Goal: Task Accomplishment & Management: Manage account settings

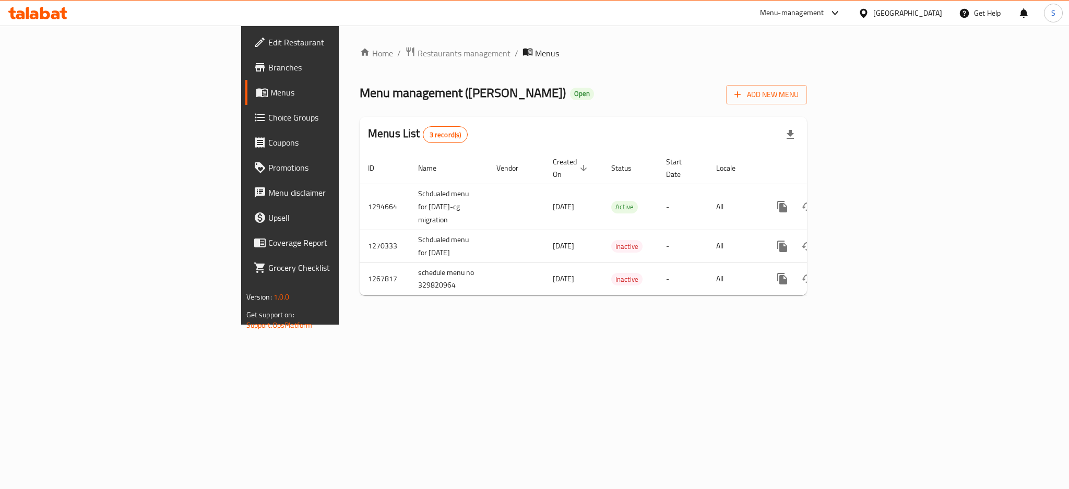
click at [824, 12] on div "Menu-management" at bounding box center [792, 13] width 64 height 13
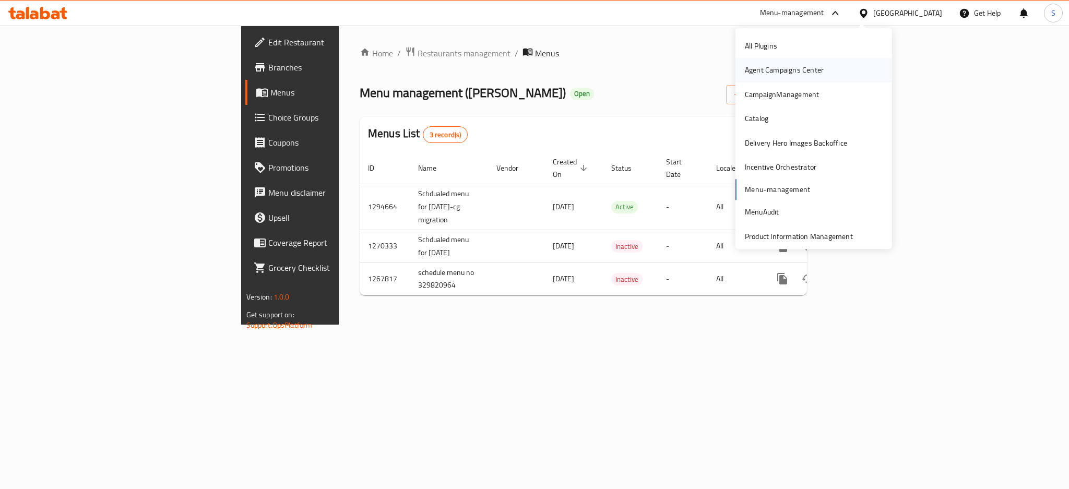
click at [788, 67] on div "Agent Campaigns Center" at bounding box center [784, 70] width 79 height 11
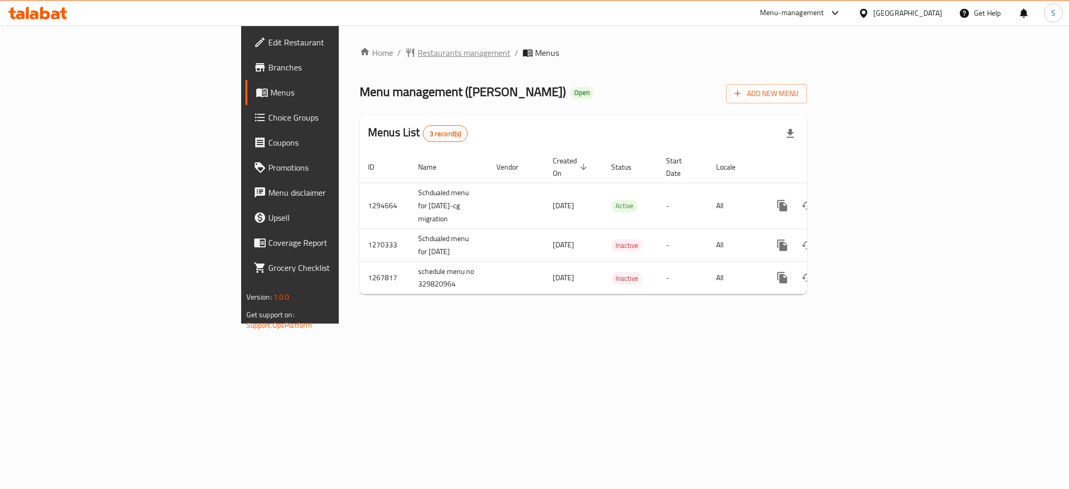
click at [417, 46] on span "Restaurants management" at bounding box center [463, 52] width 93 height 13
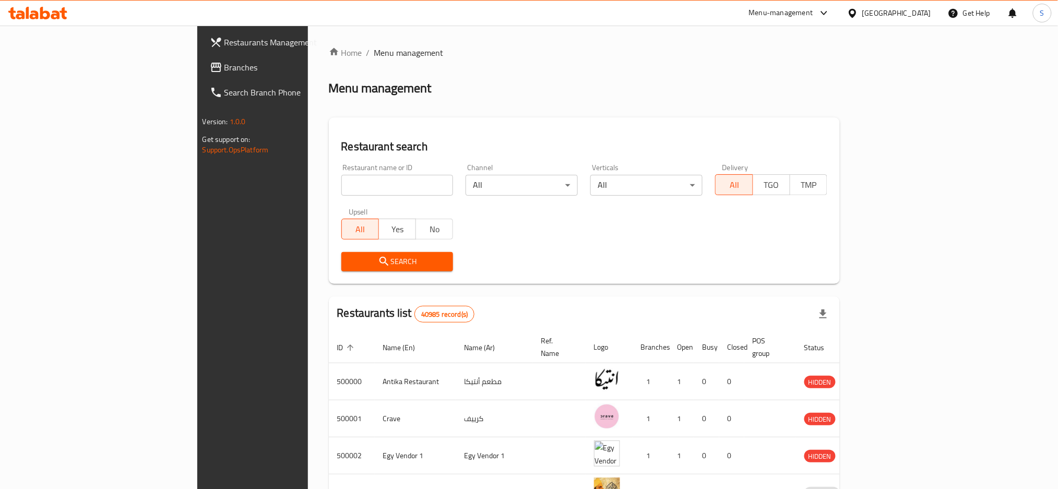
click at [341, 178] on input "search" at bounding box center [397, 185] width 112 height 21
paste input "667861"
type input "667861"
click button "Search" at bounding box center [397, 261] width 112 height 19
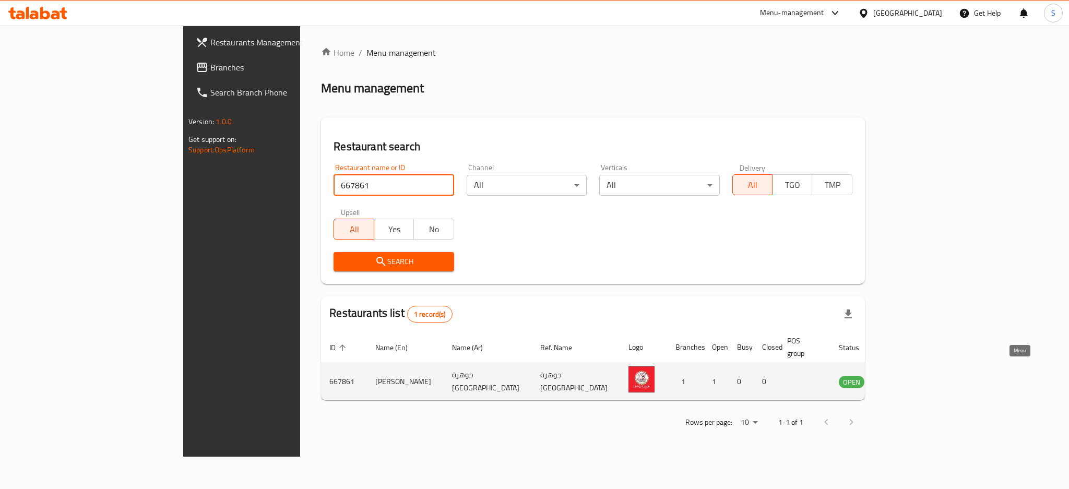
click at [904, 380] on icon "enhanced table" at bounding box center [902, 382] width 4 height 4
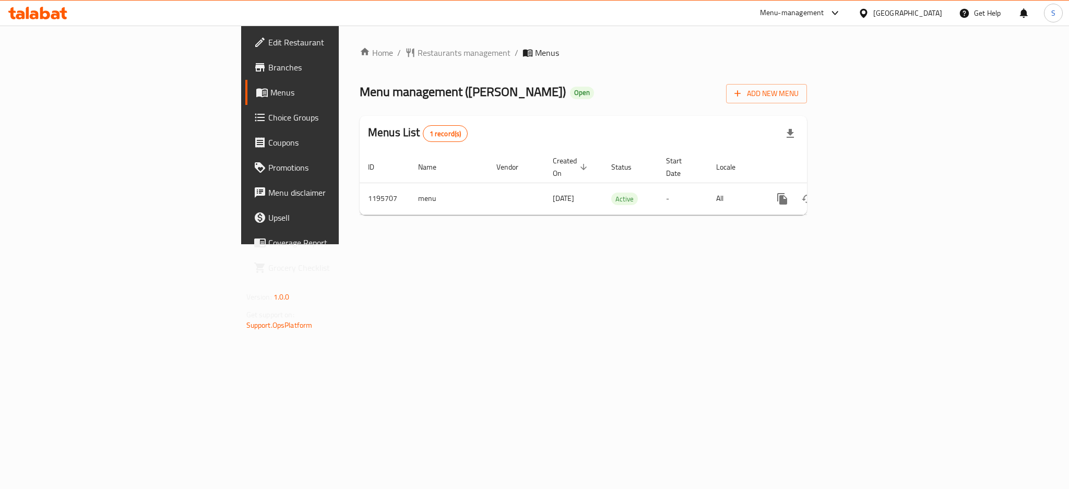
click at [268, 66] on span "Branches" at bounding box center [339, 67] width 143 height 13
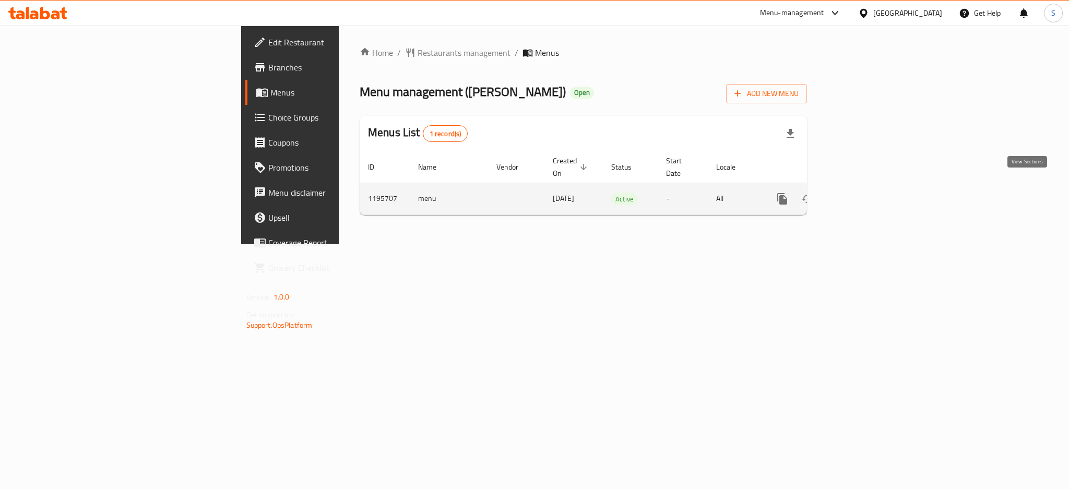
click at [863, 193] on icon "enhanced table" at bounding box center [857, 199] width 13 height 13
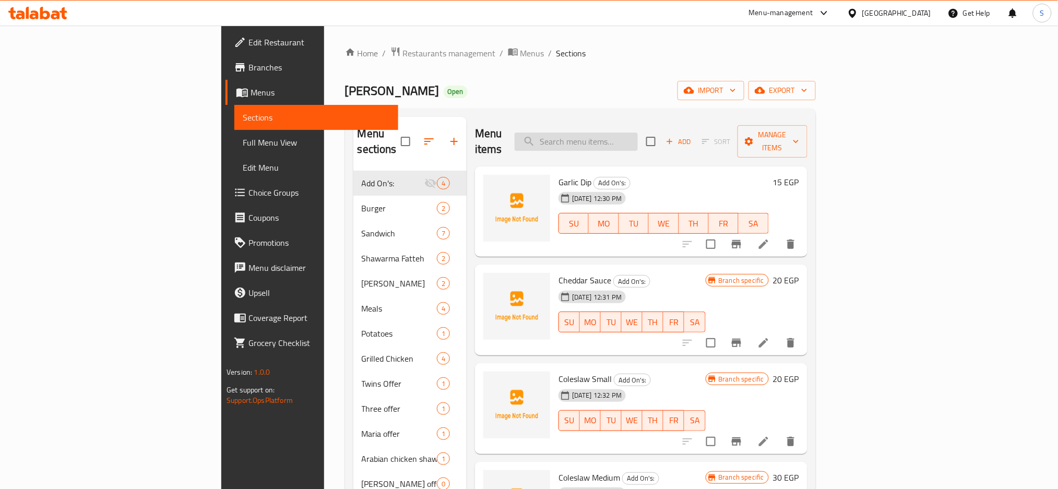
click at [638, 133] on input "search" at bounding box center [575, 142] width 123 height 18
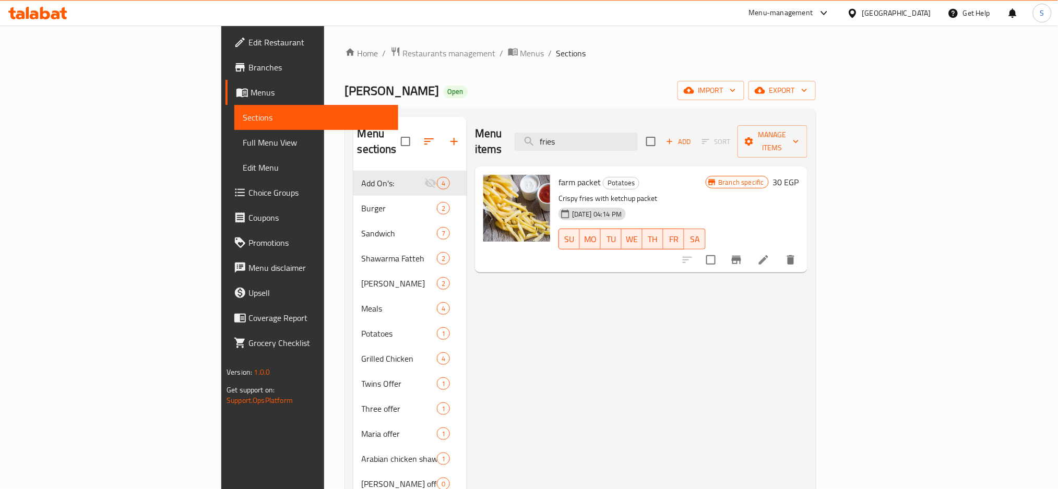
type input "fries"
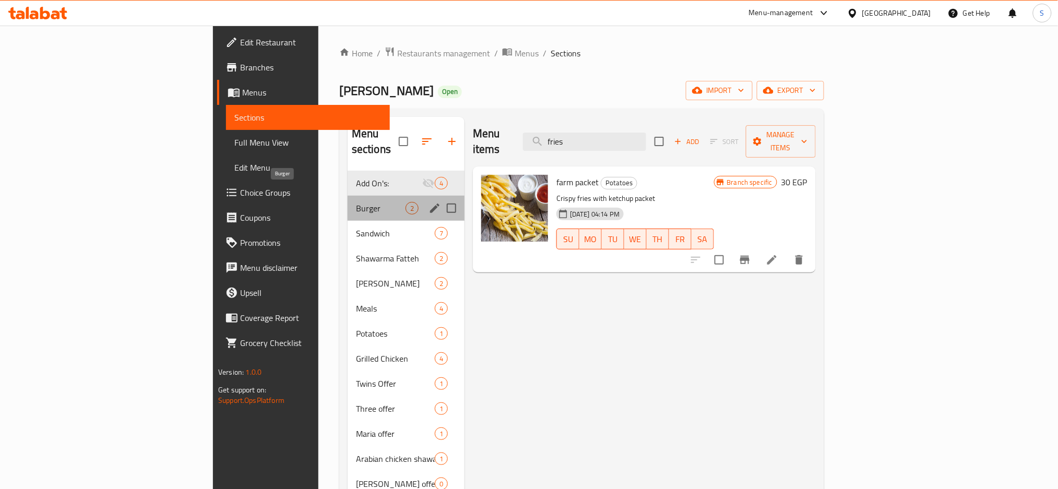
click at [356, 202] on span "Burger" at bounding box center [381, 208] width 50 height 13
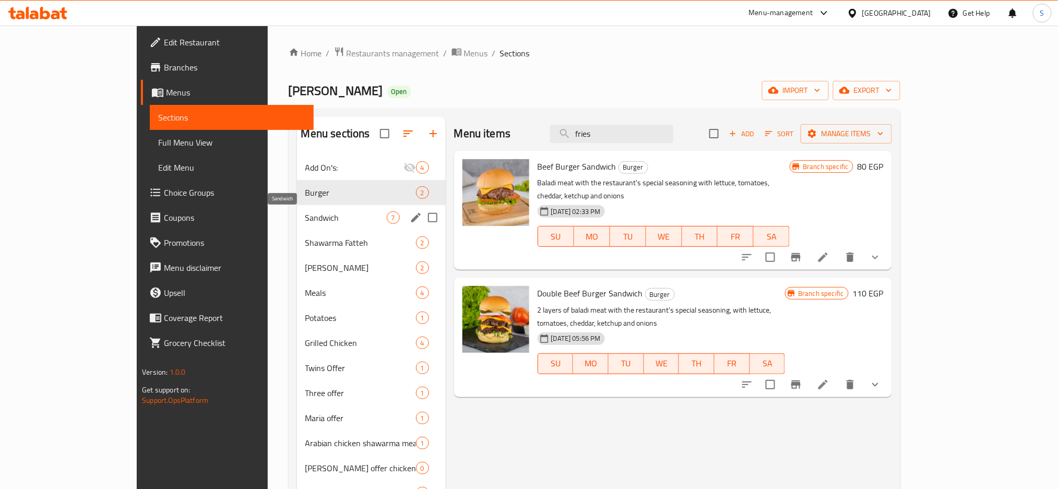
click at [305, 216] on span "Sandwich" at bounding box center [345, 217] width 81 height 13
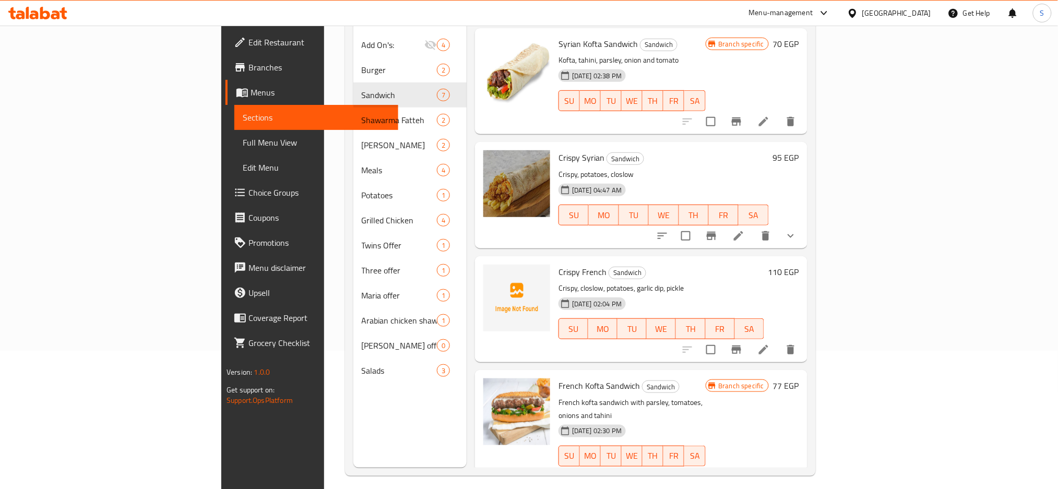
scroll to position [139, 0]
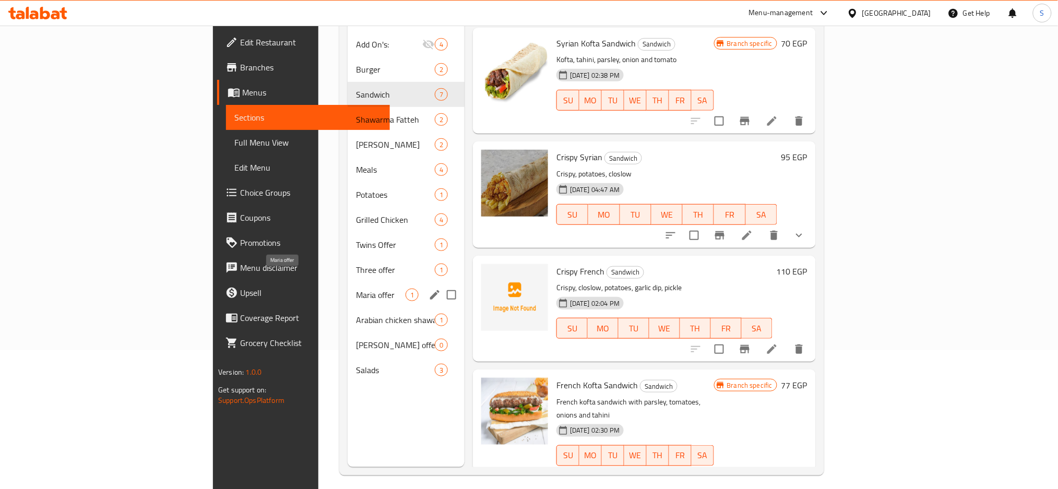
click at [356, 289] on span "Maria offer" at bounding box center [381, 295] width 50 height 13
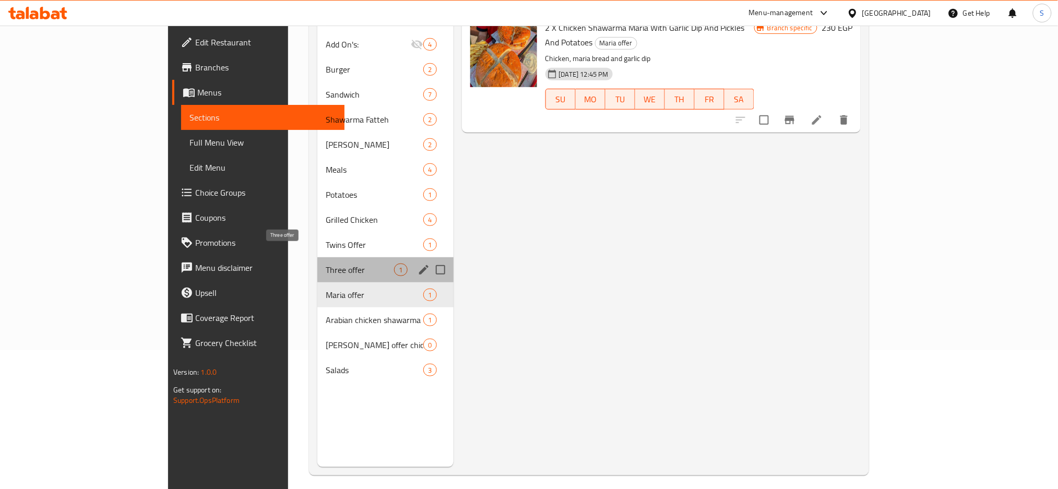
click at [326, 263] on span "Three offer" at bounding box center [360, 269] width 68 height 13
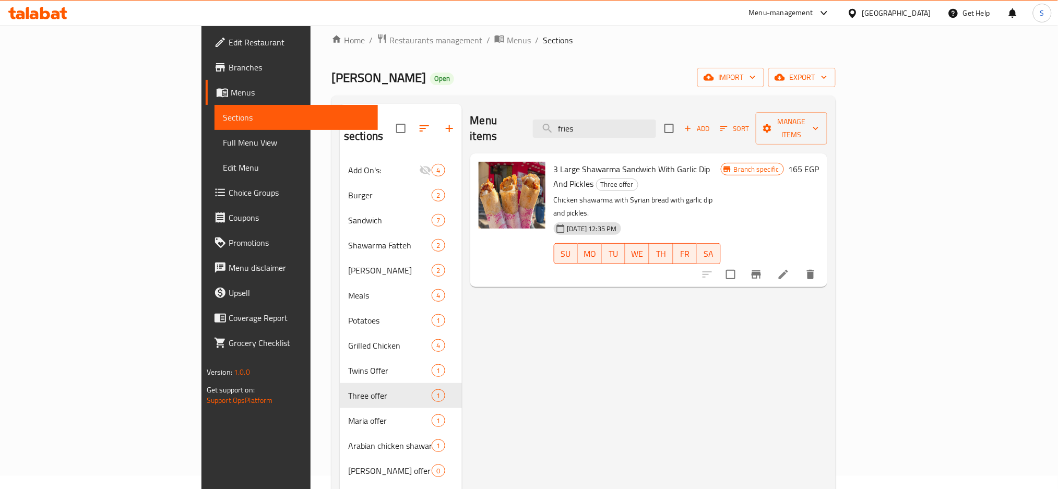
scroll to position [7, 0]
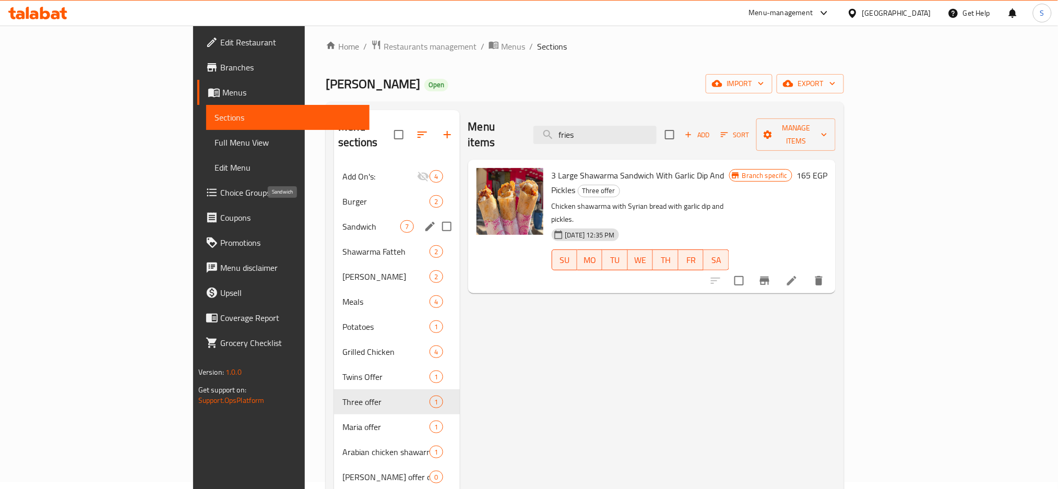
click at [342, 220] on span "Sandwich" at bounding box center [371, 226] width 58 height 13
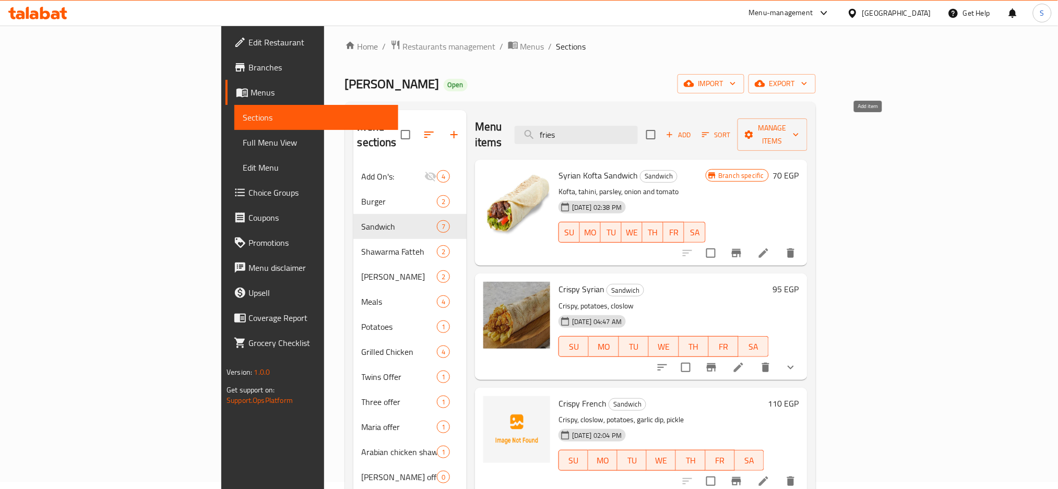
click at [692, 129] on span "Add" at bounding box center [678, 135] width 28 height 12
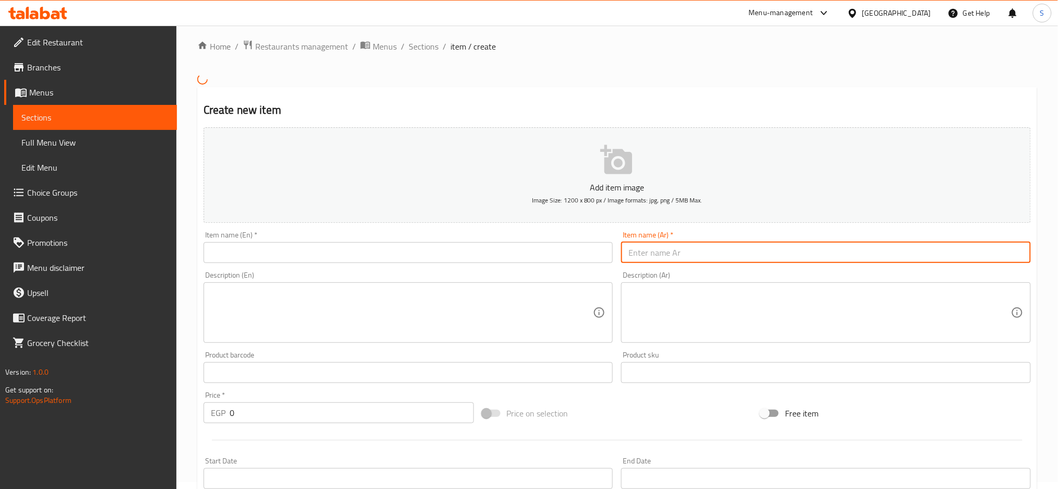
click at [705, 248] on input "text" at bounding box center [826, 252] width 410 height 21
paste input "عرض ٦ سندوتشات"
click at [658, 251] on input "عرض ٦ سندوتشات" at bounding box center [826, 252] width 410 height 21
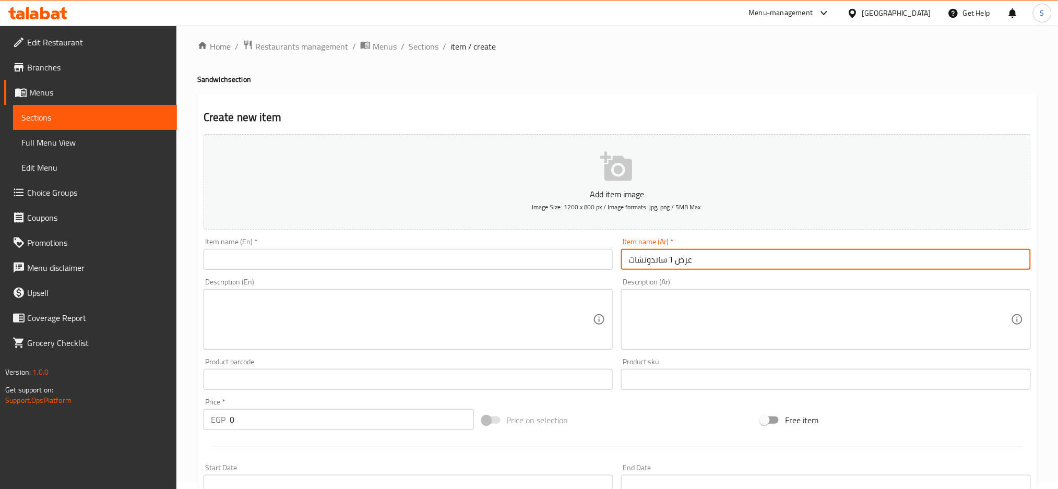
type input "عرض ٦ ساندوتشات"
click at [463, 250] on input "text" at bounding box center [408, 259] width 410 height 21
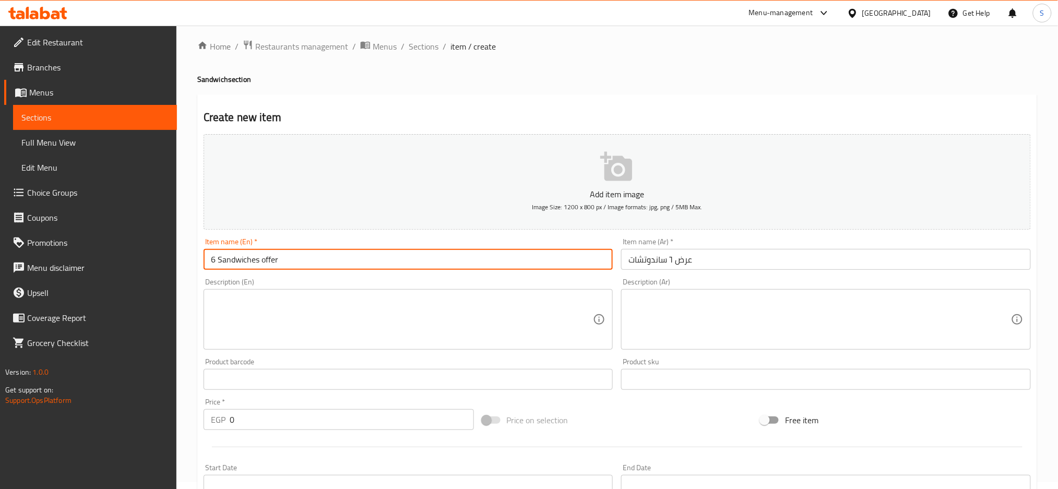
click at [262, 256] on input "6 Sandwiches offer" at bounding box center [408, 259] width 410 height 21
type input "6 Sandwiches Offer"
drag, startPoint x: 780, startPoint y: 310, endPoint x: 774, endPoint y: 184, distance: 125.9
click at [781, 310] on textarea at bounding box center [819, 320] width 382 height 50
paste textarea "سندوتشات شاورما فراخ وسط +٢تومية + ٢مخلل"
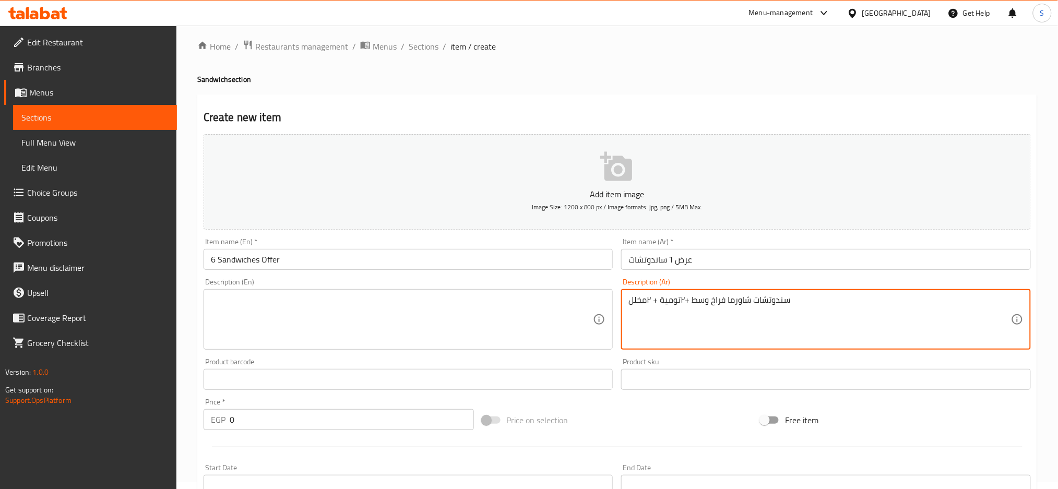
type textarea "سندوتشات شاورما فراخ وسط +٢تومية + ٢مخلل"
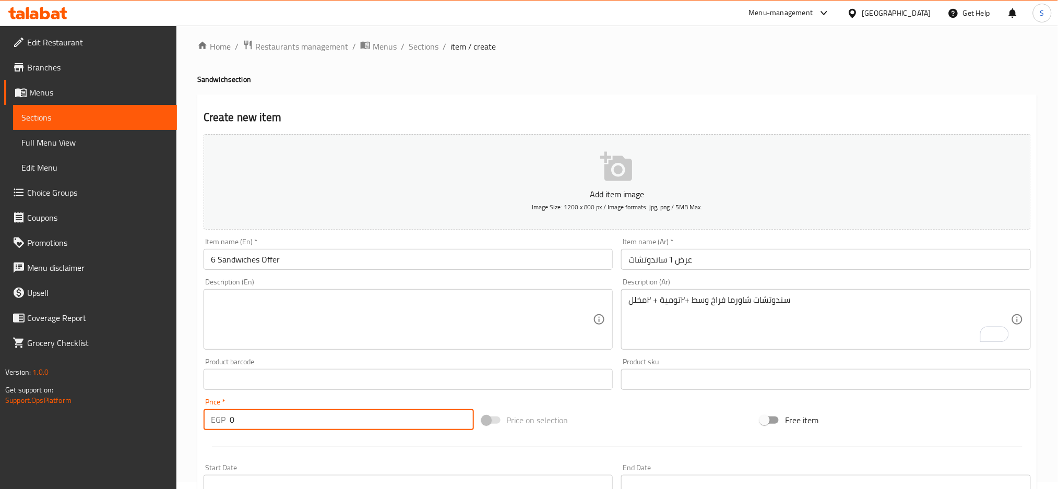
drag, startPoint x: 268, startPoint y: 418, endPoint x: 215, endPoint y: 414, distance: 52.3
click at [215, 414] on div "EGP 0 Price *" at bounding box center [338, 419] width 270 height 21
type input "510"
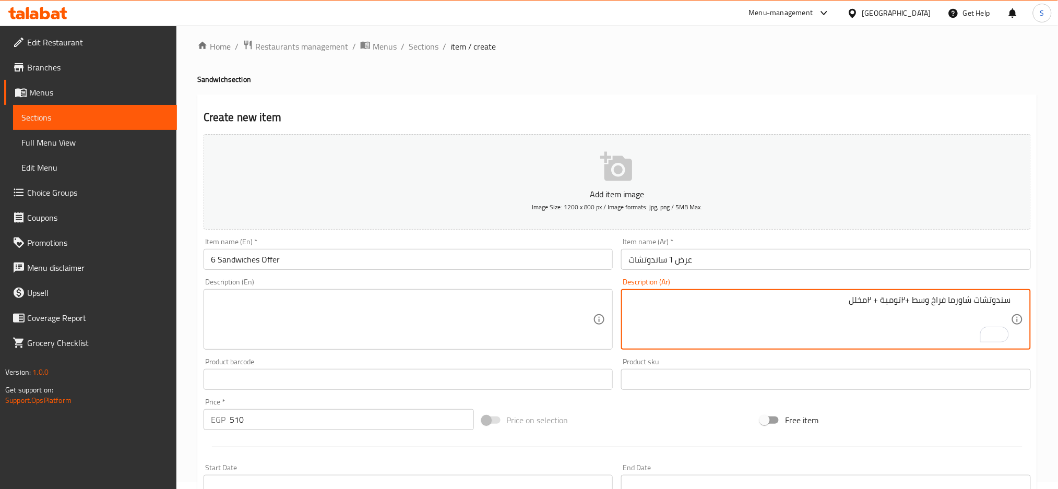
click at [1012, 293] on div "سندوتشات شاورما فراخ وسط +٢تومية + ٢مخلل Description (Ar)" at bounding box center [826, 319] width 410 height 61
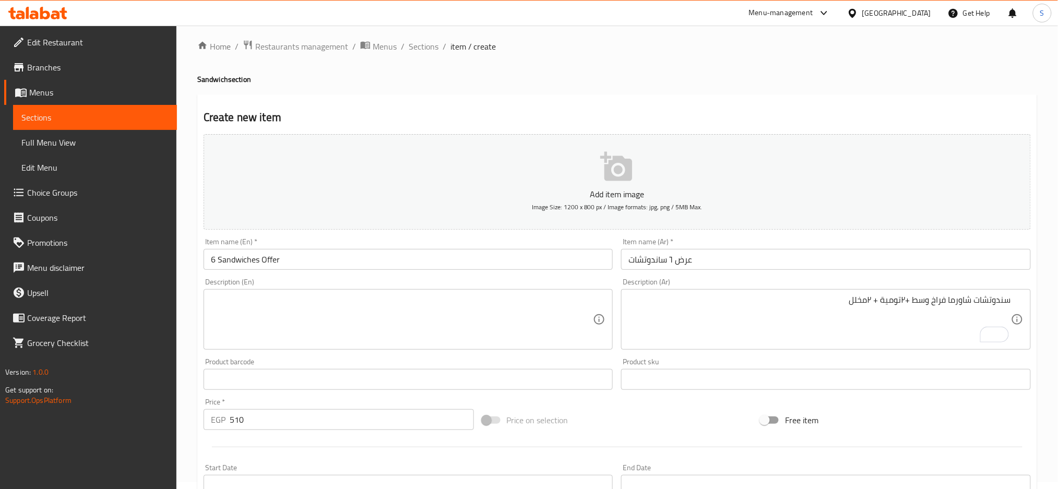
click at [1011, 296] on div "سندوتشات شاورما فراخ وسط +٢تومية + ٢مخلل Description (Ar)" at bounding box center [826, 319] width 410 height 61
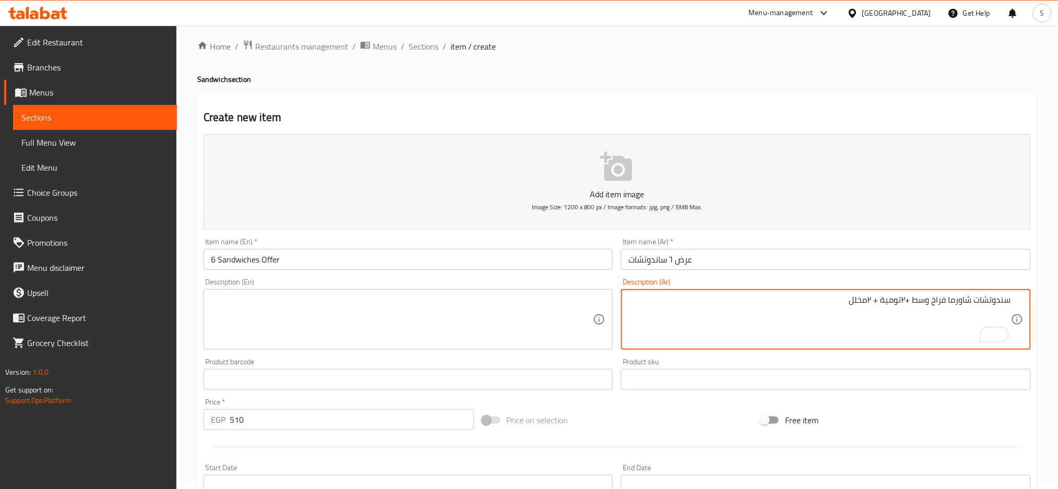
click at [1011, 298] on textarea "سندوتشات شاورما فراخ وسط +٢تومية + ٢مخلل" at bounding box center [819, 320] width 382 height 50
click at [999, 298] on textarea "6 سندوتشات شاورما فراخ وسط +٢تومية + ٢مخلل" at bounding box center [819, 320] width 382 height 50
drag, startPoint x: 894, startPoint y: 300, endPoint x: 905, endPoint y: 301, distance: 11.0
click at [905, 301] on textarea "6 ساندوتشات شاورما فراخ وسط +٢تومية + ٢مخلل" at bounding box center [819, 320] width 382 height 50
drag, startPoint x: 860, startPoint y: 300, endPoint x: 872, endPoint y: 300, distance: 12.0
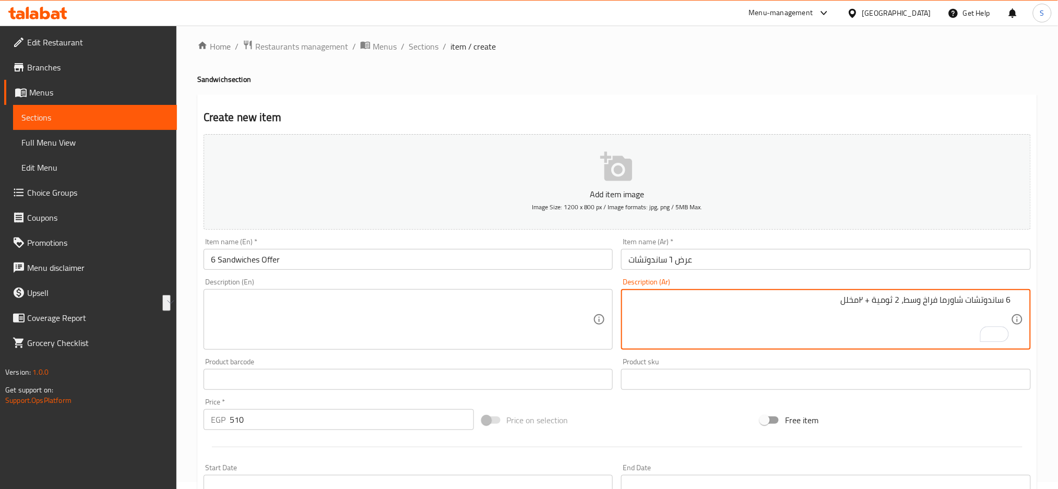
click at [872, 300] on textarea "6 ساندوتشات شاورما فراخ وسط، 2 ثومية + ٢مخلل" at bounding box center [819, 320] width 382 height 50
drag, startPoint x: 822, startPoint y: 302, endPoint x: 1062, endPoint y: 296, distance: 240.6
click at [1058, 296] on html "​ Menu-management Egypt Get Help S Edit Restaurant Branches Menus Sections Full…" at bounding box center [529, 237] width 1058 height 489
type textarea "6 ساندوتشات شاورما فراخ وسط، 2 ثومية و 2 مخلل"
click at [343, 314] on textarea at bounding box center [402, 320] width 382 height 50
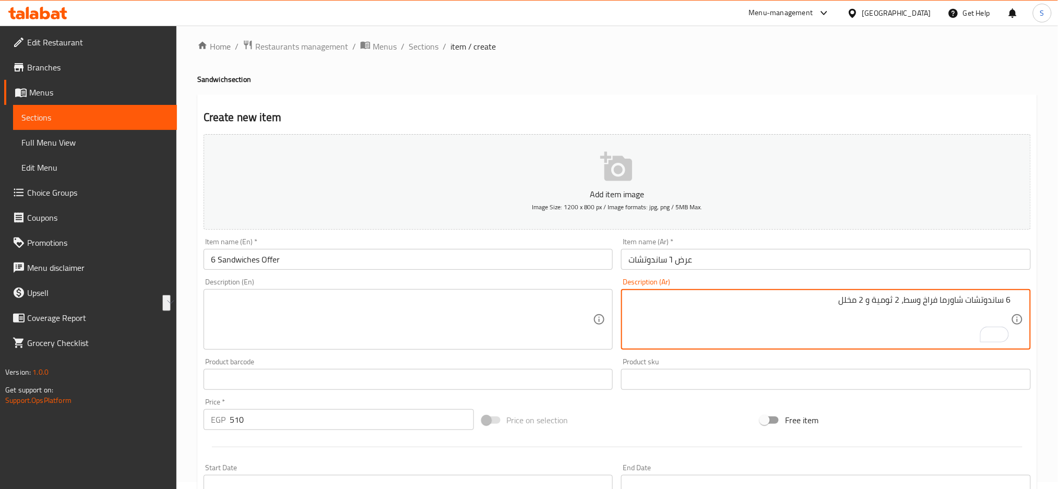
paste textarea "6 medium chicken shawarma sandwiches, 2 garlic dips and 2 pickles"
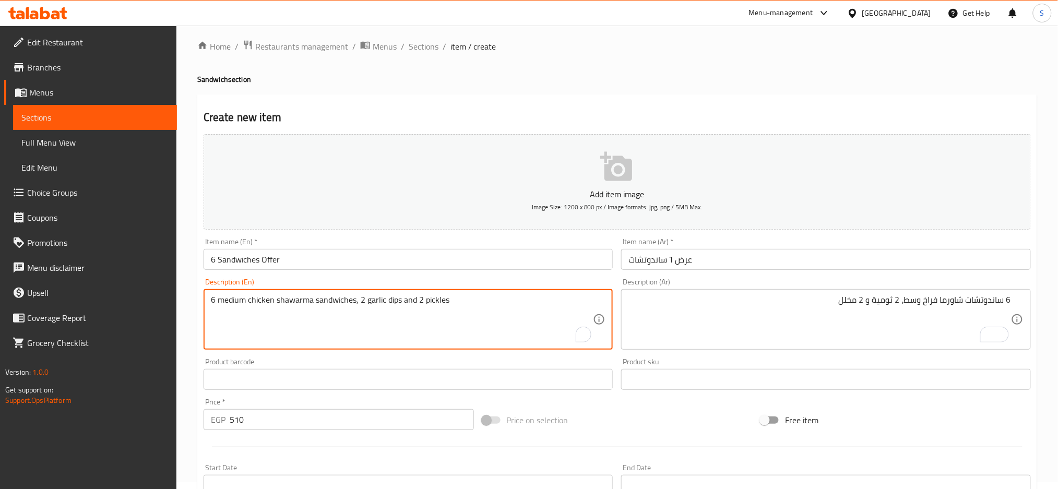
click at [218, 298] on textarea "6 medium chicken shawarma sandwiches, 2 garlic dips and 2 pickles" at bounding box center [402, 320] width 382 height 50
type textarea "6 Medium chicken shawarma sandwiches, 2 garlic dips and 2 pickles"
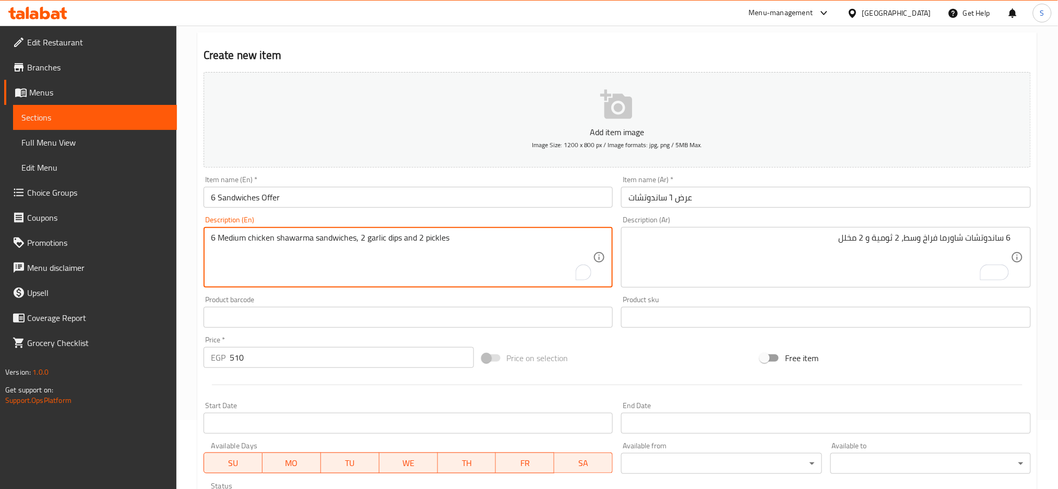
scroll to position [215, 0]
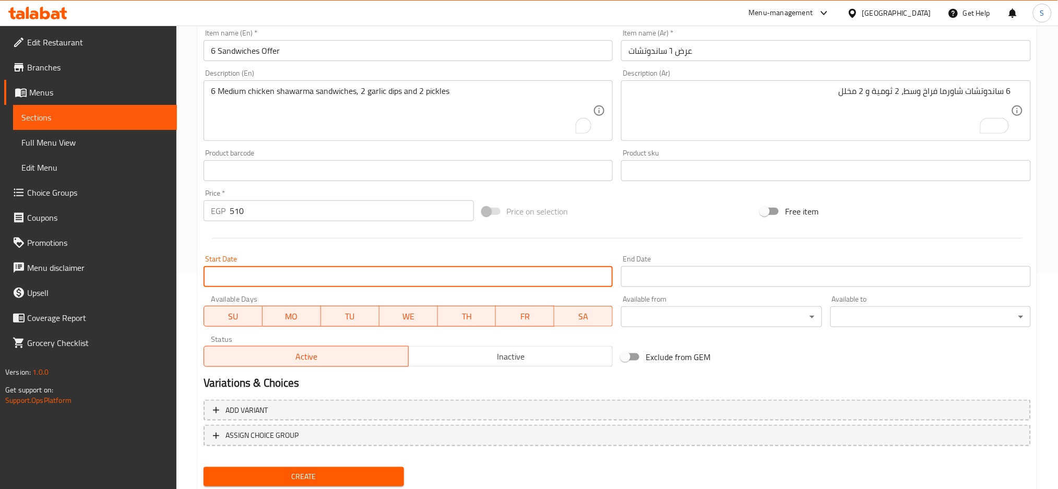
click at [437, 275] on input "Start Date" at bounding box center [408, 276] width 410 height 21
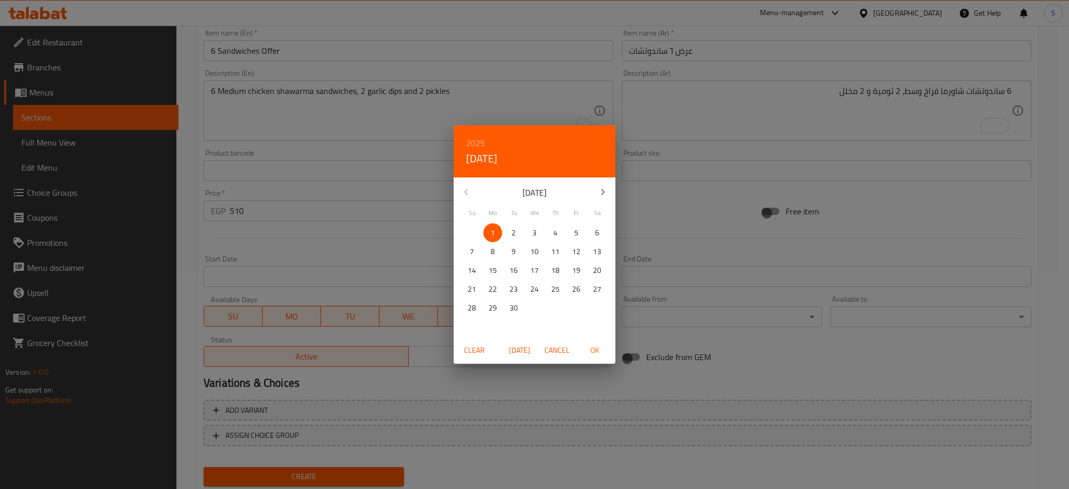
click at [595, 350] on span "OK" at bounding box center [594, 350] width 25 height 13
type input "01-09-2025"
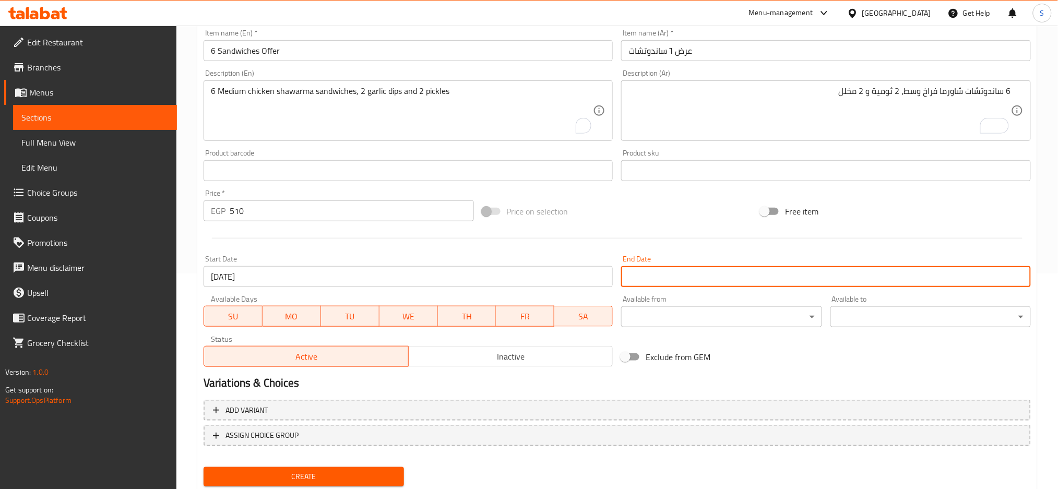
click at [711, 270] on input "Start Date" at bounding box center [826, 276] width 410 height 21
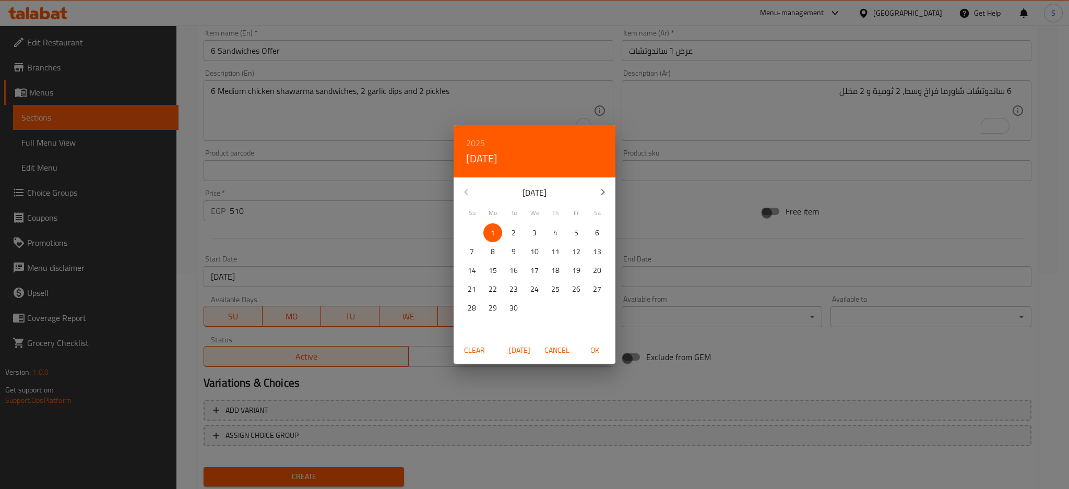
click at [474, 142] on h6 "2025" at bounding box center [475, 143] width 19 height 15
click at [527, 222] on div "2026" at bounding box center [534, 220] width 162 height 21
click at [531, 307] on p "30" at bounding box center [534, 308] width 8 height 13
click at [599, 354] on span "OK" at bounding box center [594, 350] width 25 height 13
type input "30-09-2026"
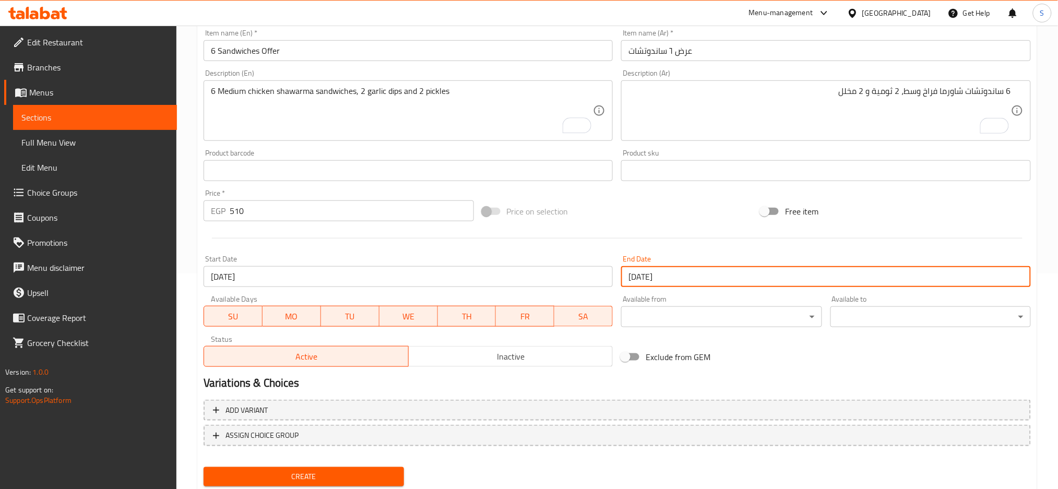
click at [475, 361] on span "Inactive" at bounding box center [511, 356] width 196 height 15
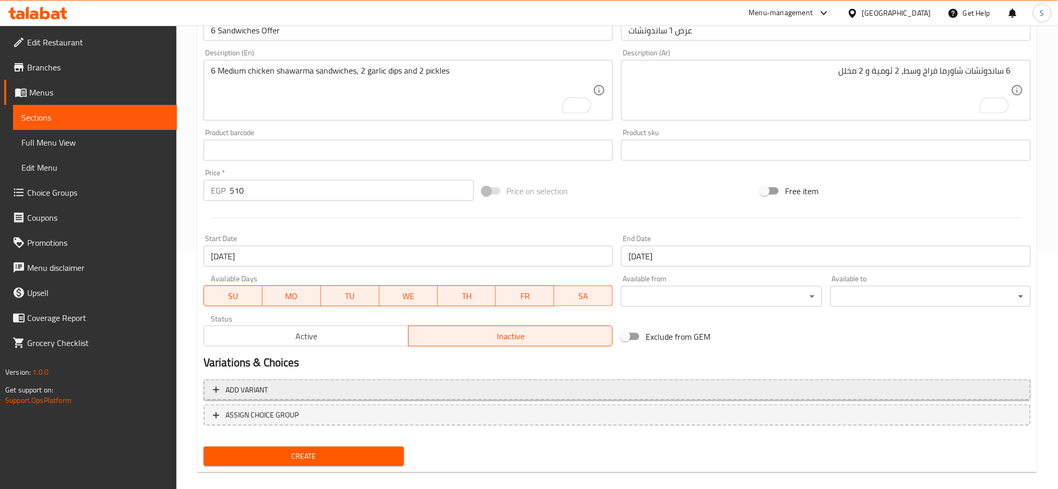
scroll to position [246, 0]
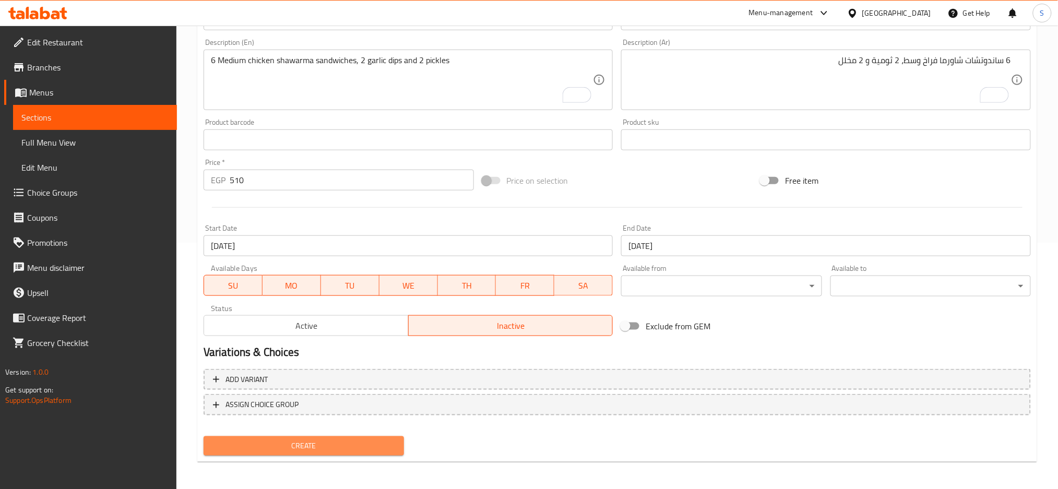
click at [349, 448] on span "Create" at bounding box center [304, 445] width 184 height 13
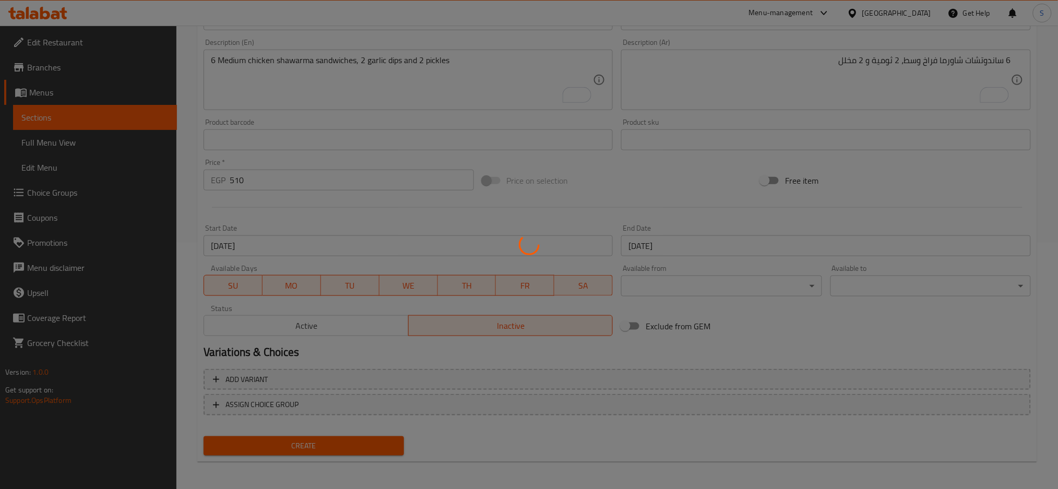
type input "0"
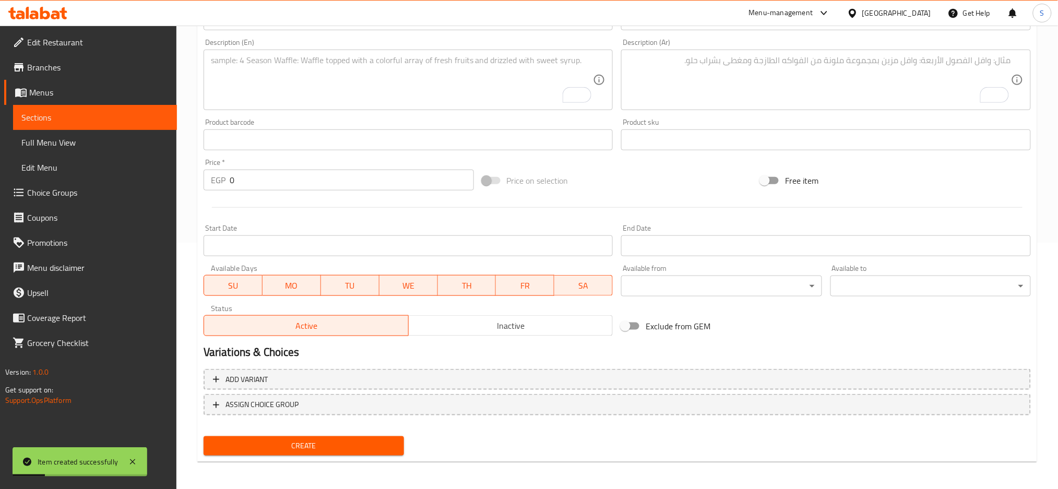
scroll to position [0, 0]
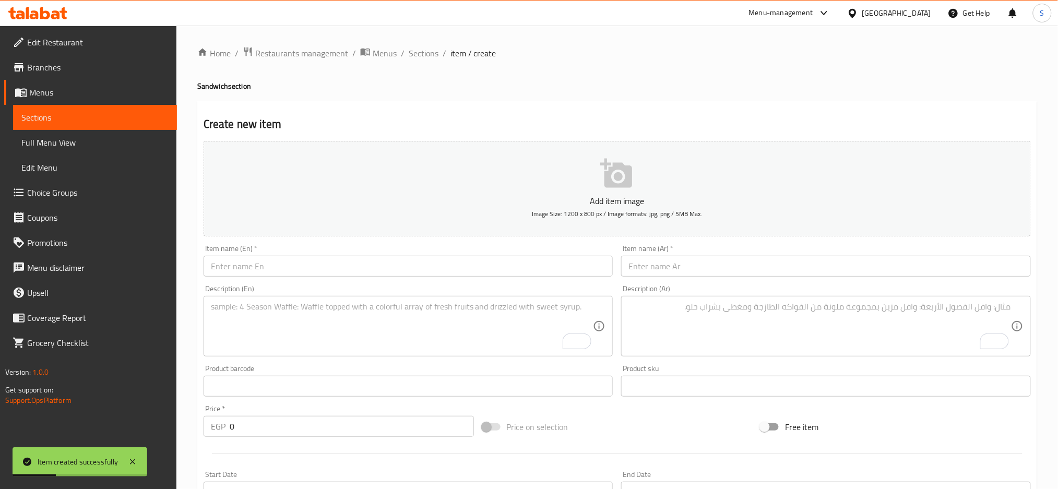
click at [700, 269] on input "text" at bounding box center [826, 266] width 410 height 21
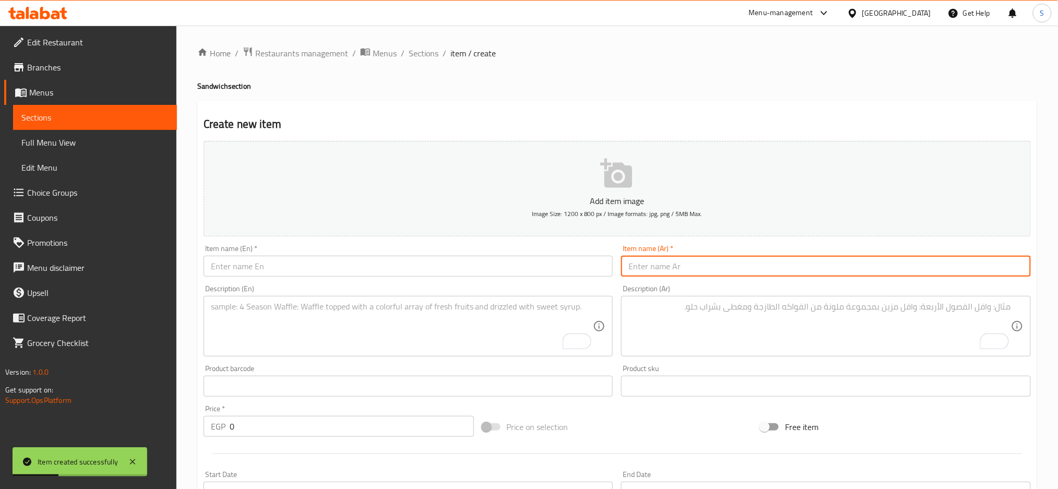
paste input "عرض ٢ ماريا شاورما"
click at [1003, 264] on input "عرض ٢ ماريا شاورما" at bounding box center [826, 266] width 410 height 21
type input "عرض 2 ماريا شاورما"
click at [393, 263] on input "text" at bounding box center [408, 266] width 410 height 21
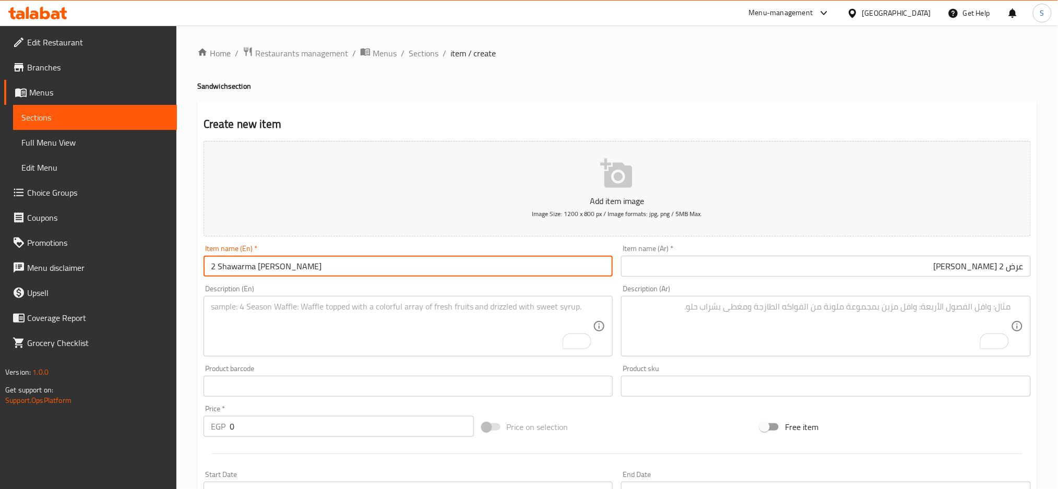
type input "2 Shawarma Maria Offer"
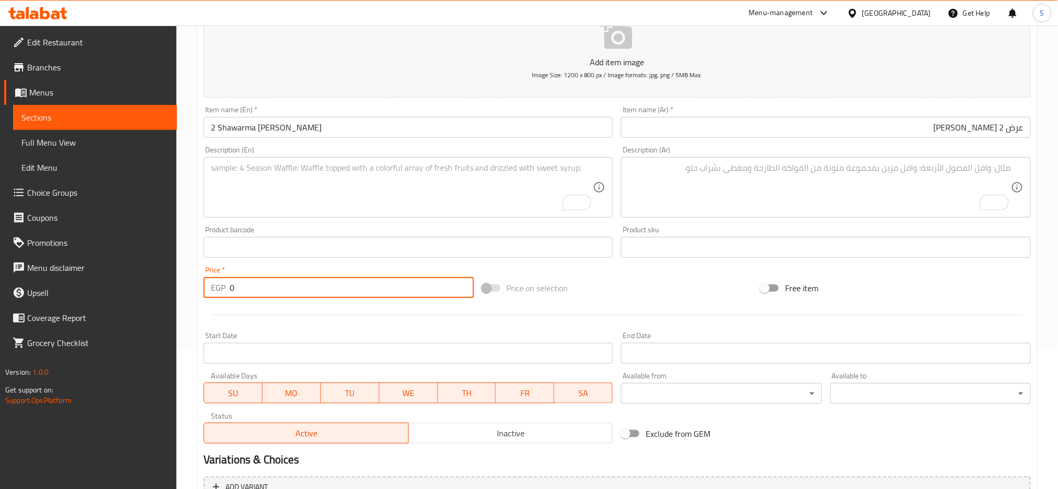
drag, startPoint x: 241, startPoint y: 289, endPoint x: 222, endPoint y: 284, distance: 19.9
click at [222, 284] on div "EGP 0 Price *" at bounding box center [338, 287] width 270 height 21
type input "285"
click at [914, 186] on textarea "To enrich screen reader interactions, please activate Accessibility in Grammarl…" at bounding box center [819, 188] width 382 height 50
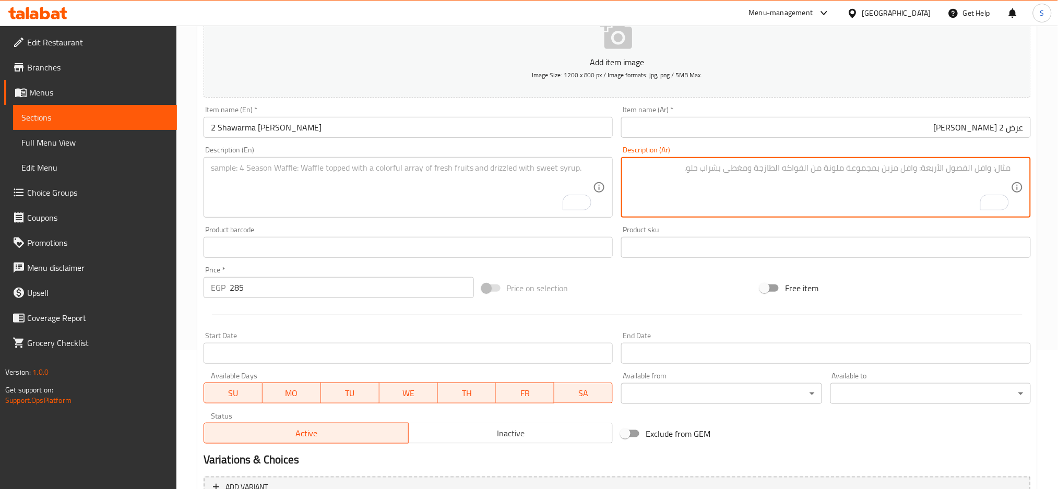
paste textarea "٢ ماريا شاورما فراخ بالموتزريلا + تومية + مخلل+ بطاطس"
drag, startPoint x: 1006, startPoint y: 166, endPoint x: 1012, endPoint y: 167, distance: 5.3
click at [1012, 167] on div "٢ ماريا شاورما فراخ بالموتزريلا + تومية + مخلل+ بطاطس Description (Ar)" at bounding box center [826, 187] width 410 height 61
click at [922, 169] on textarea "2 ماريا شاورما فراخ بالموتزريلا + تومية + مخلل+ بطاطس" at bounding box center [819, 188] width 382 height 50
drag, startPoint x: 902, startPoint y: 168, endPoint x: 908, endPoint y: 171, distance: 7.3
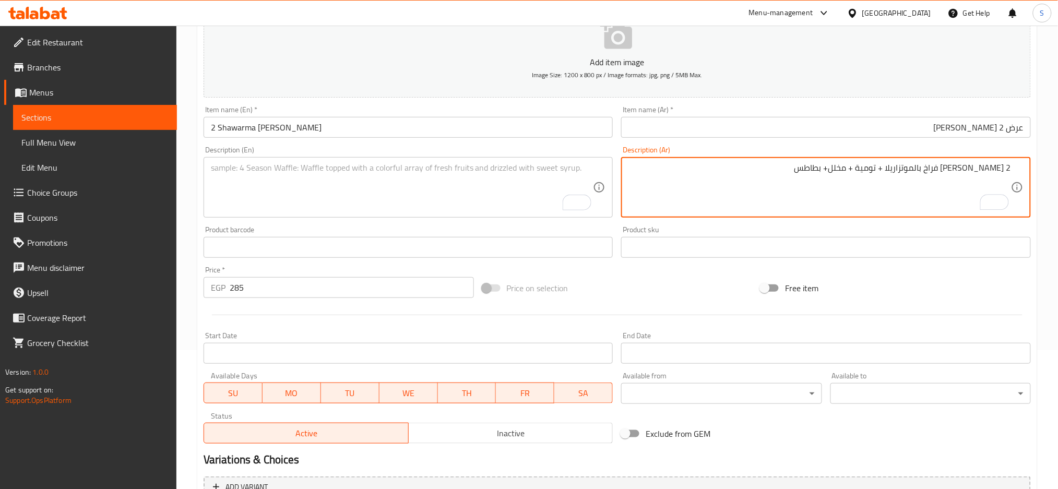
click at [908, 171] on textarea "2 ماريا شاورما فراخ بالموتزاريلا + تومية + مخلل+ بطاطس" at bounding box center [819, 188] width 382 height 50
click at [902, 164] on textarea "2 ماريا شاورما فراخ بالموتزاريلا، تومية + مخلل+ بطاطس" at bounding box center [819, 188] width 382 height 50
drag, startPoint x: 877, startPoint y: 167, endPoint x: 883, endPoint y: 168, distance: 6.9
click at [883, 168] on textarea "2 ماريا شاورما فراخ بالموتزاريلا، ثومية + مخلل+ بطاطس" at bounding box center [819, 188] width 382 height 50
drag, startPoint x: 860, startPoint y: 168, endPoint x: 855, endPoint y: 167, distance: 5.2
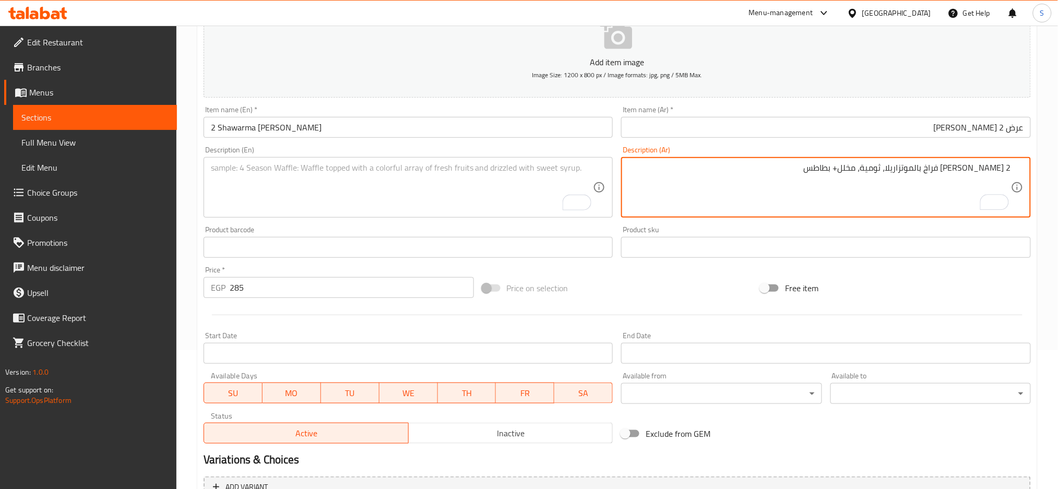
click at [855, 167] on textarea "2 ماريا شاورما فراخ بالموتزاريلا، ثومية، مخلل+ بطاطس" at bounding box center [819, 188] width 382 height 50
click at [817, 167] on textarea "2 ماريا شاورما فراخ بالموتزاريلا، ثومية، مخلل وبطاطس" at bounding box center [819, 188] width 382 height 50
drag, startPoint x: 798, startPoint y: 164, endPoint x: 1067, endPoint y: 184, distance: 270.0
click at [1058, 184] on html "​ Menu-management Egypt Get Help S Edit Restaurant Branches Menus Sections Full…" at bounding box center [529, 105] width 1058 height 489
type textarea "2 ماريا شاورما فراخ بالموتزاريلا، ثومية، مخلل وبطاطس مقلية"
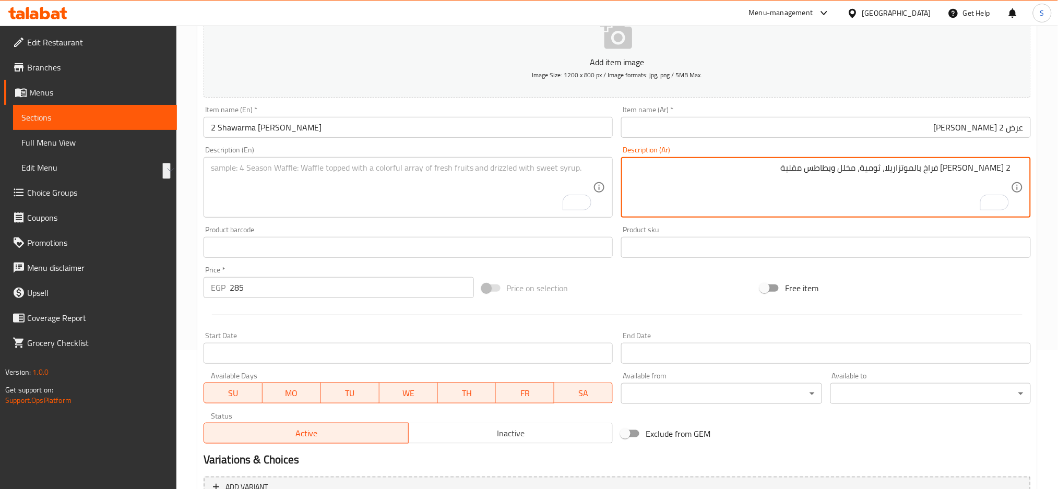
click at [335, 183] on textarea "To enrich screen reader interactions, please activate Accessibility in Grammarl…" at bounding box center [402, 188] width 382 height 50
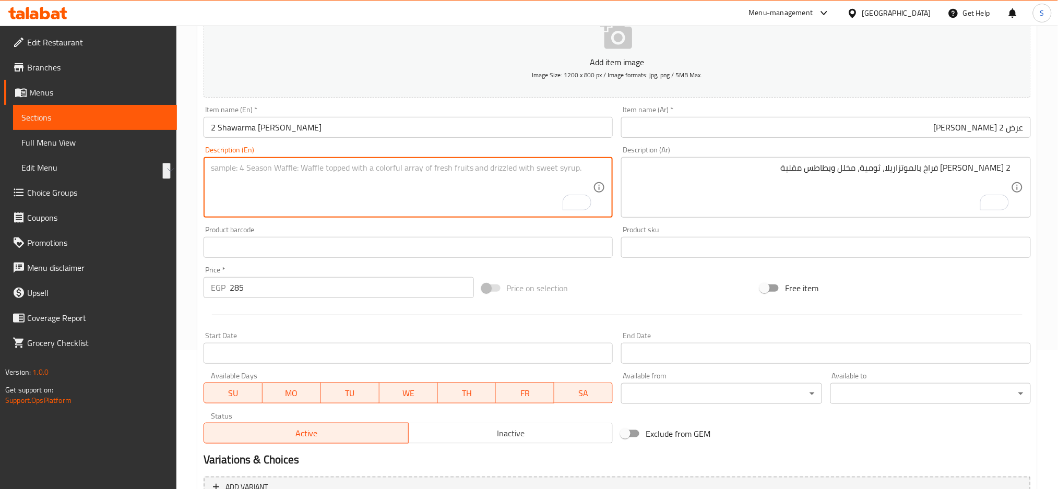
paste textarea "2 Maria Chicken Shawarma with Mozzarella, Garlic, Pickles and French Fries"
drag, startPoint x: 223, startPoint y: 166, endPoint x: 236, endPoint y: 167, distance: 12.6
click at [236, 167] on textarea "2 Maria Chicken Shawarma with Mozzarella, Garlic, Pickles and French Fries" at bounding box center [402, 188] width 382 height 50
click at [287, 166] on textarea "2 Chicken Shawarma with Mozzarella, Garlic, Pickles and French Fries" at bounding box center [402, 188] width 382 height 50
paste textarea "[PERSON_NAME]"
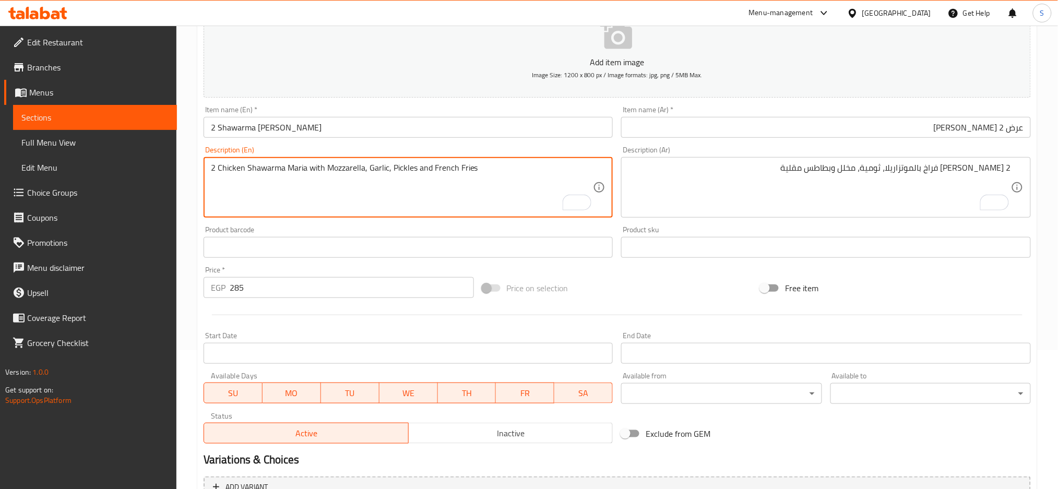
drag, startPoint x: 387, startPoint y: 170, endPoint x: 387, endPoint y: 182, distance: 12.0
click at [387, 168] on textarea "2 Chicken Shawarma Maria with Mozzarella, Garlic, Pickles and French Fries" at bounding box center [402, 188] width 382 height 50
drag, startPoint x: 497, startPoint y: 167, endPoint x: 200, endPoint y: 156, distance: 297.1
click at [200, 156] on div "Description (En) 2 Chicken Shawarma Maria with Mozzarella, Garlic dip, Pickles …" at bounding box center [408, 182] width 418 height 80
paste textarea "chicken shawarma maria with mozzarella, garlic dip, pickles and french f"
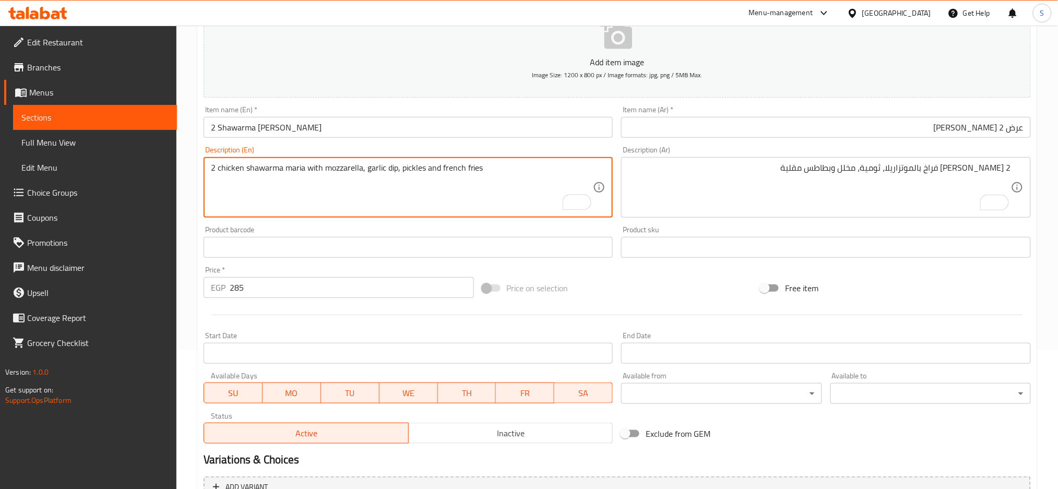
click at [449, 163] on textarea "2 chicken shawarma maria with mozzarella, garlic dip, pickles and french fries" at bounding box center [402, 188] width 382 height 50
click at [445, 164] on textarea "2 chicken shawarma maria with mozzarella, garlic dip, pickles and french fries" at bounding box center [402, 188] width 382 height 50
type textarea "2 chicken shawarma maria with mozzarella, garlic dip, pickles and French fries"
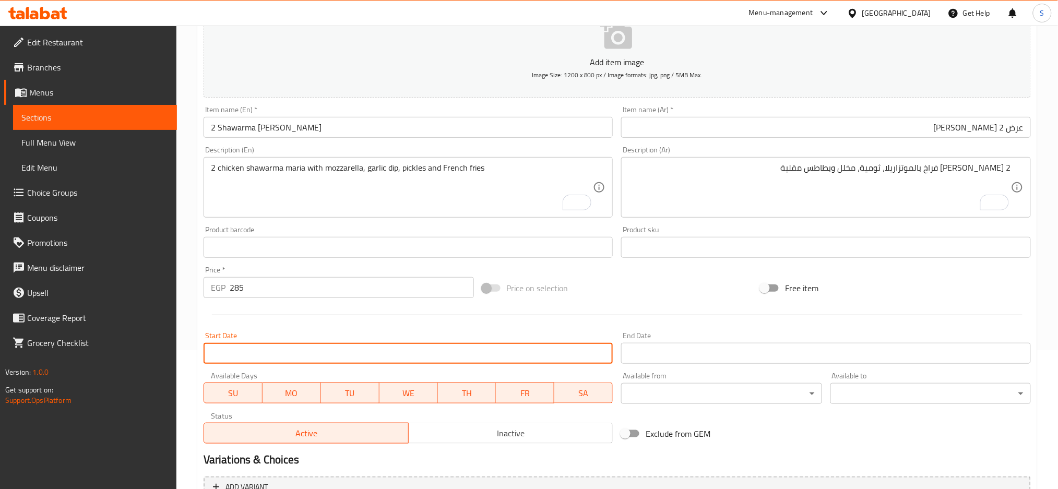
click at [353, 350] on input "Start Date" at bounding box center [408, 353] width 410 height 21
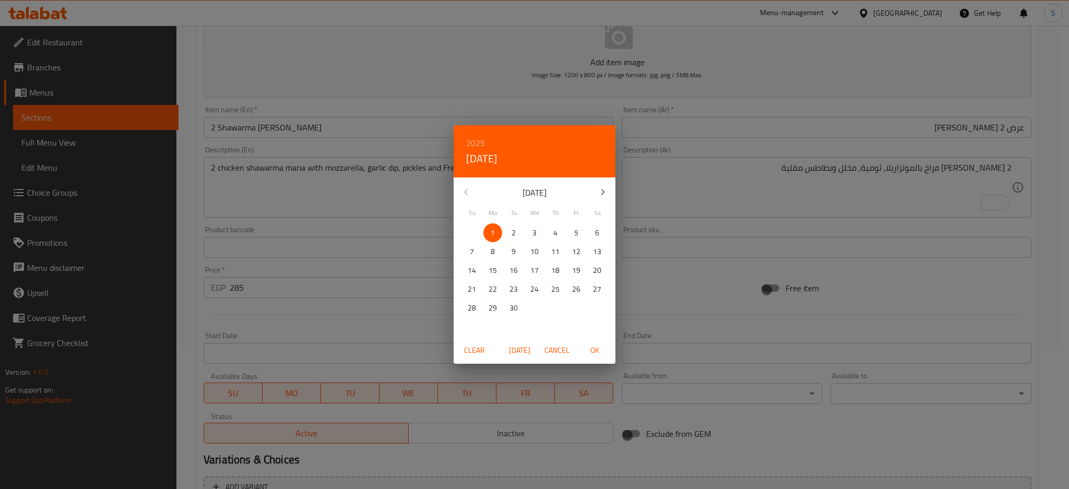
click at [592, 353] on span "OK" at bounding box center [594, 350] width 25 height 13
type input "01-09-2025"
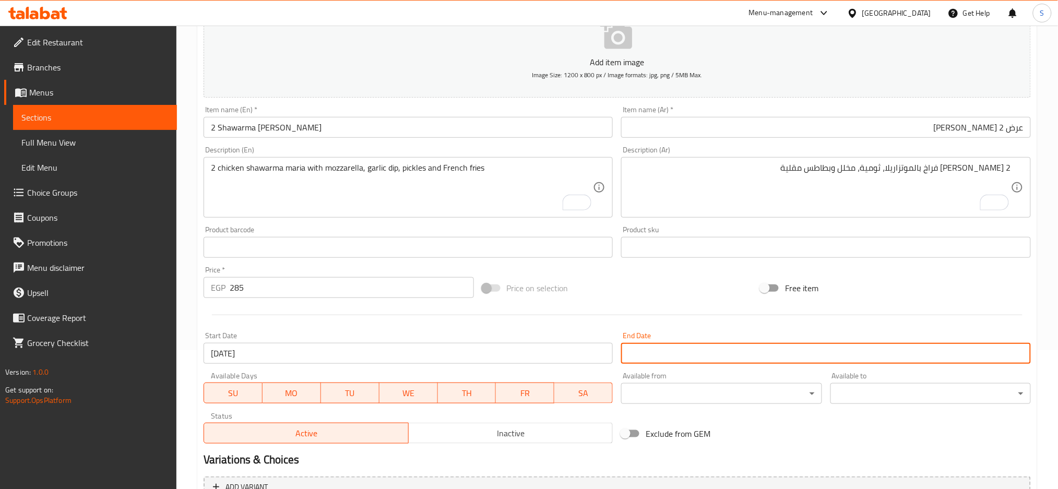
click at [654, 353] on input "Start Date" at bounding box center [826, 353] width 410 height 21
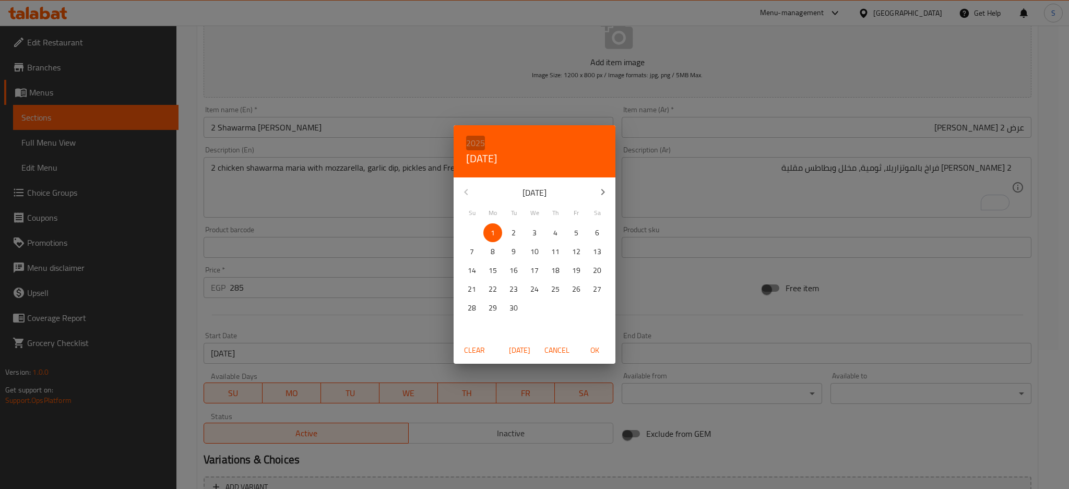
click at [473, 141] on h6 "2025" at bounding box center [475, 143] width 19 height 15
click at [524, 221] on div "2026" at bounding box center [534, 220] width 162 height 21
click at [537, 306] on p "30" at bounding box center [534, 308] width 8 height 13
click at [600, 347] on span "OK" at bounding box center [594, 350] width 25 height 13
type input "30-09-2026"
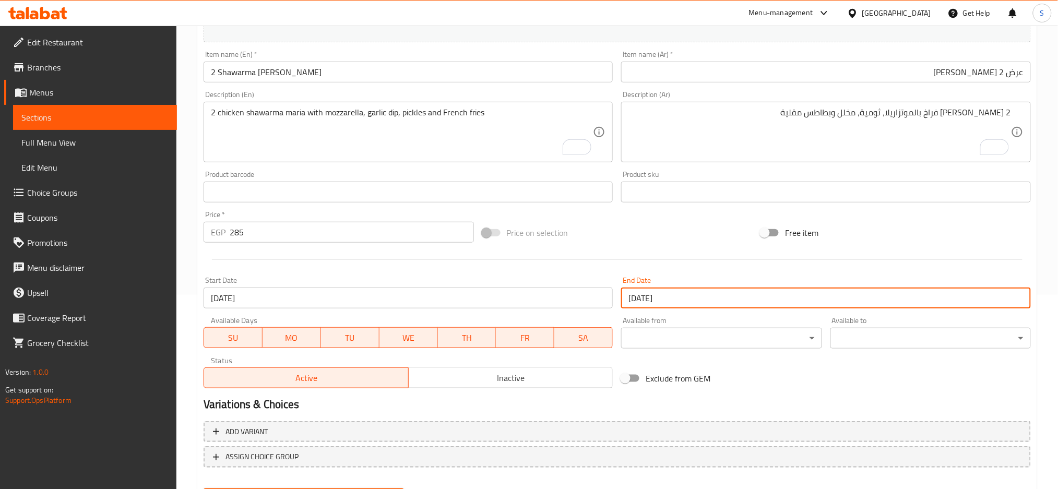
scroll to position [246, 0]
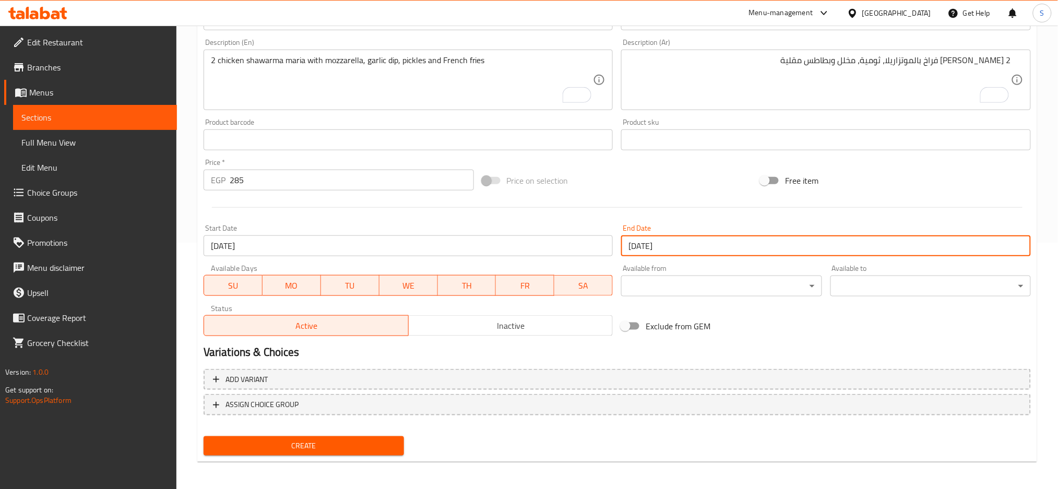
click at [346, 445] on span "Create" at bounding box center [304, 445] width 184 height 13
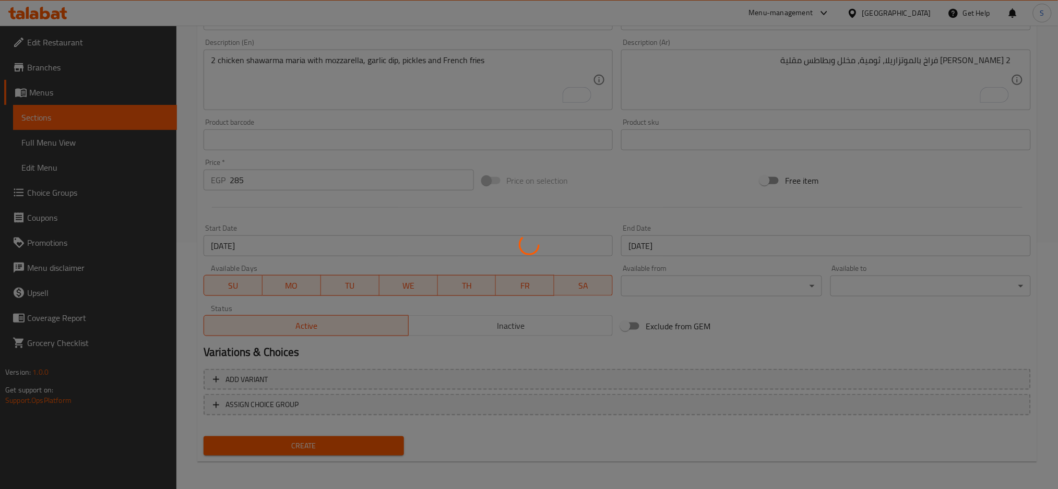
type input "0"
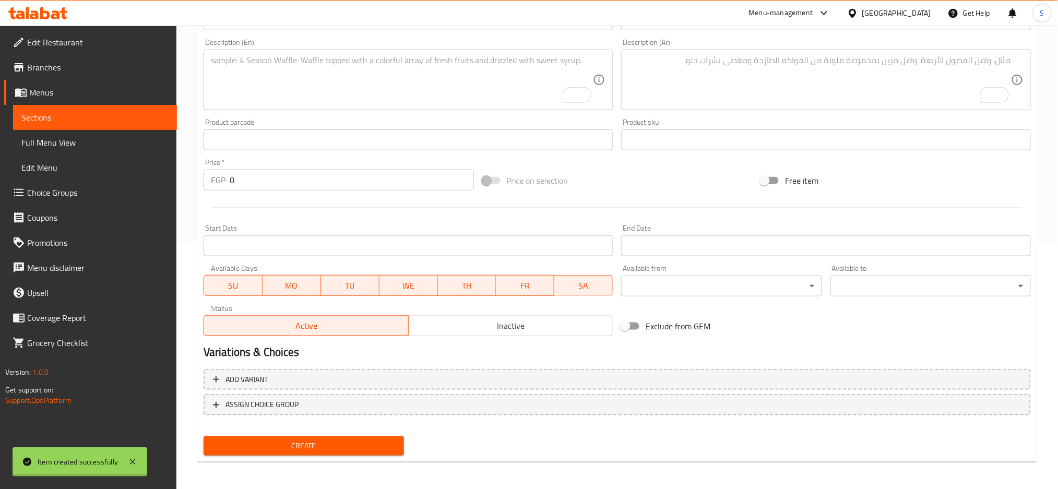
scroll to position [38, 0]
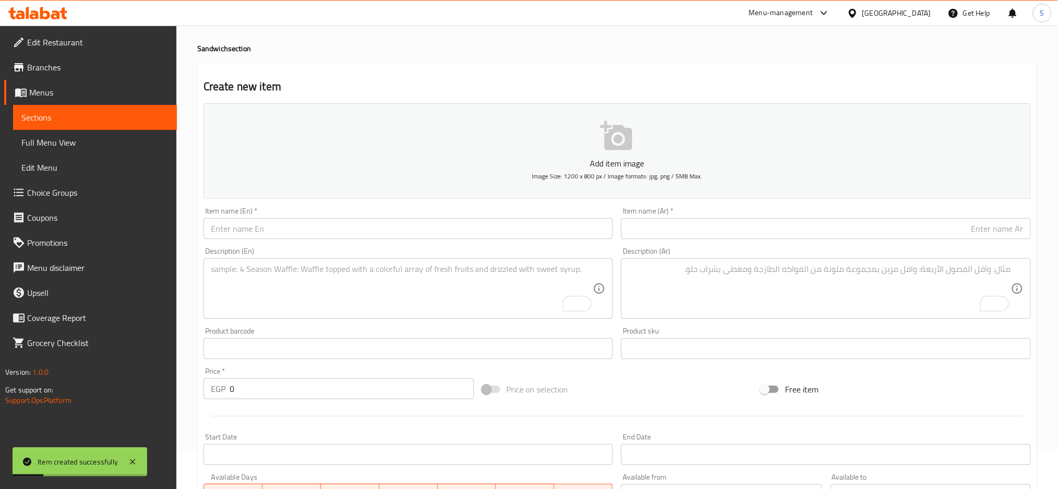
click at [760, 224] on input "text" at bounding box center [826, 228] width 410 height 21
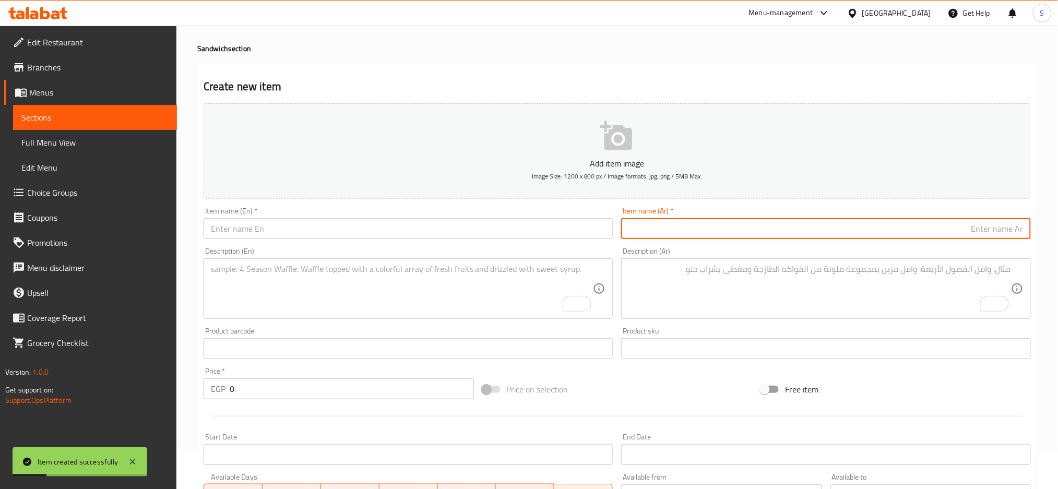
paste input "عرض ٢ شاورما"
click at [999, 226] on input "عرض ٢ شاورما" at bounding box center [826, 228] width 410 height 21
type input "عرض 2 شاورما"
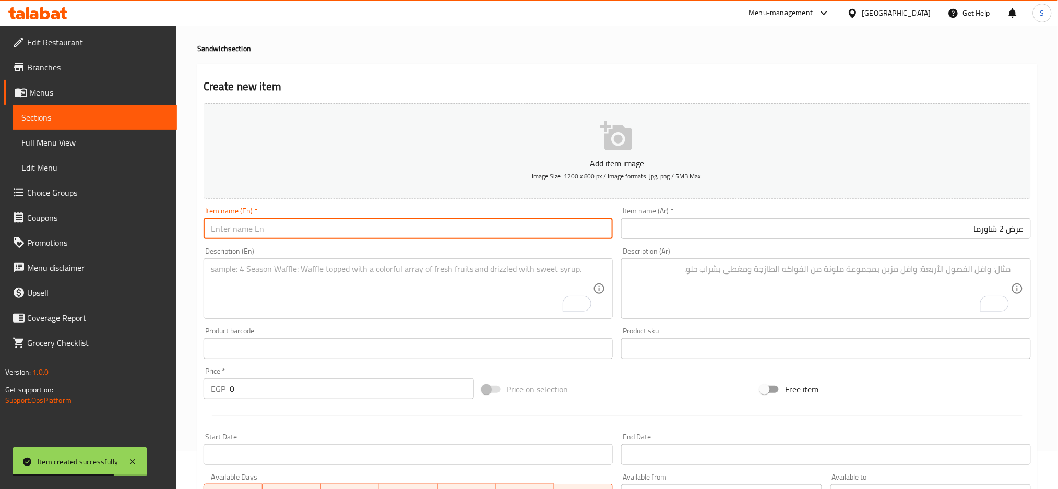
click at [536, 226] on input "text" at bounding box center [408, 228] width 410 height 21
type input "2 Shawarma Offer"
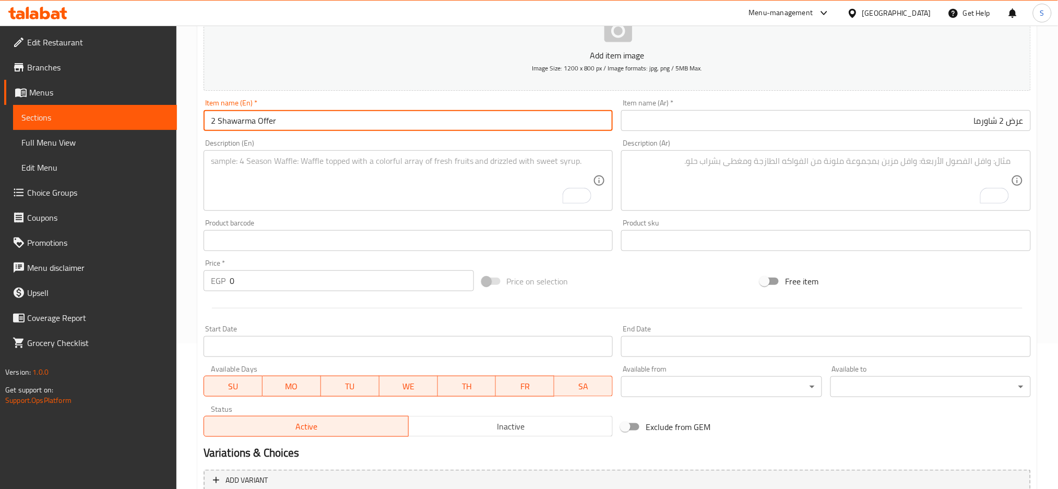
scroll to position [177, 0]
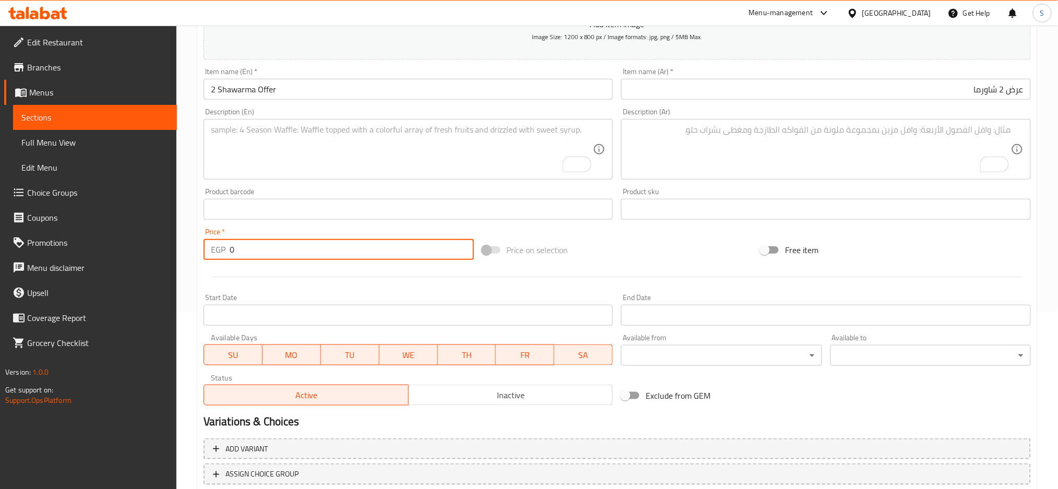
drag, startPoint x: 242, startPoint y: 249, endPoint x: 215, endPoint y: 248, distance: 26.6
click at [215, 248] on div "EGP 0 Price *" at bounding box center [338, 249] width 270 height 21
type input "170"
click at [882, 151] on textarea "To enrich screen reader interactions, please activate Accessibility in Grammarl…" at bounding box center [819, 150] width 382 height 50
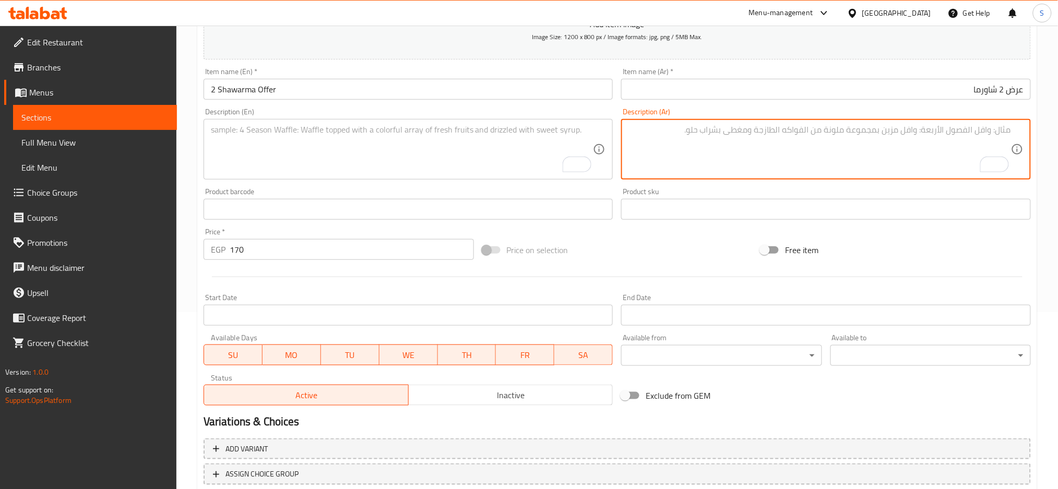
paste textarea "شاورما فراخ وسط + تومية + مخلل"
click at [1007, 130] on textarea "شاورما فراخ وسط + تومية + مخلل" at bounding box center [819, 150] width 382 height 50
click at [937, 128] on textarea "2 شاورما فراخ وسط + تومية + مخلل" at bounding box center [819, 150] width 382 height 50
click at [1000, 129] on textarea "2 شاورما فراخ وسط، تومية + مخلل" at bounding box center [819, 150] width 382 height 50
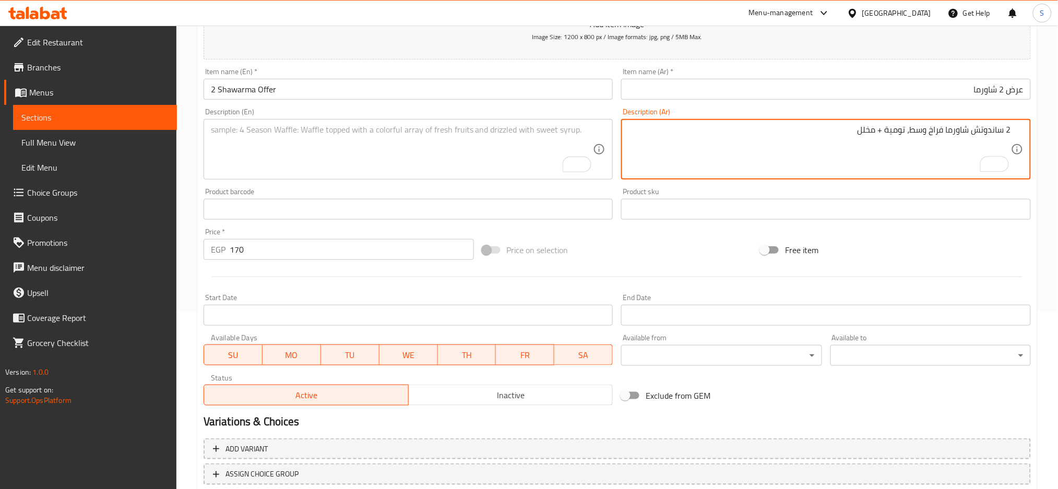
click at [906, 131] on textarea "2 ساندوتش شاورما فراخ وسط، تومية + مخلل" at bounding box center [819, 150] width 382 height 50
click at [899, 128] on textarea "2 ساندوتش شاورما فراخ وسط، تومية + مخلل" at bounding box center [819, 150] width 382 height 50
click at [881, 128] on textarea "2 ساندوتش شاورما فراخ وسط، ثومية + مخلل" at bounding box center [819, 150] width 382 height 50
drag, startPoint x: 855, startPoint y: 130, endPoint x: 1067, endPoint y: 131, distance: 212.4
click at [1058, 131] on html "​ Menu-management Egypt Get Help S Edit Restaurant Branches Menus Sections Full…" at bounding box center [529, 67] width 1058 height 489
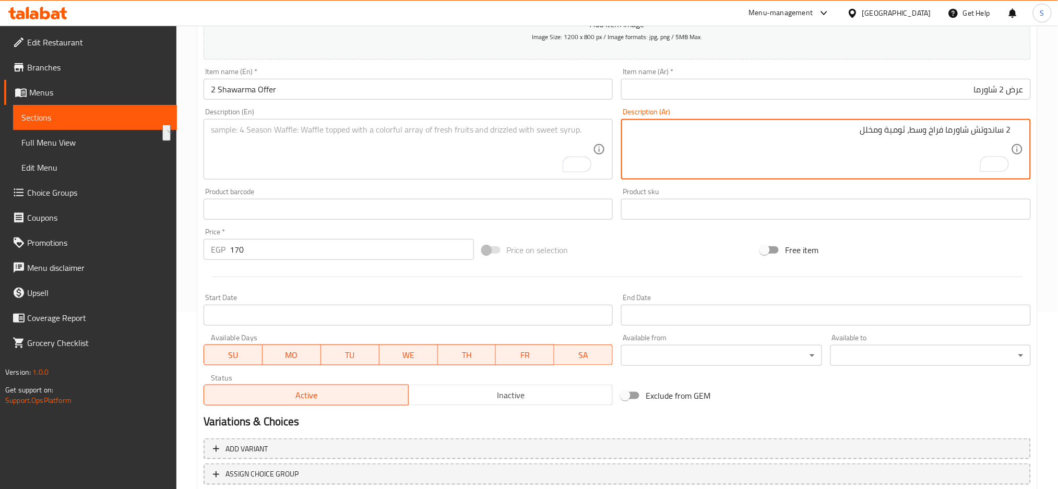
type textarea "2 ساندوتش شاورما فراخ وسط، ثومية ومخلل"
click at [409, 141] on textarea "To enrich screen reader interactions, please activate Accessibility in Grammarl…" at bounding box center [402, 150] width 382 height 50
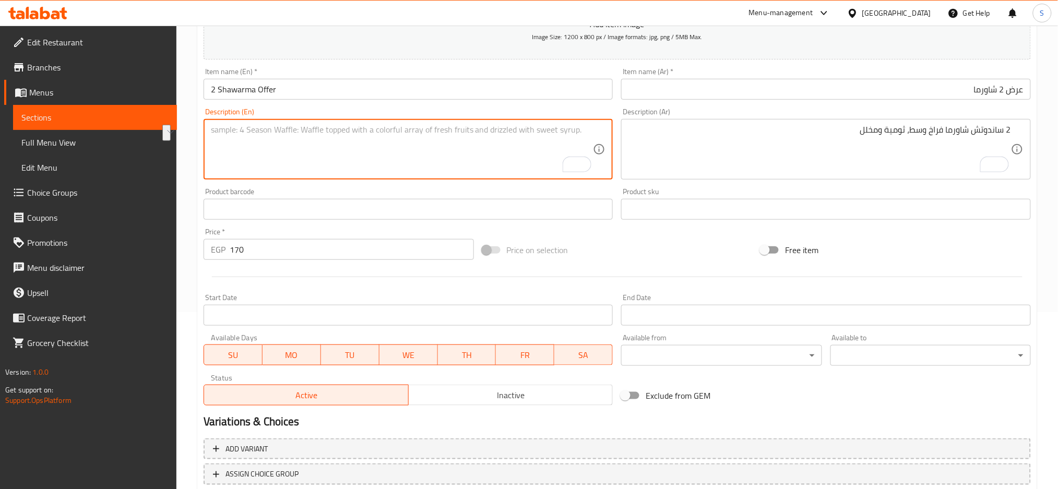
paste textarea "2 medium chicken shawarma sandwiches, garlic sauce and pickles"
click at [223, 127] on textarea "2 medium chicken shawarma sandwiches, garlic sauce and pickles" at bounding box center [402, 150] width 382 height 50
drag, startPoint x: 381, startPoint y: 131, endPoint x: 398, endPoint y: 133, distance: 17.3
click at [398, 133] on textarea "2 Medium chicken shawarma sandwiches, garlic sauce and pickles" at bounding box center [402, 150] width 382 height 50
type textarea "2 Medium chicken shawarma sandwiches, garlic dip and pickles"
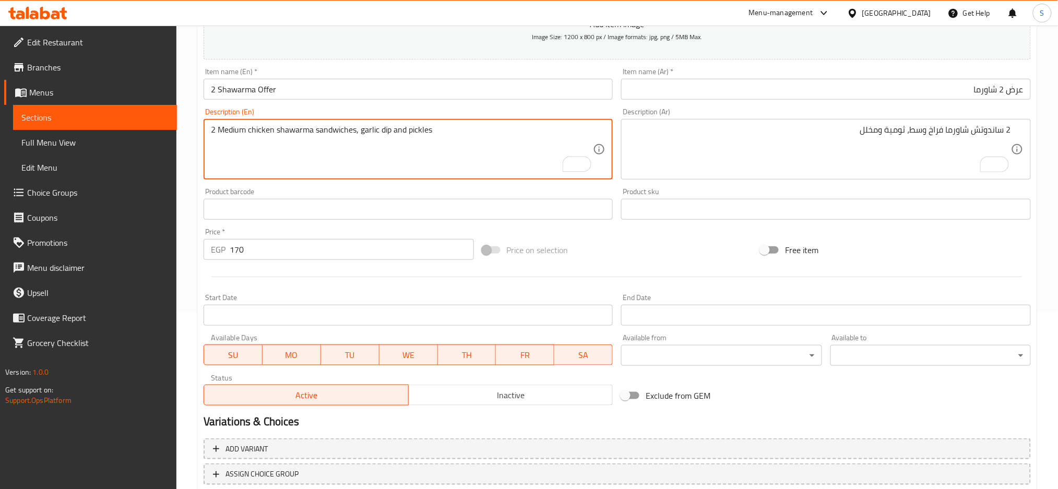
click at [462, 315] on input "Start Date" at bounding box center [408, 315] width 410 height 21
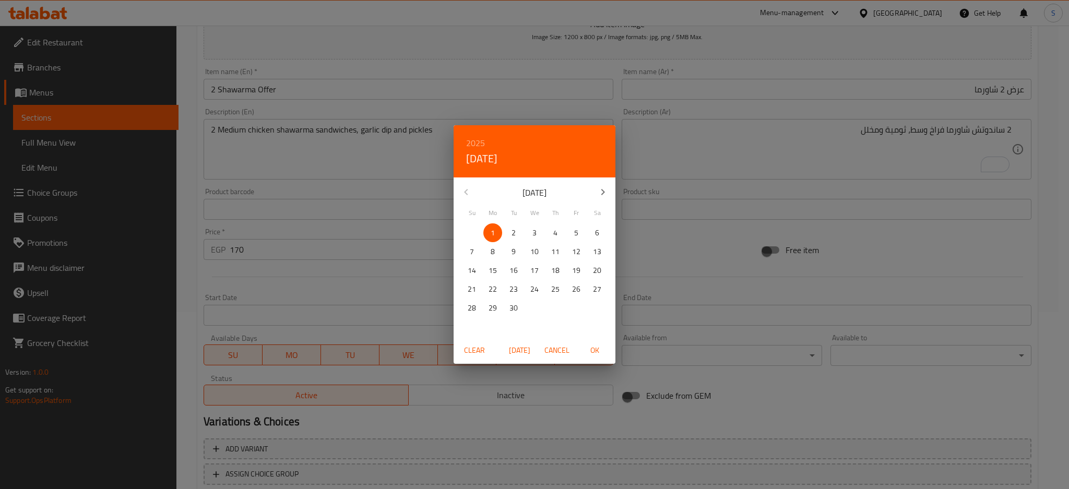
click at [590, 352] on span "OK" at bounding box center [594, 350] width 25 height 13
type input "01-09-2025"
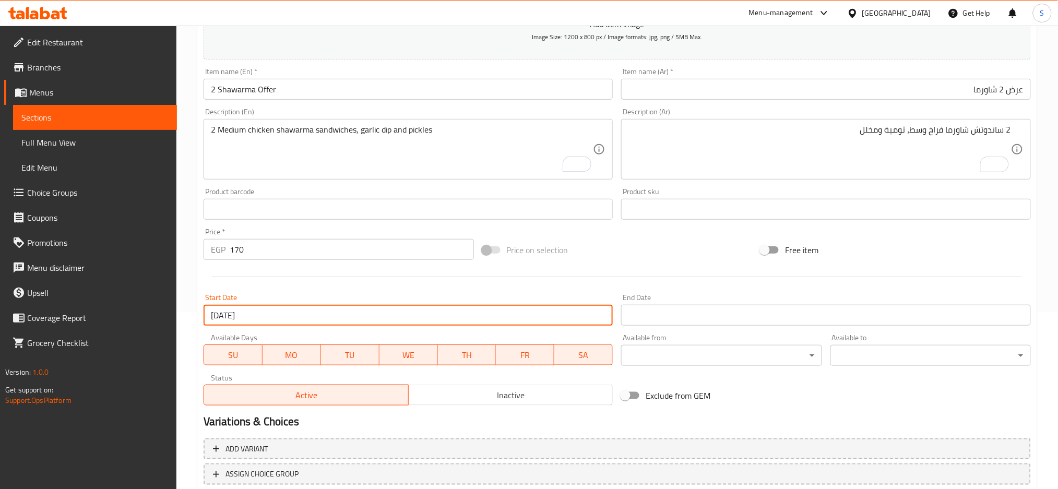
click at [661, 322] on input "Start Date" at bounding box center [826, 315] width 410 height 21
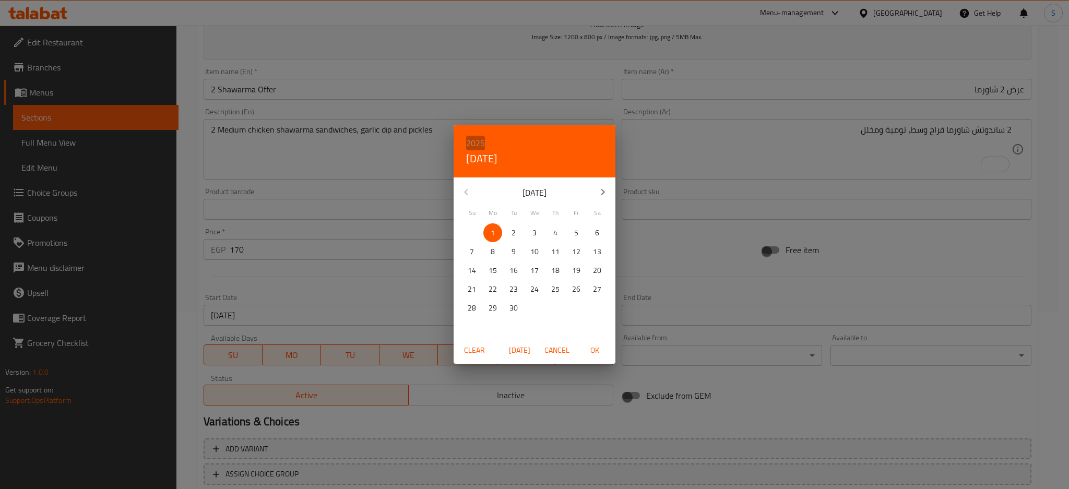
click at [472, 139] on h6 "2025" at bounding box center [475, 143] width 19 height 15
click at [524, 214] on div "2026" at bounding box center [534, 220] width 162 height 21
click at [537, 310] on p "30" at bounding box center [534, 308] width 8 height 13
click at [594, 349] on span "OK" at bounding box center [594, 350] width 25 height 13
type input "30-09-2026"
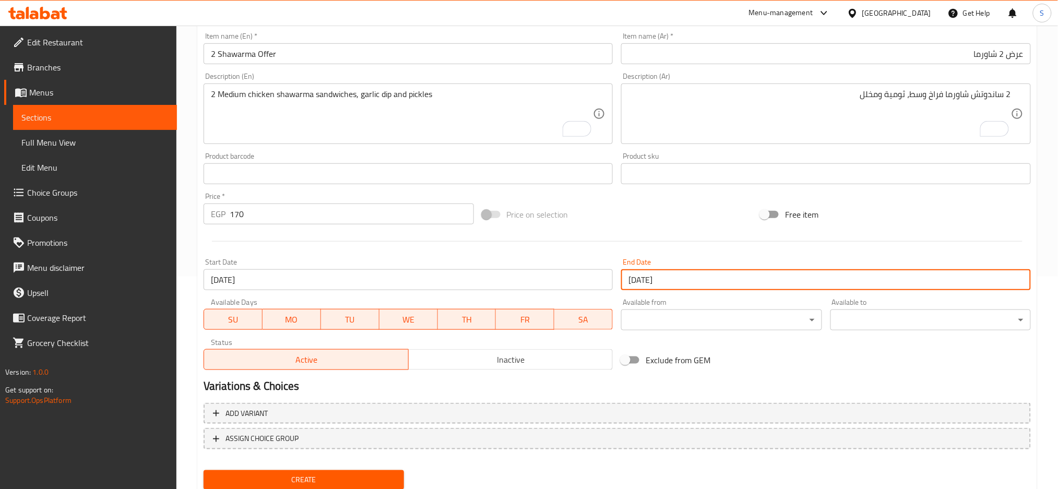
scroll to position [246, 0]
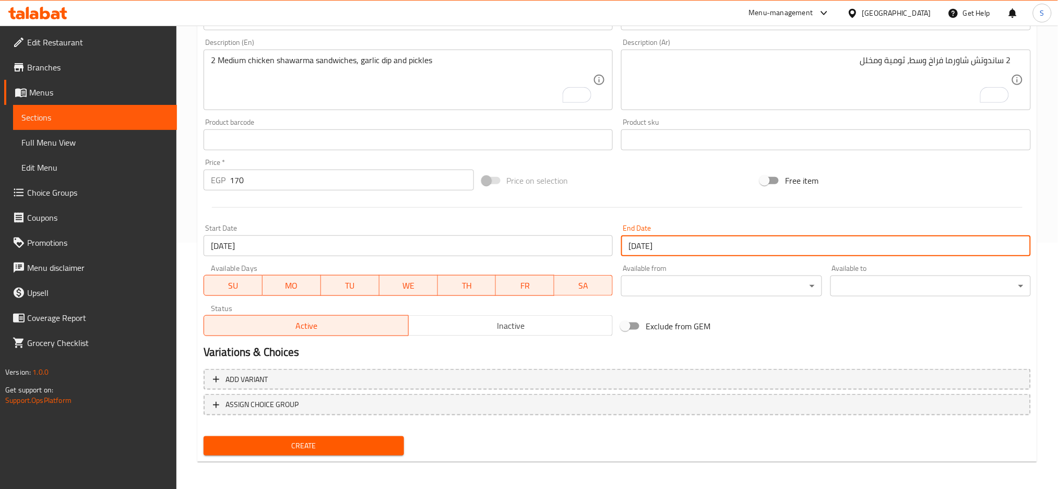
click at [495, 321] on span "Inactive" at bounding box center [511, 325] width 196 height 15
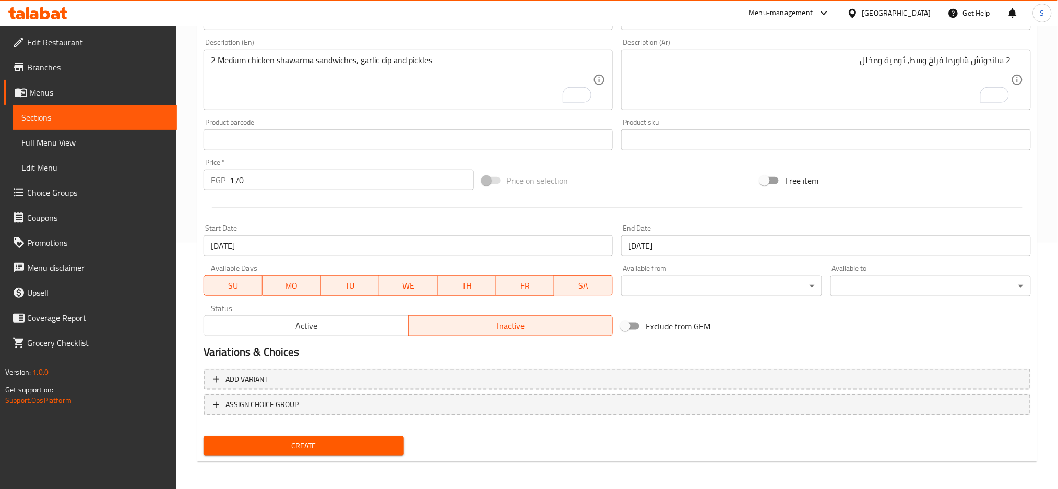
click at [357, 443] on span "Create" at bounding box center [304, 445] width 184 height 13
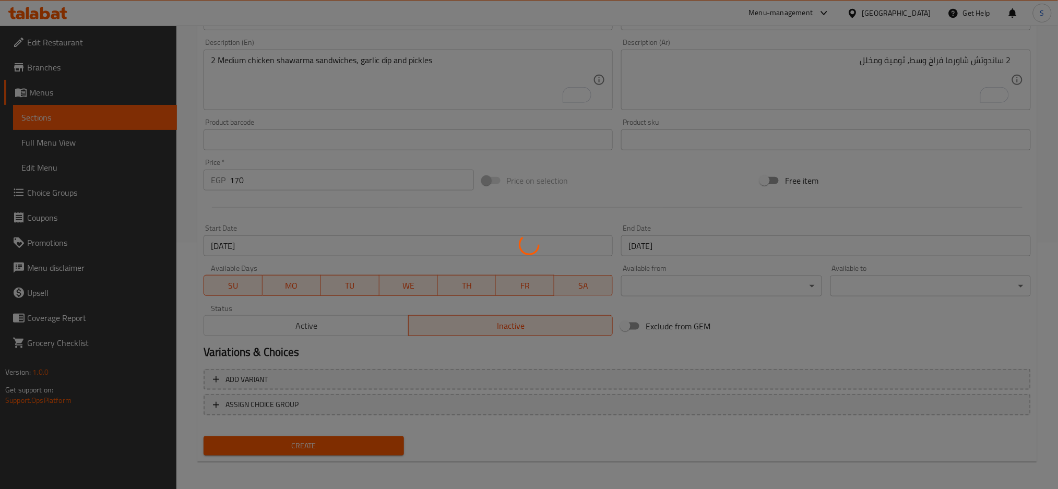
type input "0"
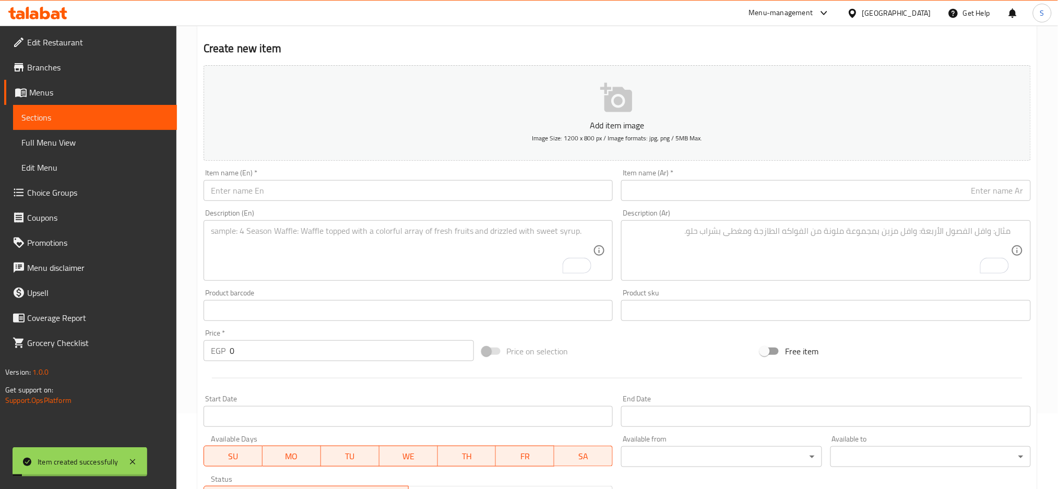
scroll to position [0, 0]
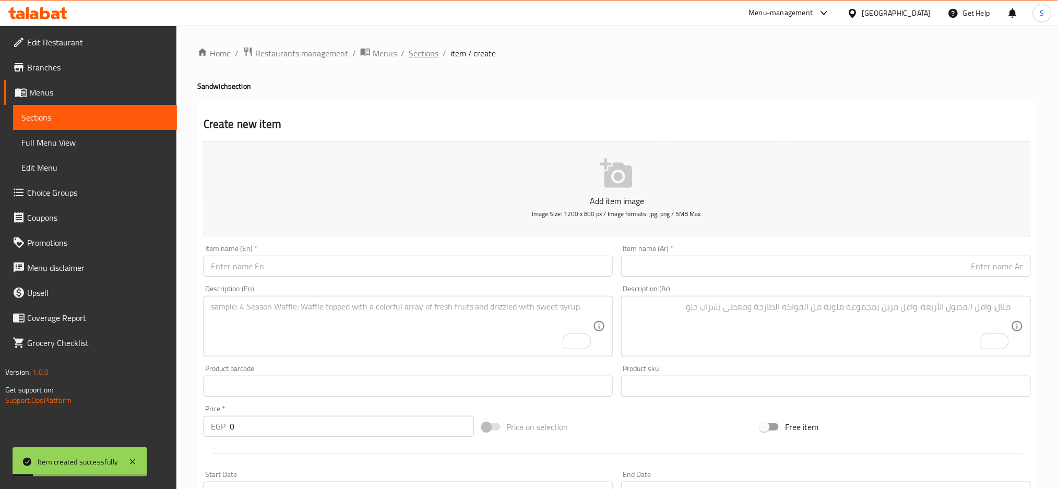
click at [416, 49] on span "Sections" at bounding box center [424, 53] width 30 height 13
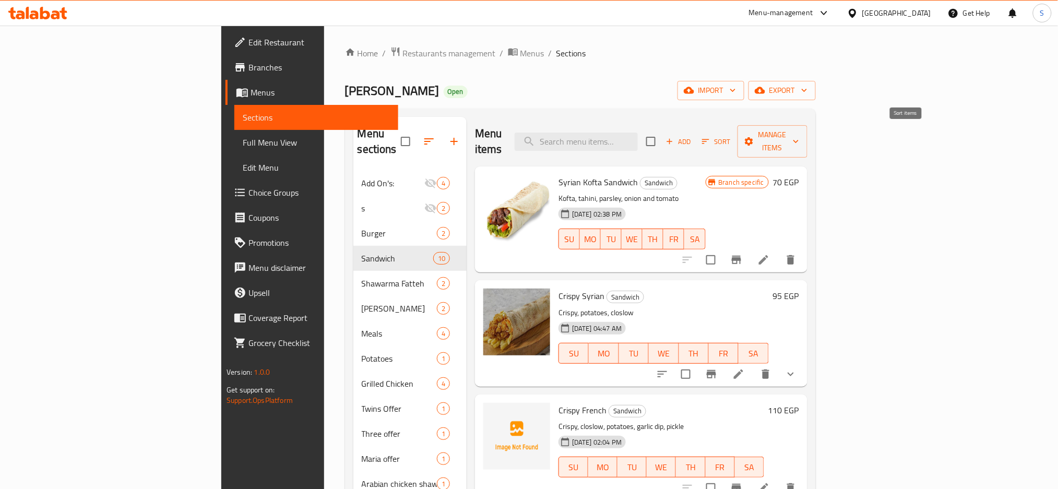
click at [710, 137] on icon "button" at bounding box center [705, 141] width 9 height 9
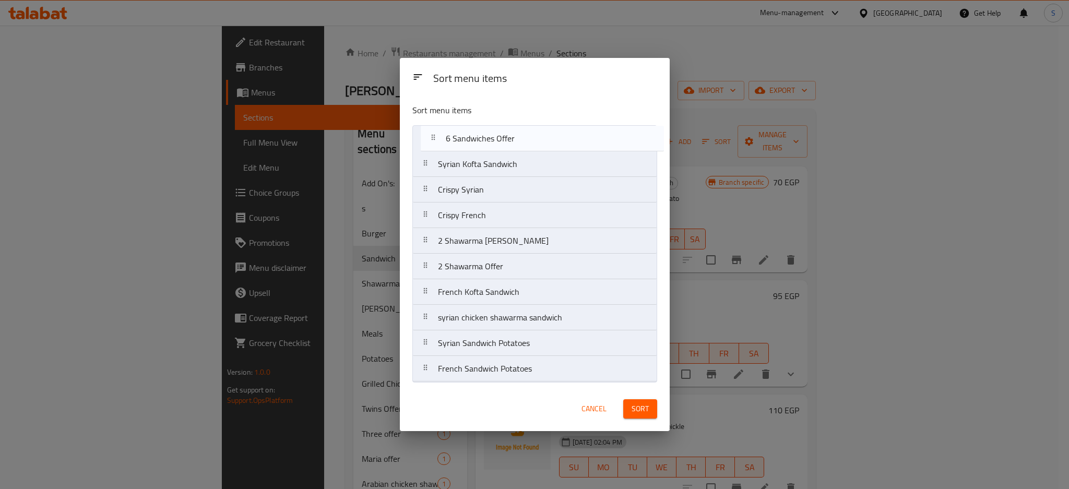
drag, startPoint x: 476, startPoint y: 221, endPoint x: 485, endPoint y: 141, distance: 80.8
click at [485, 141] on nav "Syrian Kofta Sandwich Crispy Syrian Crispy French 6 Sandwiches Offer 2 Shawarma…" at bounding box center [534, 253] width 245 height 257
drag, startPoint x: 486, startPoint y: 246, endPoint x: 495, endPoint y: 171, distance: 75.6
click at [495, 172] on nav "6 Sandwiches Offer Syrian Kofta Sandwich Crispy Syrian Crispy French 2 Shawarma…" at bounding box center [534, 253] width 245 height 257
drag, startPoint x: 495, startPoint y: 272, endPoint x: 497, endPoint y: 193, distance: 79.3
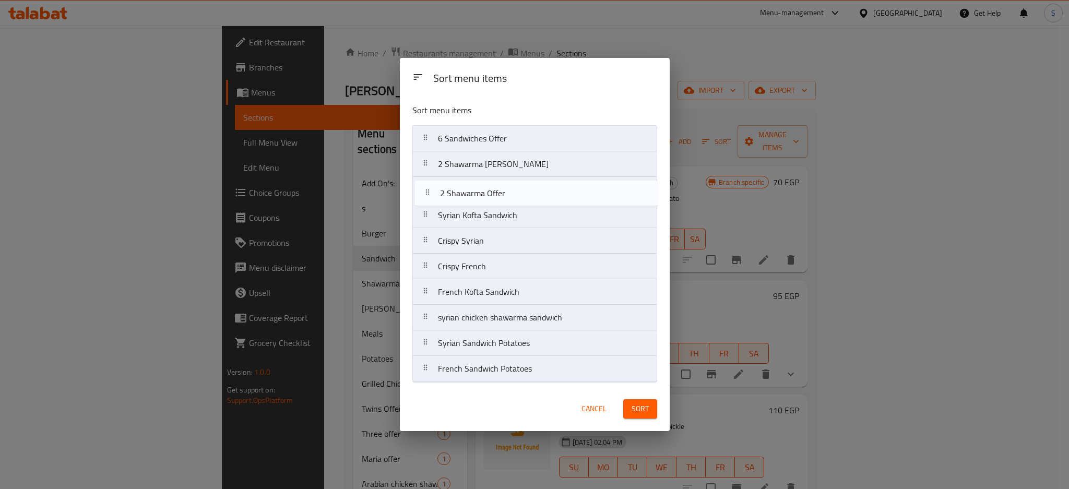
click at [497, 193] on nav "6 Sandwiches Offer 2 Shawarma Maria Offer Syrian Kofta Sandwich Crispy Syrian C…" at bounding box center [534, 253] width 245 height 257
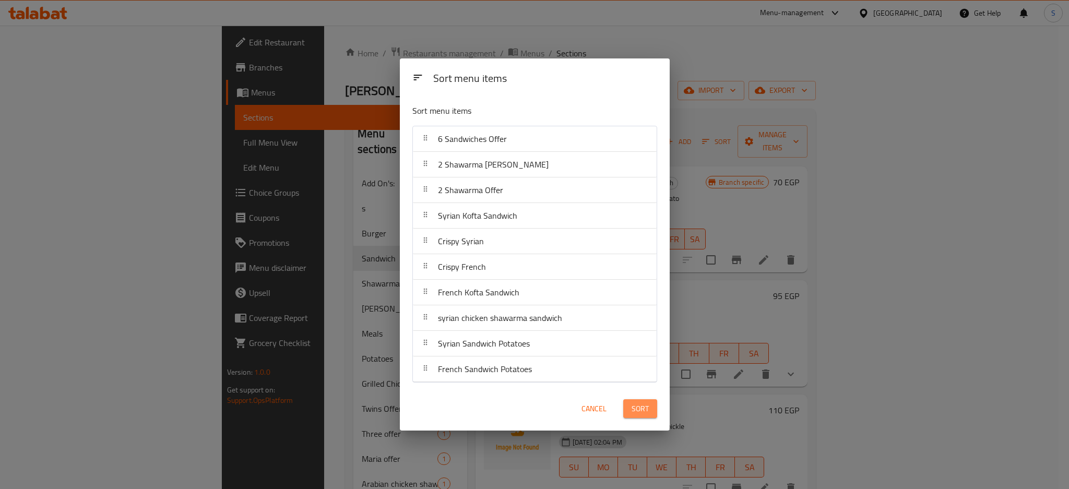
click at [644, 408] on span "Sort" at bounding box center [639, 408] width 17 height 13
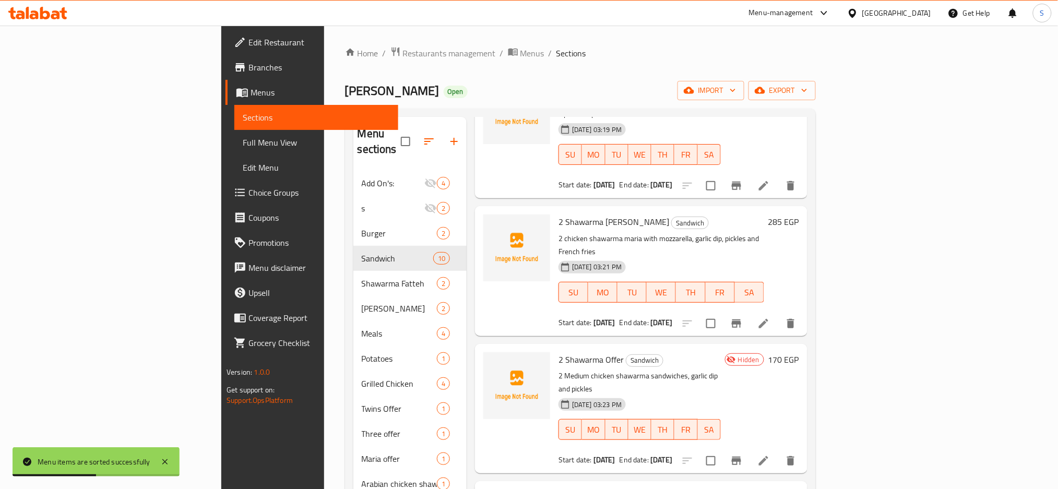
scroll to position [69, 0]
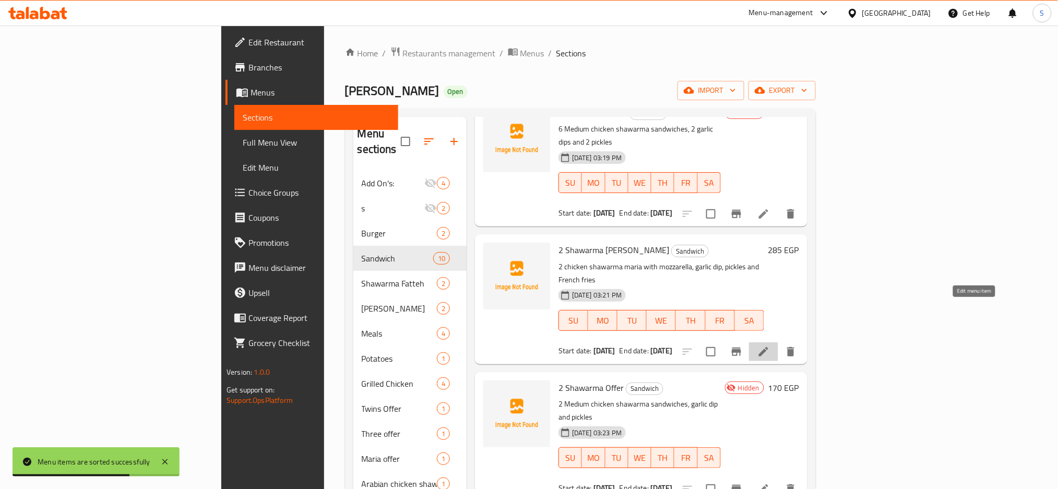
click at [770, 345] on icon at bounding box center [763, 351] width 13 height 13
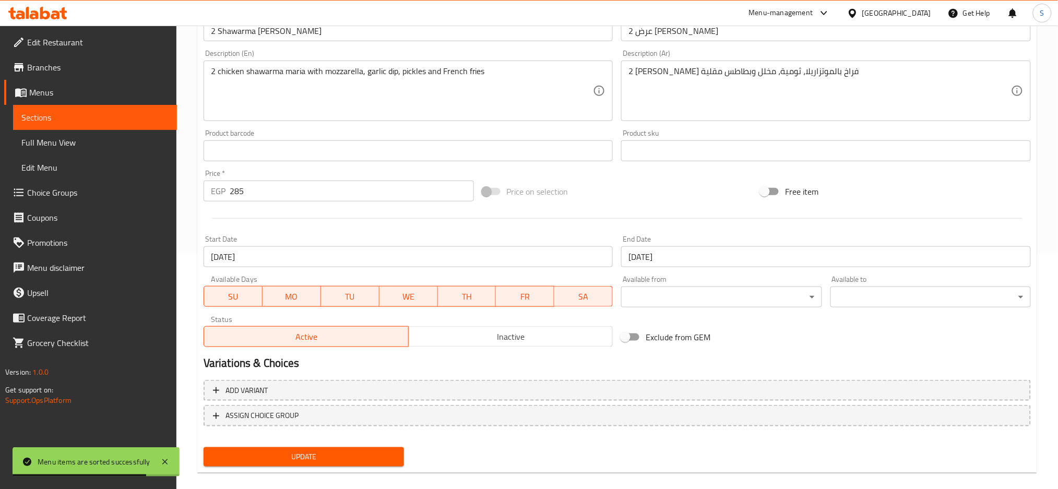
scroll to position [246, 0]
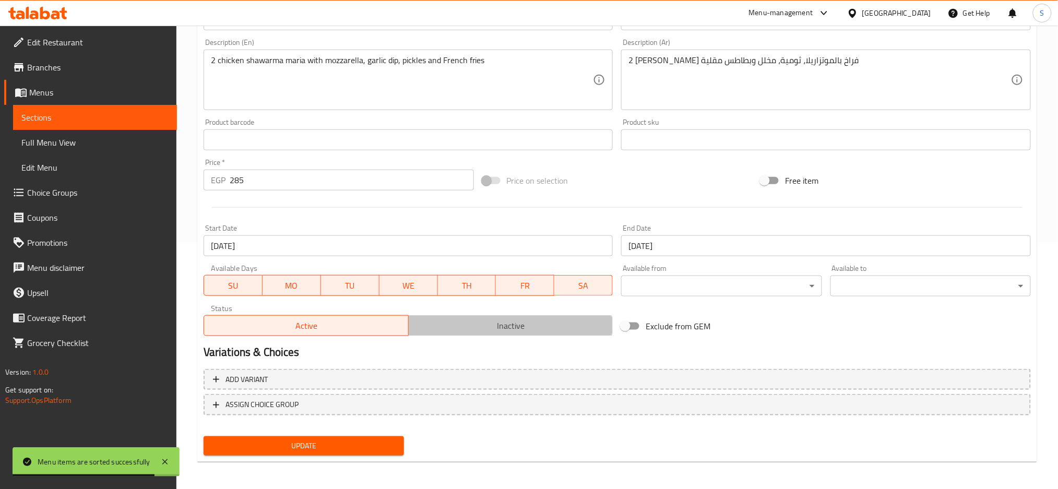
click at [456, 325] on span "Inactive" at bounding box center [511, 325] width 196 height 15
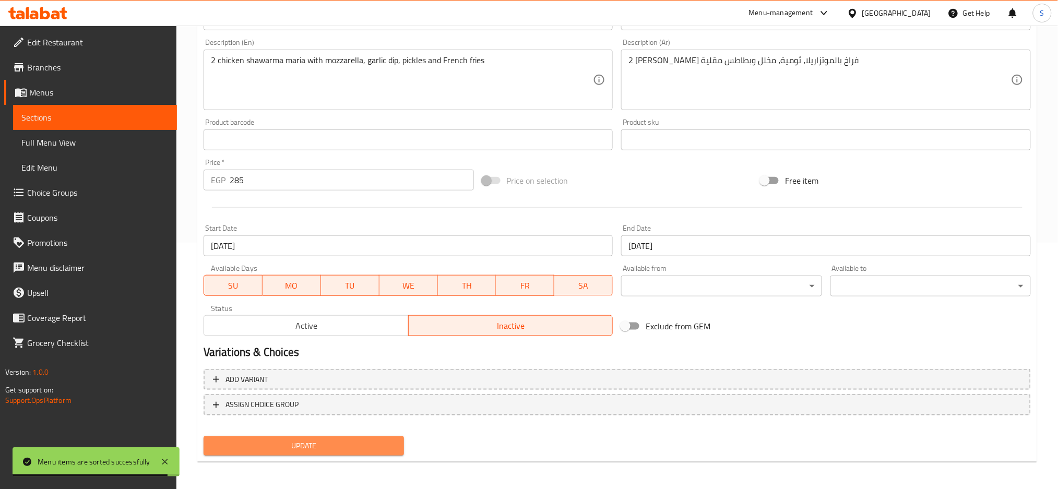
click at [345, 442] on span "Update" at bounding box center [304, 445] width 184 height 13
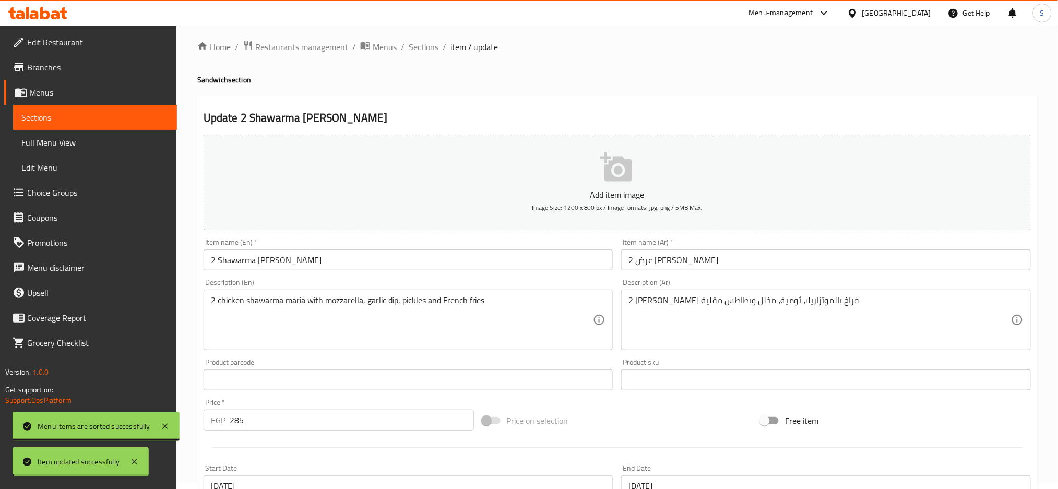
scroll to position [0, 0]
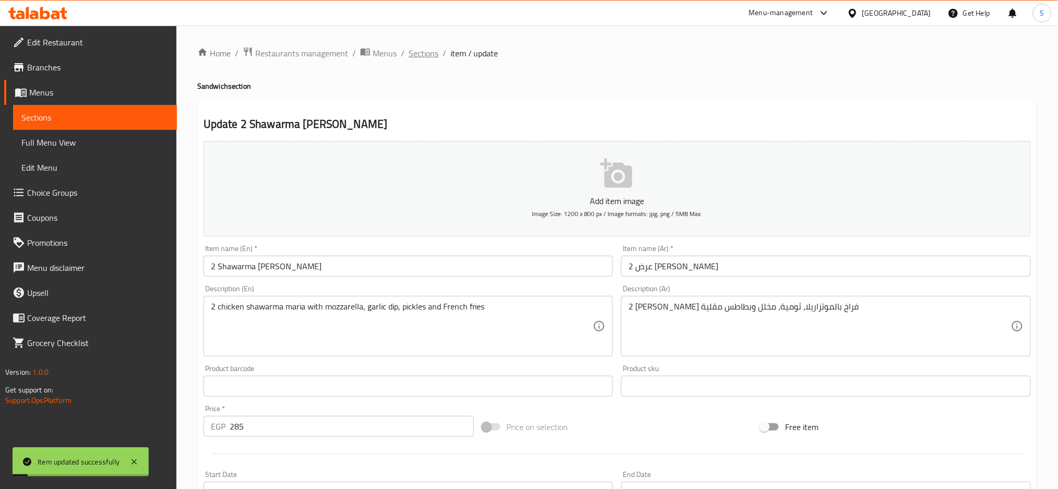
click at [410, 55] on span "Sections" at bounding box center [424, 53] width 30 height 13
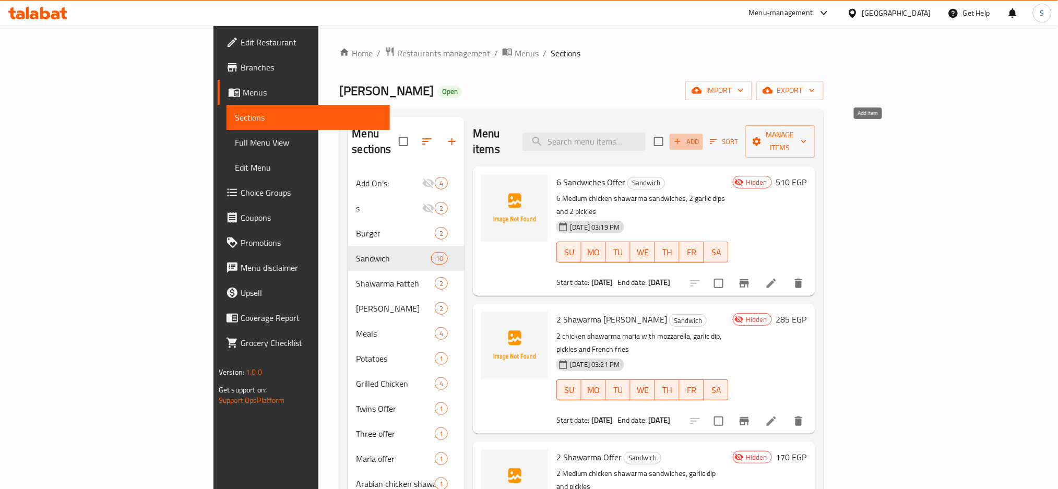
click at [700, 136] on span "Add" at bounding box center [686, 142] width 28 height 12
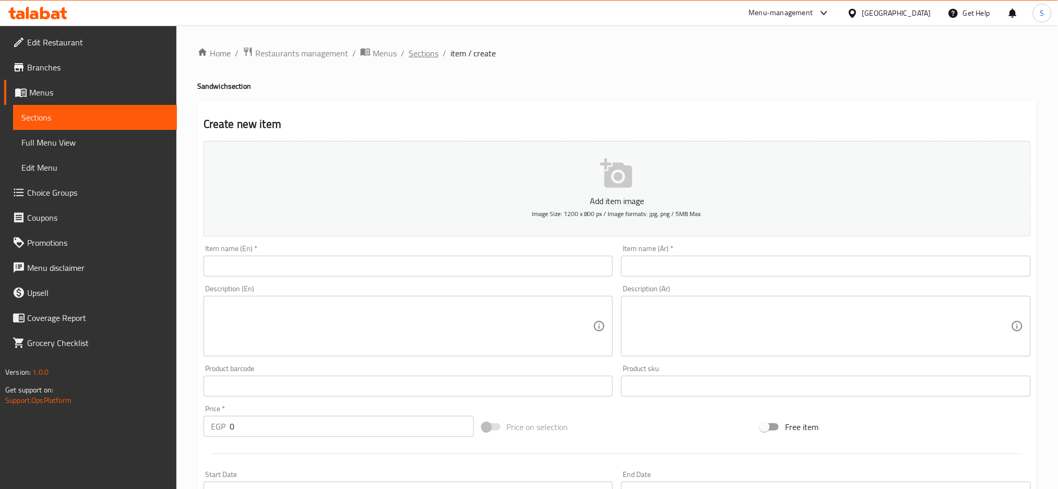
click at [418, 49] on span "Sections" at bounding box center [424, 53] width 30 height 13
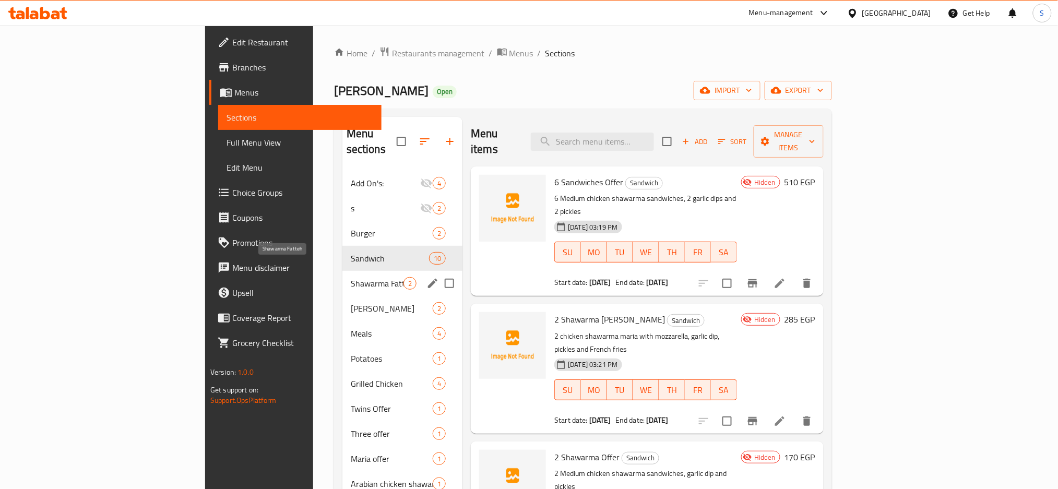
click at [351, 277] on span "Shawarma Fatteh" at bounding box center [377, 283] width 53 height 13
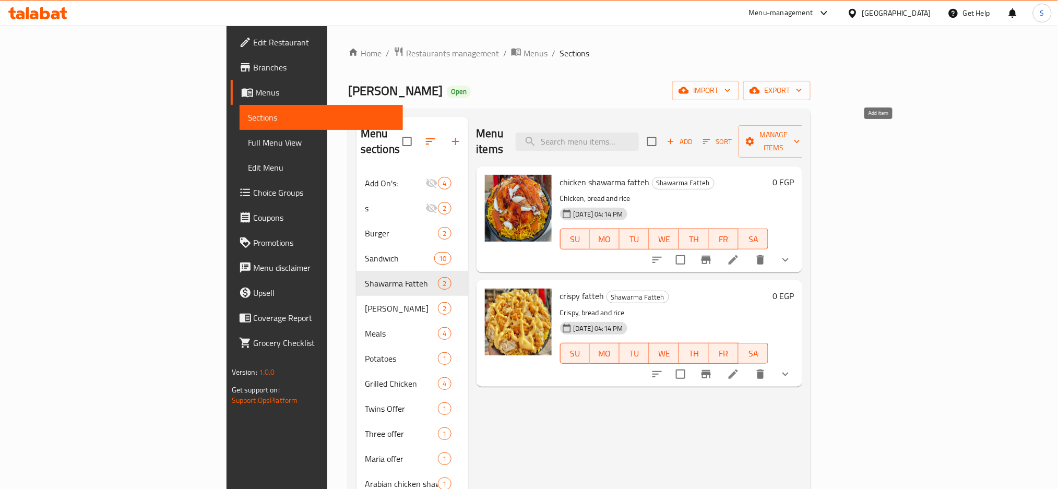
click at [693, 136] on span "Add" at bounding box center [679, 142] width 28 height 12
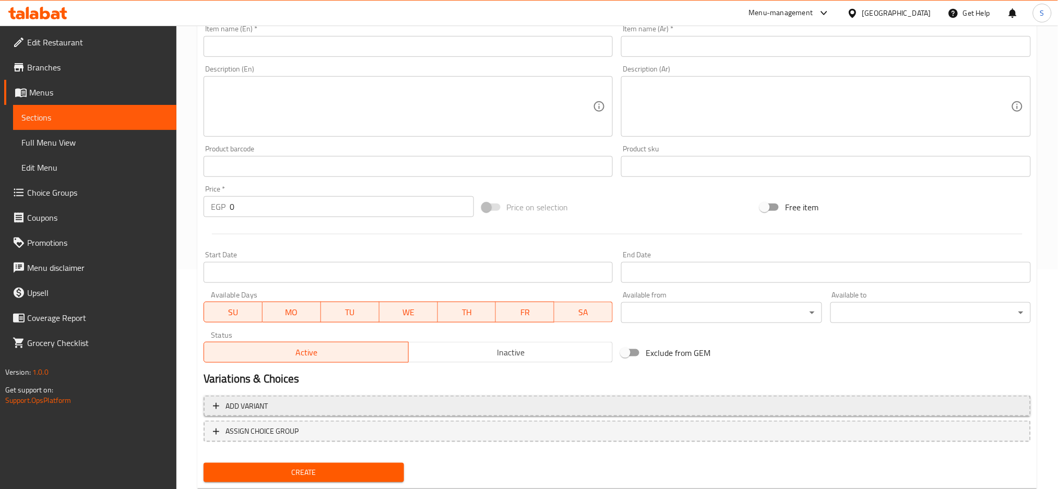
scroll to position [246, 0]
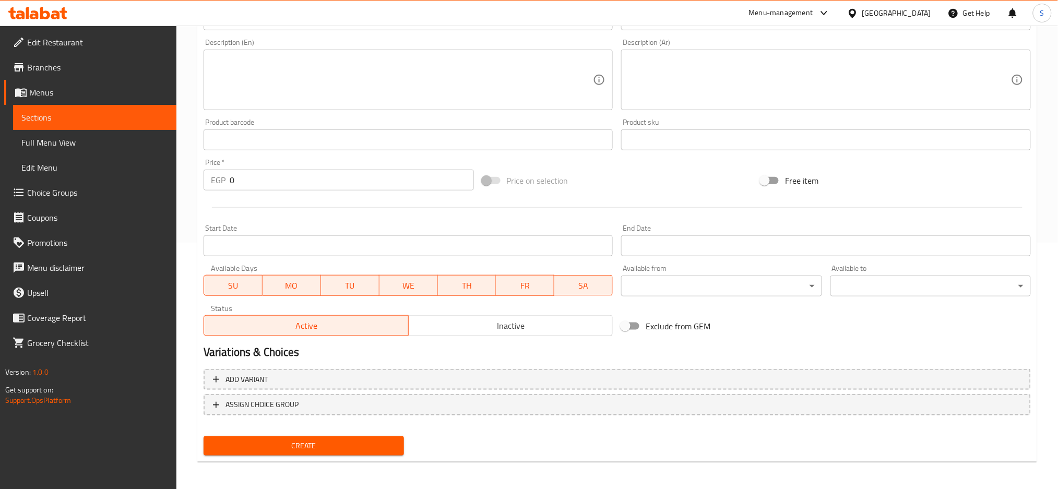
click at [477, 321] on span "Inactive" at bounding box center [511, 325] width 196 height 15
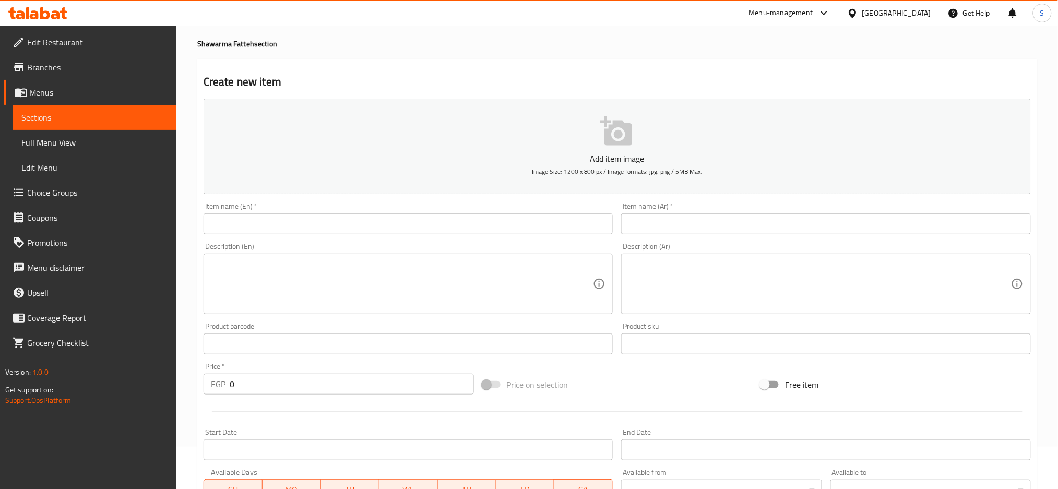
scroll to position [0, 0]
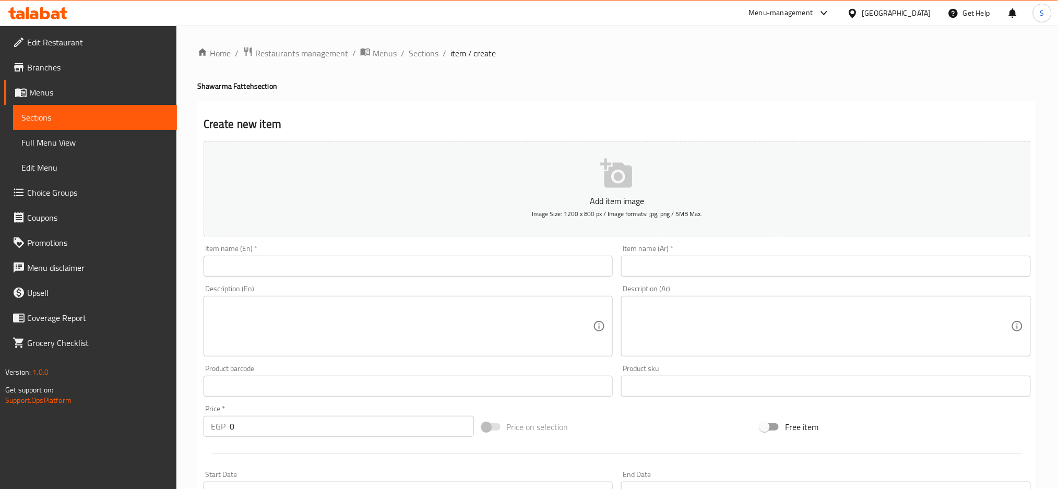
click at [782, 266] on input "text" at bounding box center [826, 266] width 410 height 21
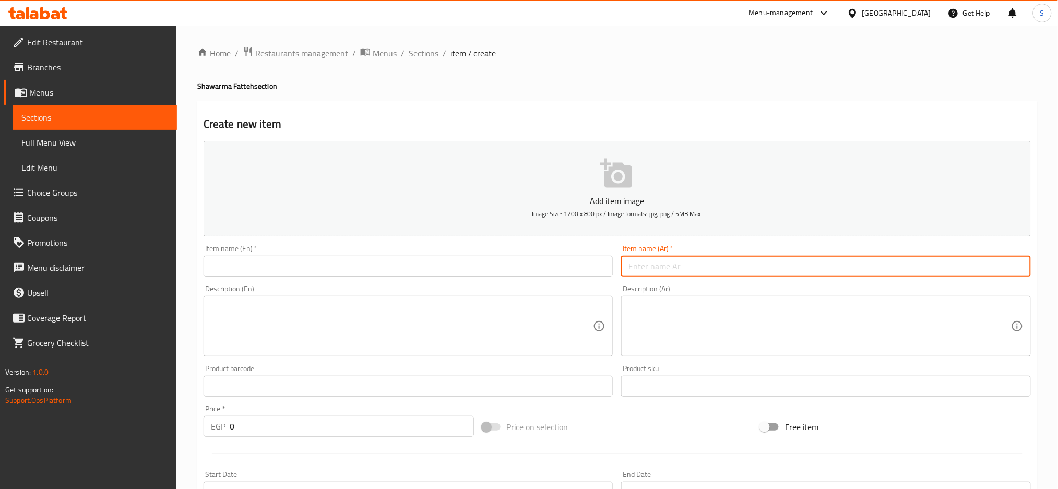
paste input "عرض ٤ فتات شاورما"
drag, startPoint x: 1000, startPoint y: 265, endPoint x: 983, endPoint y: 262, distance: 16.8
click at [983, 262] on input "عرض ٤ فتات شاورما" at bounding box center [826, 266] width 410 height 21
type input "عرض 4 فتة شاورما"
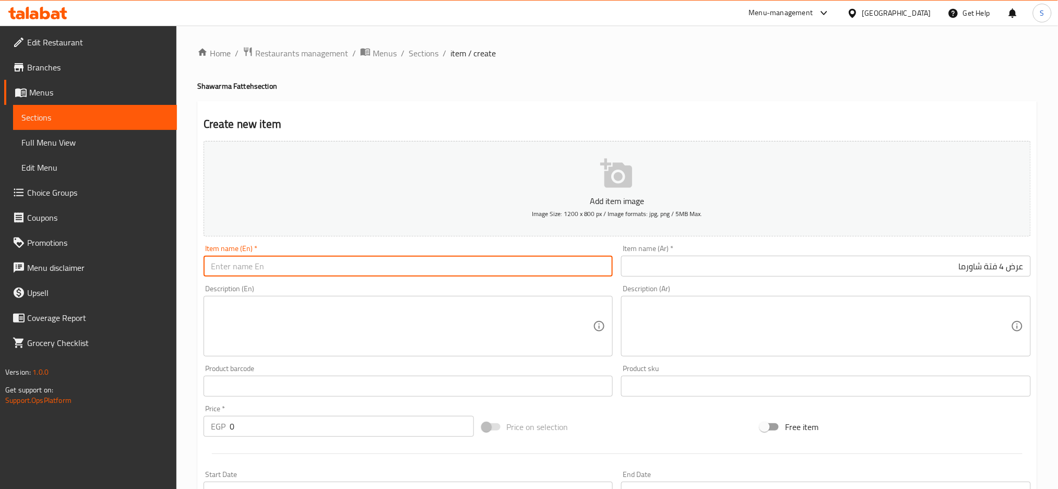
click at [460, 274] on input "text" at bounding box center [408, 266] width 410 height 21
type input "4 Shawarma Fatteh Offer"
click at [812, 317] on textarea at bounding box center [819, 327] width 382 height 50
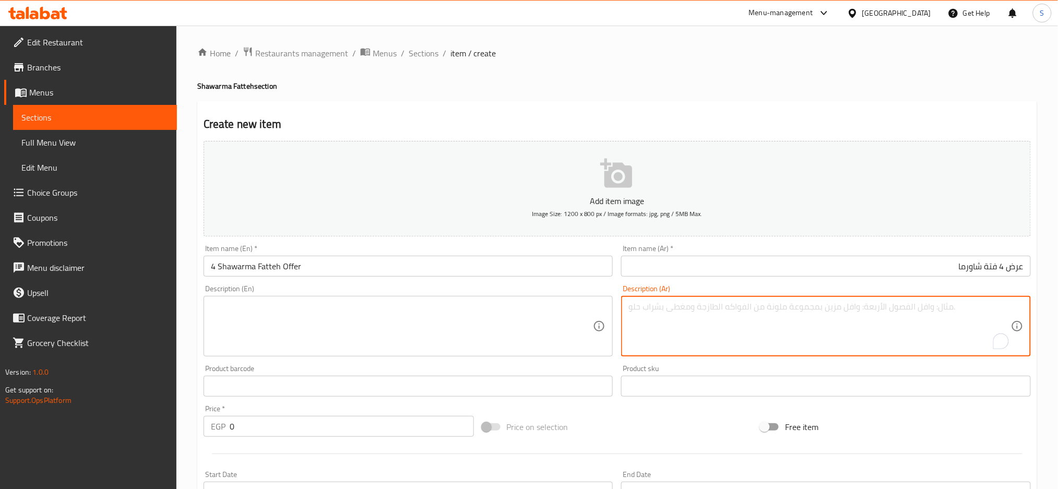
paste textarea "فتات شاورما فراخ صغير + ٢ تومية + ٢ مخلل"
type textarea "فتات شاورما فراخ صغير + ٢ تومية + ٢ مخلل"
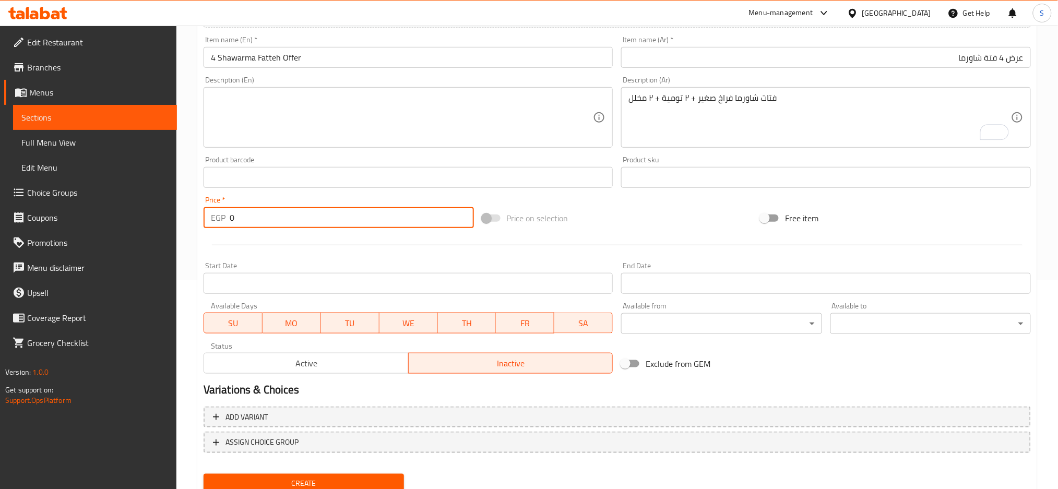
drag, startPoint x: 234, startPoint y: 214, endPoint x: 213, endPoint y: 209, distance: 21.0
click at [214, 209] on div "EGP 0 Price *" at bounding box center [338, 217] width 270 height 21
type input "420"
click at [291, 287] on input "Start Date" at bounding box center [408, 283] width 410 height 21
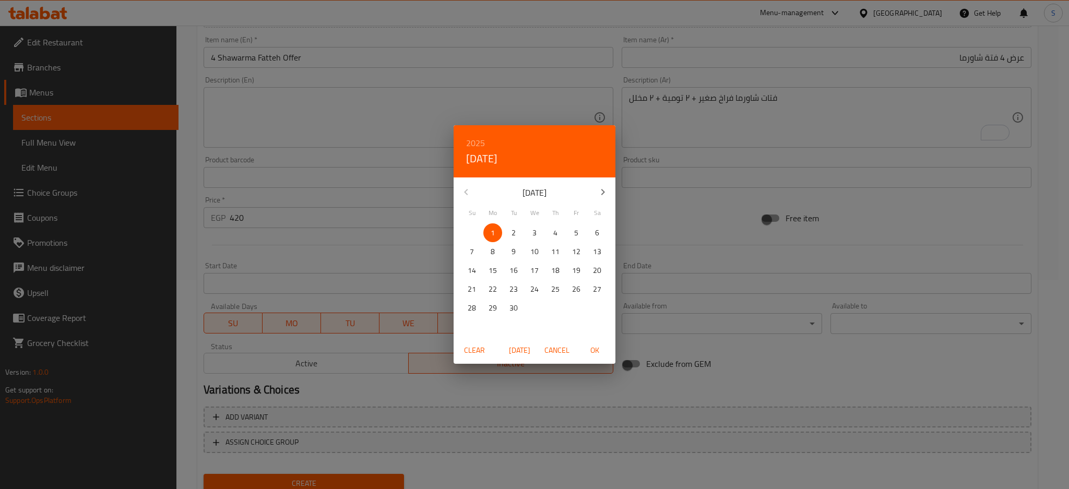
click at [590, 350] on span "OK" at bounding box center [594, 350] width 25 height 13
type input "01-09-2025"
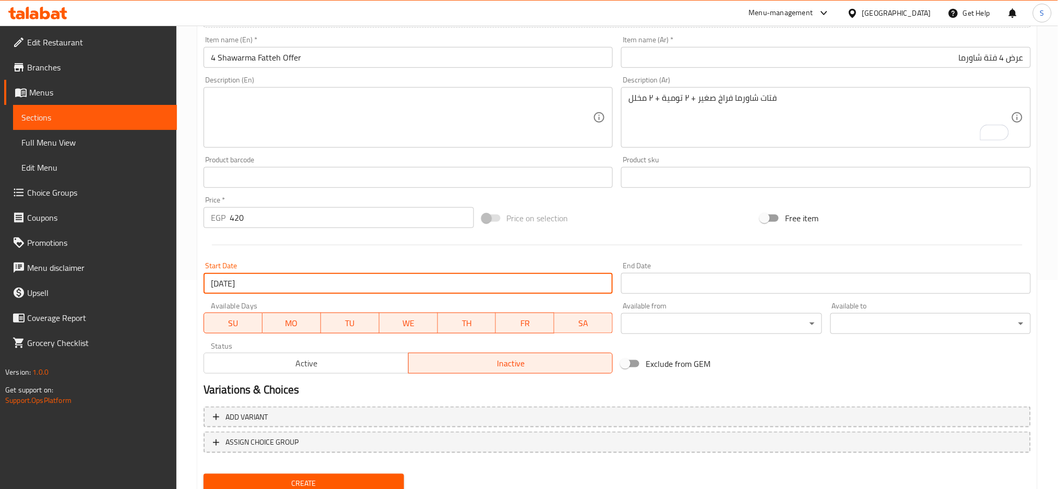
click at [690, 276] on input "Start Date" at bounding box center [826, 283] width 410 height 21
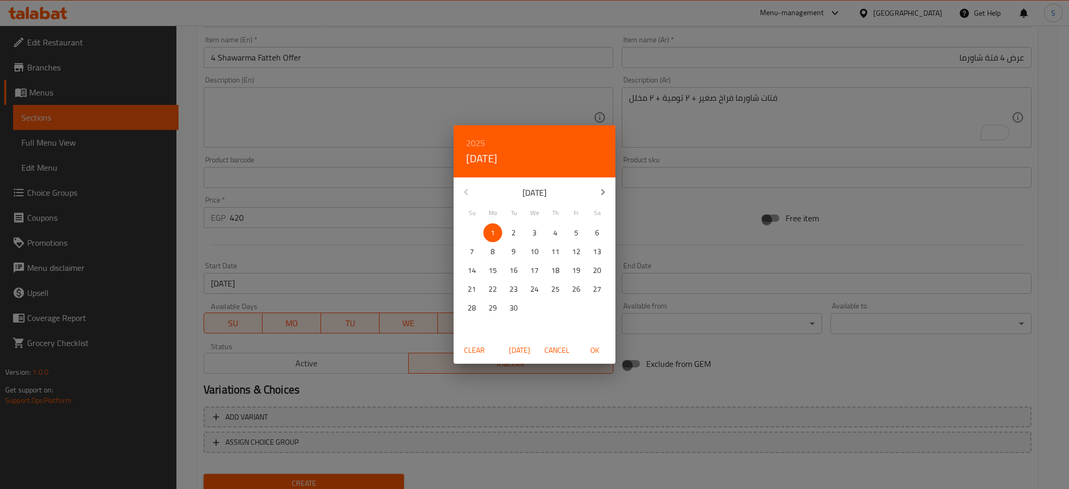
click at [478, 141] on h6 "2025" at bounding box center [475, 143] width 19 height 15
click at [532, 222] on div "2026" at bounding box center [534, 220] width 162 height 21
click at [537, 312] on p "30" at bounding box center [534, 308] width 8 height 13
click at [594, 348] on span "OK" at bounding box center [594, 350] width 25 height 13
type input "30-09-2026"
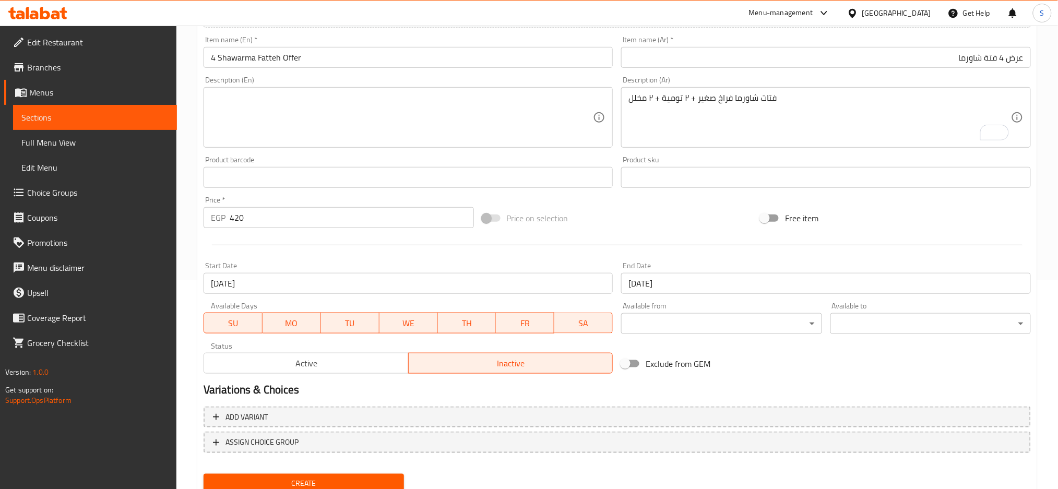
click at [182, 311] on div "Home / Restaurants management / Menus / Sections / item / create Shawarma Fatte…" at bounding box center [616, 173] width 881 height 712
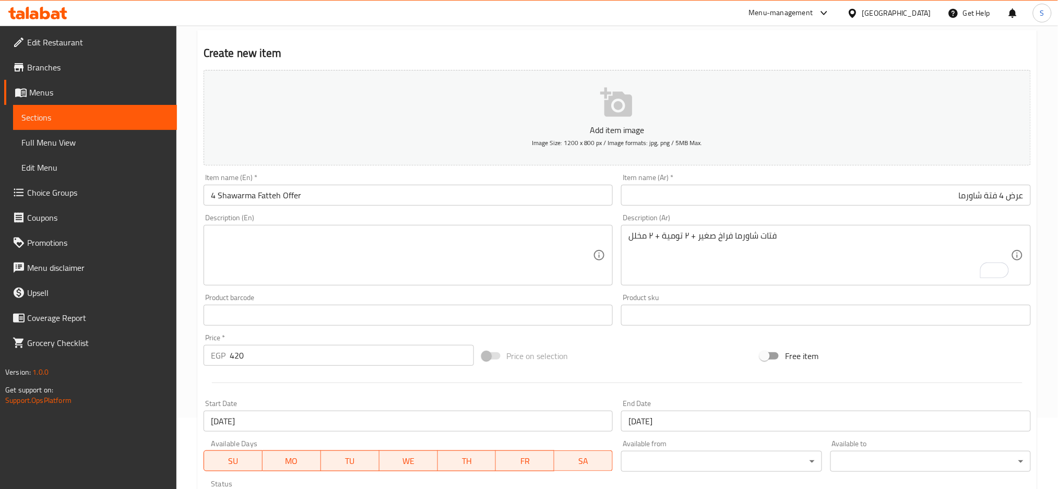
scroll to position [0, 0]
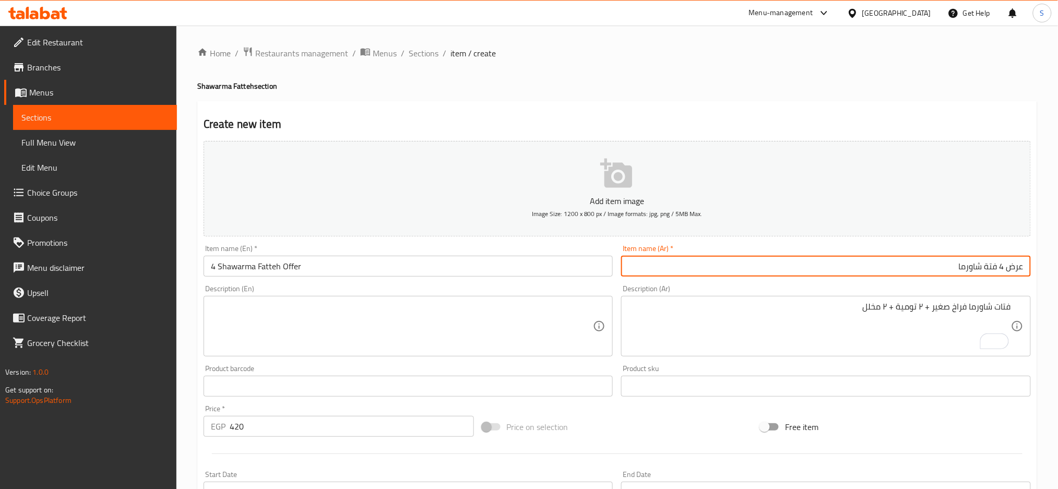
drag, startPoint x: 959, startPoint y: 268, endPoint x: 1004, endPoint y: 267, distance: 44.9
click at [1004, 267] on input "عرض 4 فتة شاورما" at bounding box center [826, 266] width 410 height 21
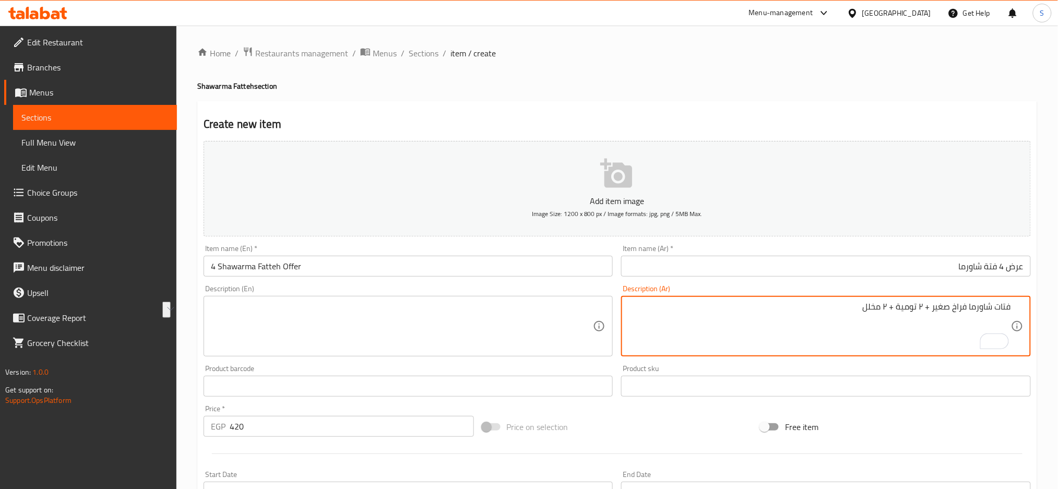
drag, startPoint x: 969, startPoint y: 305, endPoint x: 1007, endPoint y: 304, distance: 38.6
paste textarea "4 فتة شاورما"
click at [925, 308] on textarea "4 فتة شاورما فراخ صغير + ٢ تومية + ٢ مخلل" at bounding box center [819, 327] width 382 height 50
drag, startPoint x: 913, startPoint y: 305, endPoint x: 920, endPoint y: 306, distance: 7.8
click at [920, 306] on textarea "4 فتة شاورما فراخ صغير ، ٢ تومية + ٢ مخلل" at bounding box center [819, 327] width 382 height 50
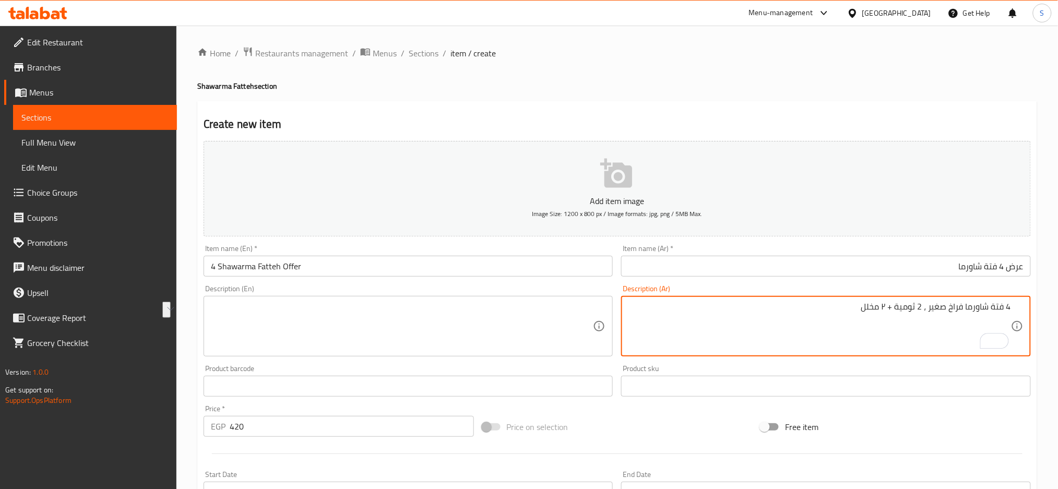
drag, startPoint x: 891, startPoint y: 305, endPoint x: 881, endPoint y: 303, distance: 10.6
click at [881, 303] on textarea "4 فتة شاورما فراخ صغير ، 2 ثومية + ٢ مخلل" at bounding box center [819, 327] width 382 height 50
drag, startPoint x: 854, startPoint y: 309, endPoint x: 1059, endPoint y: 307, distance: 205.1
click at [1058, 307] on html "​ Menu-management Egypt Get Help S Edit Restaurant Branches Menus Sections Full…" at bounding box center [529, 244] width 1058 height 489
type textarea "4 فتة شاورما فراخ صغير ، 2 ثومية و2 مخلل"
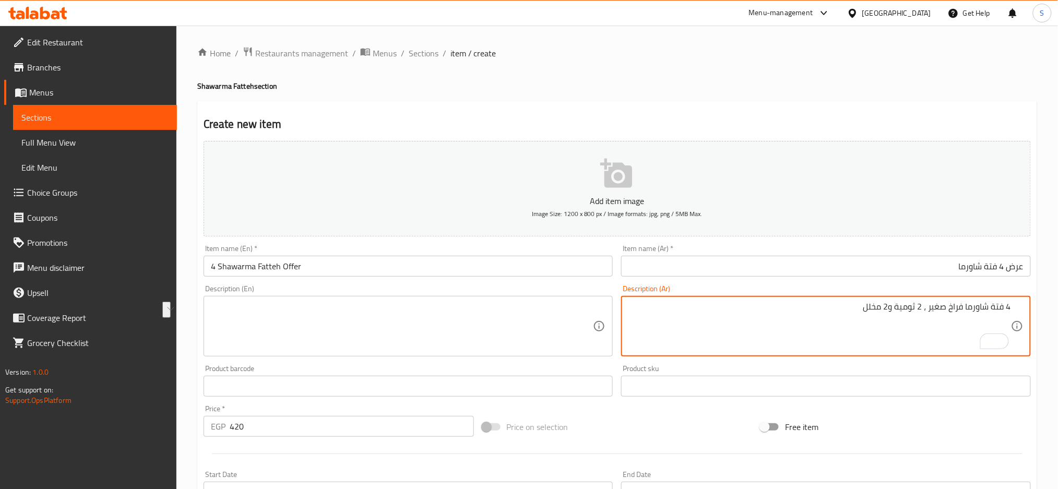
click at [315, 310] on textarea at bounding box center [402, 327] width 382 height 50
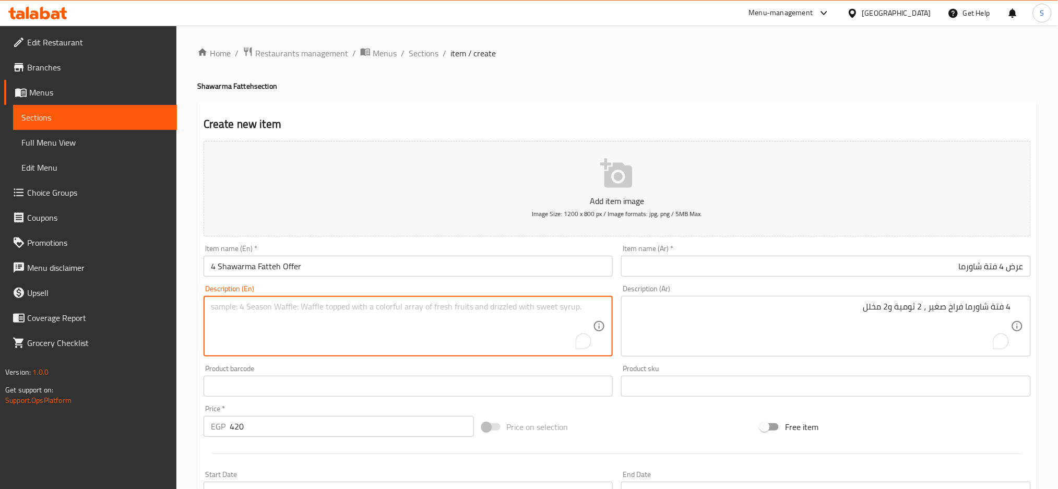
paste textarea "4 small chicken shawarma fatteh, 2 garlic dips and 2 pickles"
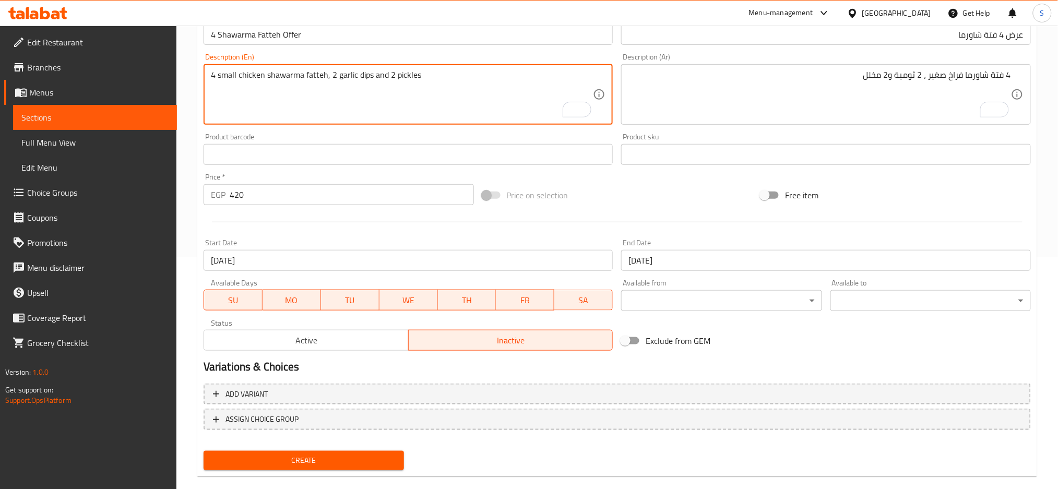
scroll to position [246, 0]
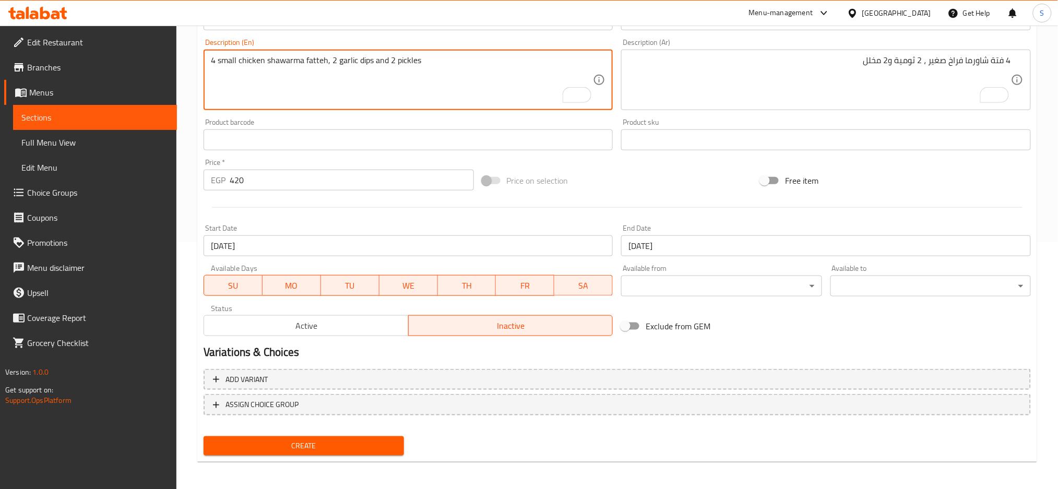
type textarea "4 small chicken shawarma fatteh, 2 garlic dips and 2 pickles"
click at [354, 445] on span "Create" at bounding box center [304, 445] width 184 height 13
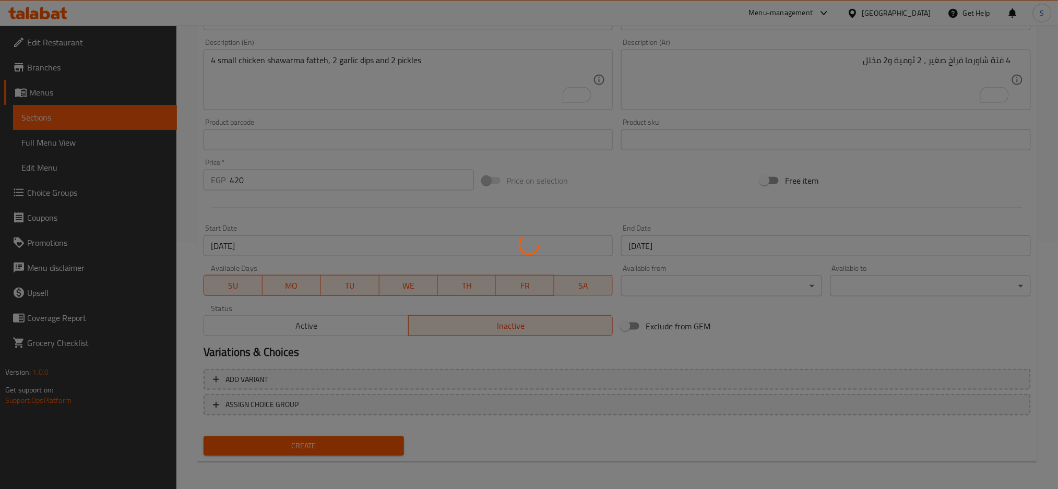
type input "0"
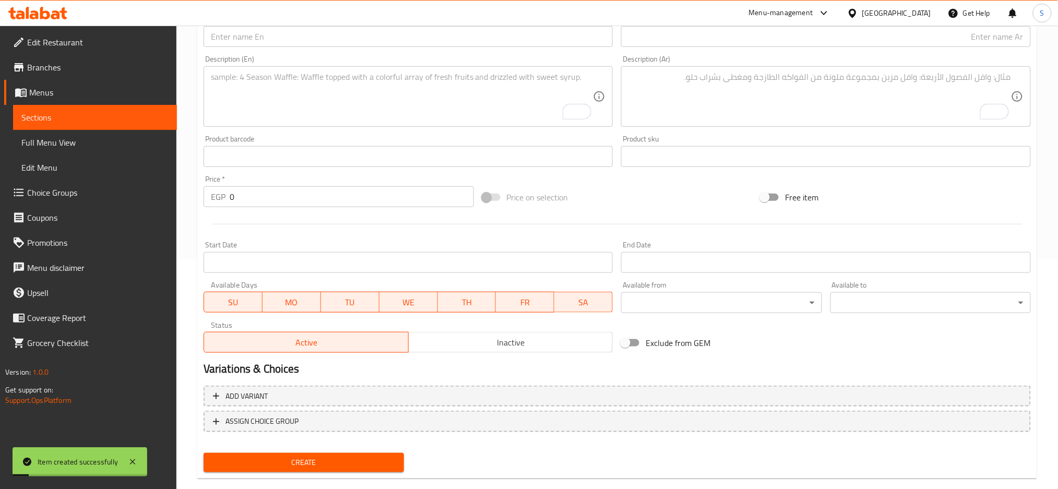
scroll to position [0, 0]
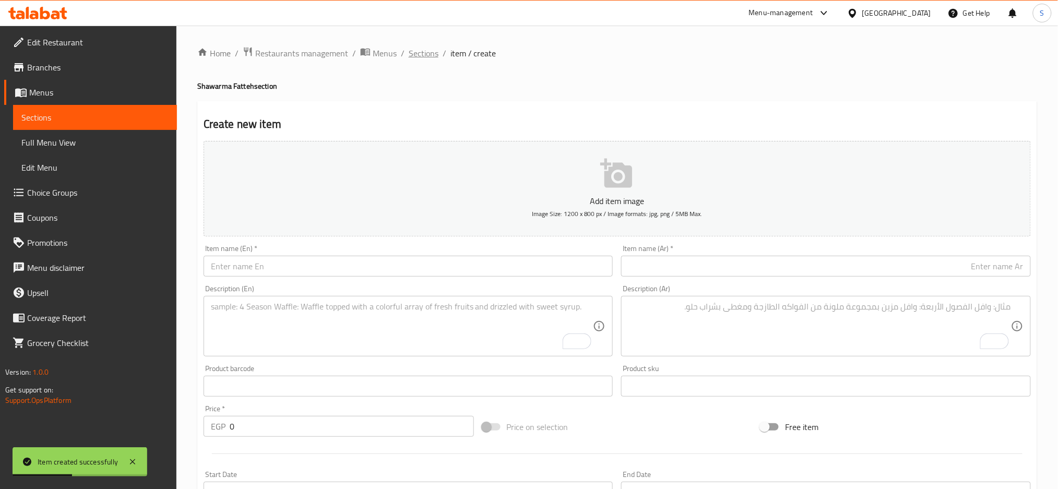
click at [426, 47] on span "Sections" at bounding box center [424, 53] width 30 height 13
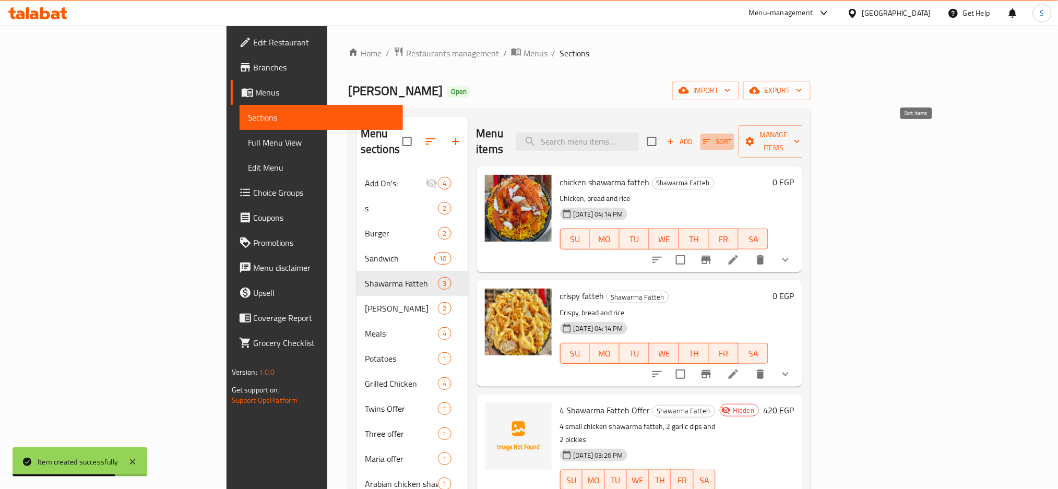
click at [711, 137] on icon "button" at bounding box center [706, 141] width 9 height 9
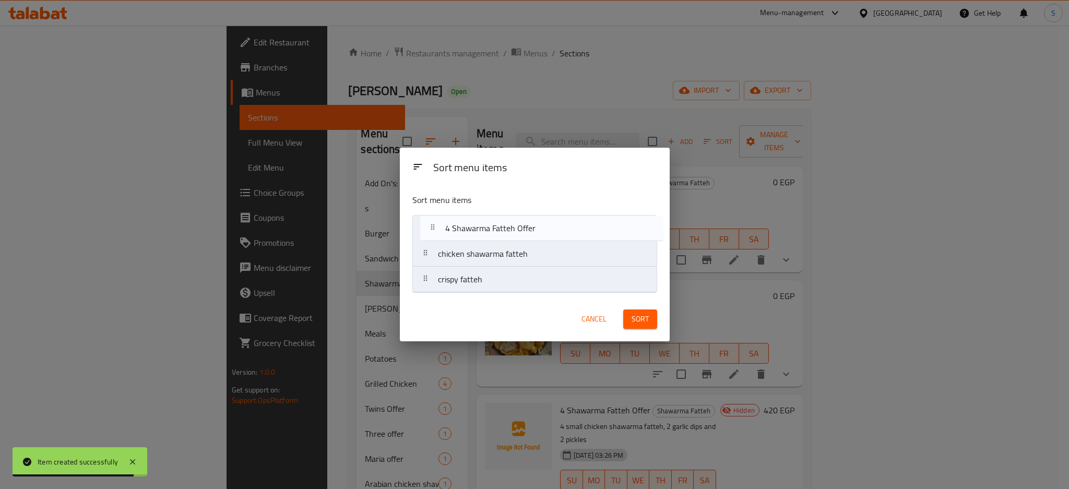
drag, startPoint x: 485, startPoint y: 283, endPoint x: 493, endPoint y: 227, distance: 56.3
click at [493, 227] on nav "chicken shawarma fatteh crispy fatteh 4 Shawarma Fatteh Offer" at bounding box center [534, 254] width 245 height 78
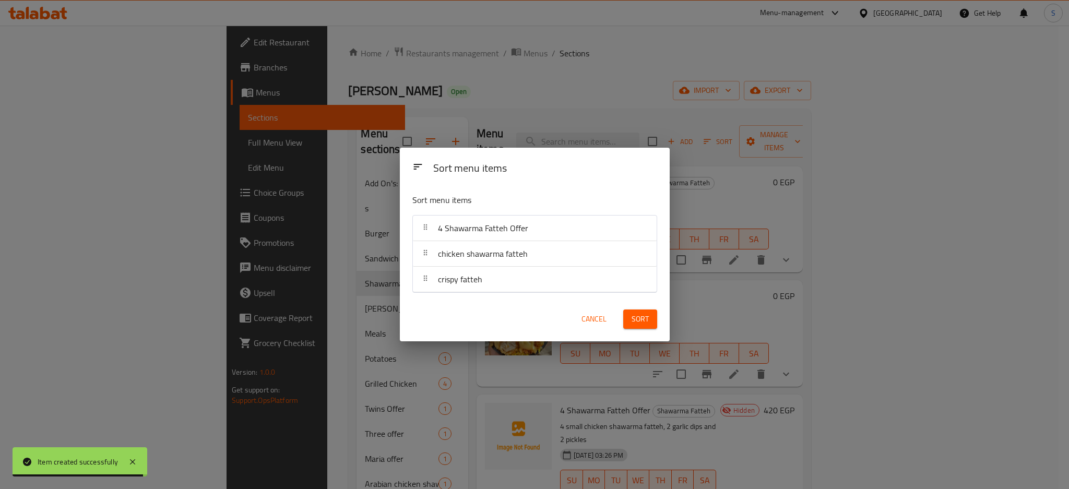
click at [640, 316] on span "Sort" at bounding box center [639, 319] width 17 height 13
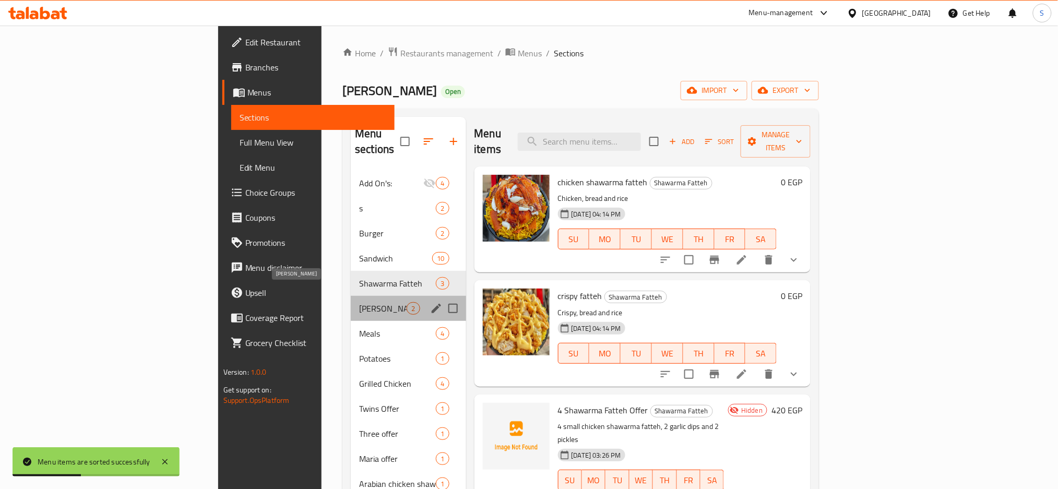
click at [359, 302] on span "[PERSON_NAME]" at bounding box center [382, 308] width 47 height 13
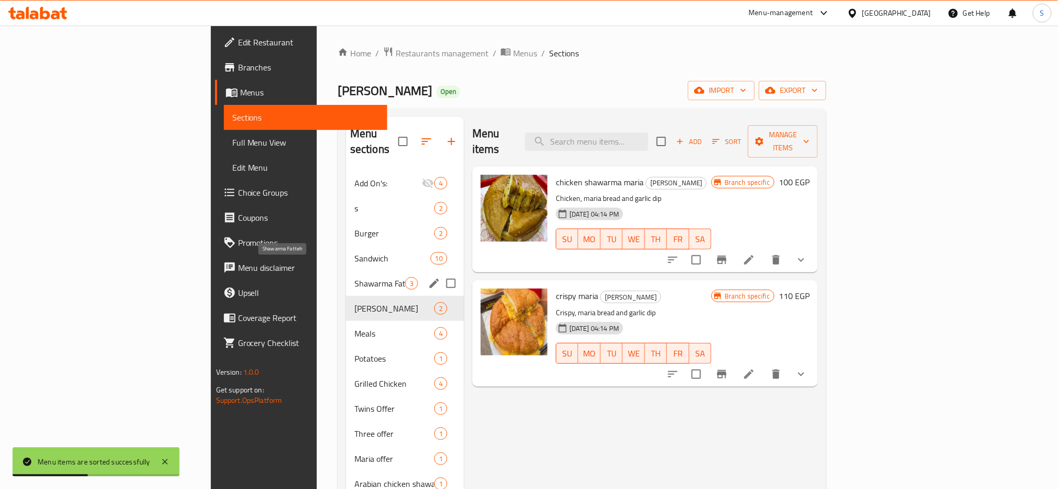
click at [354, 277] on span "Shawarma Fatteh" at bounding box center [379, 283] width 51 height 13
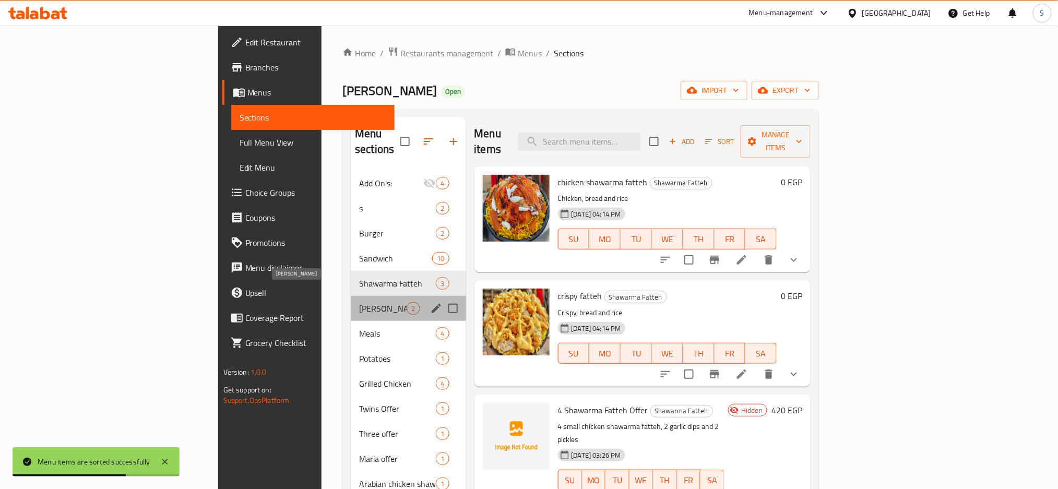
click at [359, 302] on span "[PERSON_NAME]" at bounding box center [382, 308] width 47 height 13
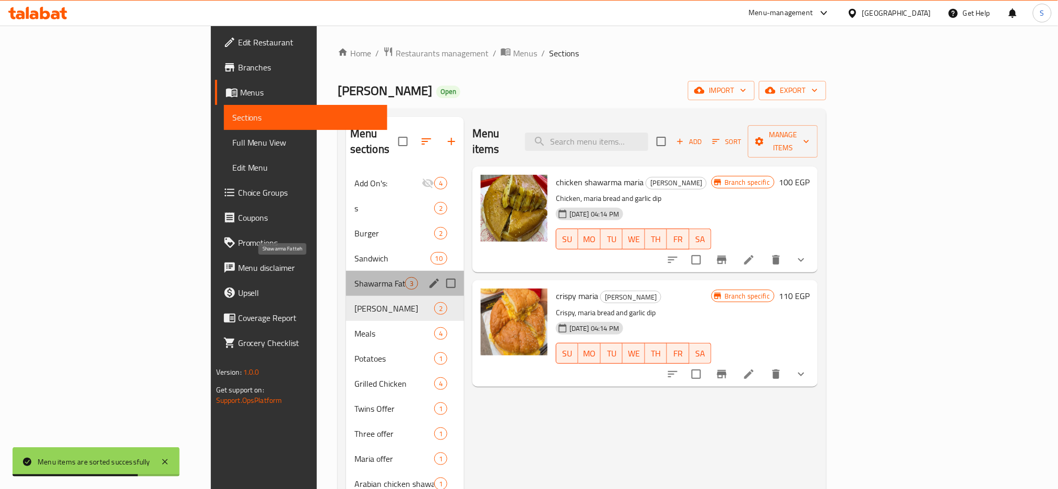
click at [354, 277] on span "Shawarma Fatteh" at bounding box center [379, 283] width 51 height 13
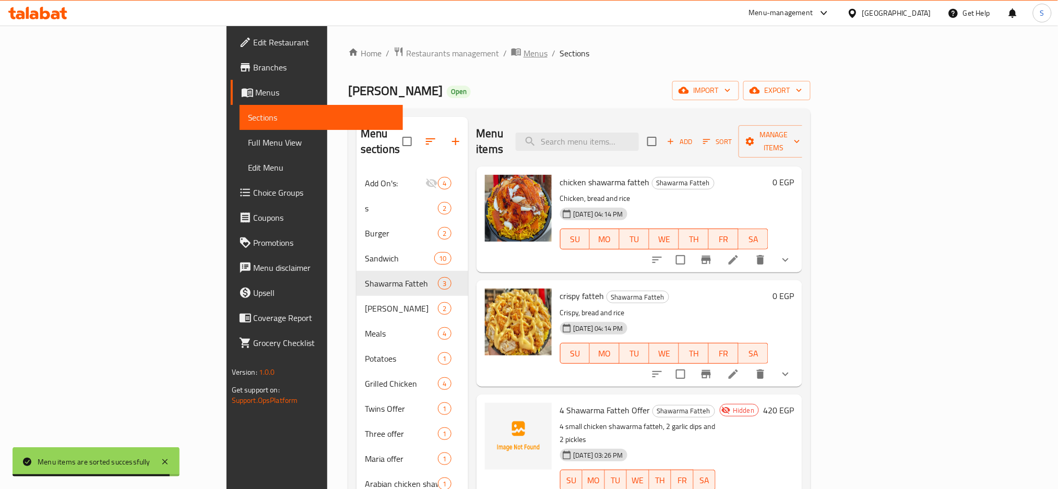
click at [523, 50] on span "Menus" at bounding box center [535, 53] width 24 height 13
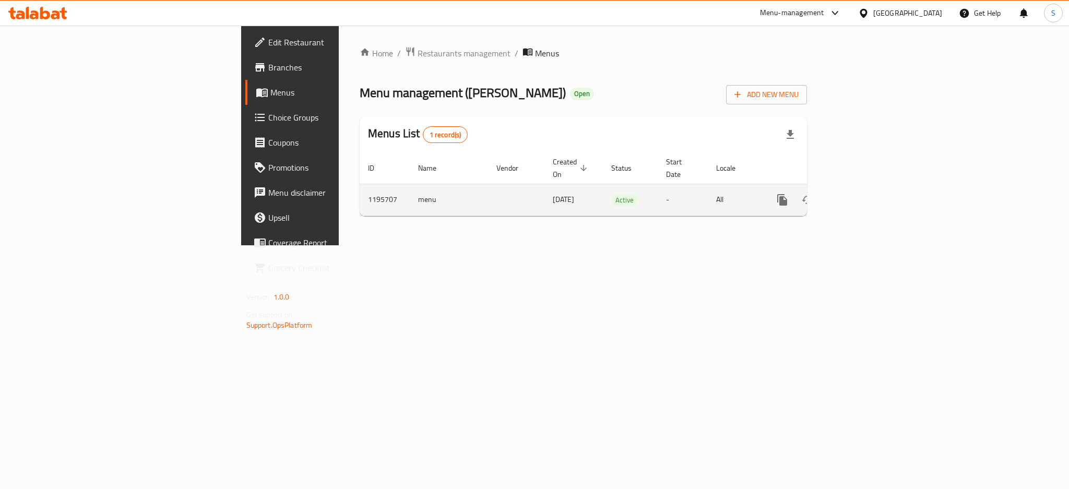
click at [862, 195] on icon "enhanced table" at bounding box center [857, 199] width 9 height 9
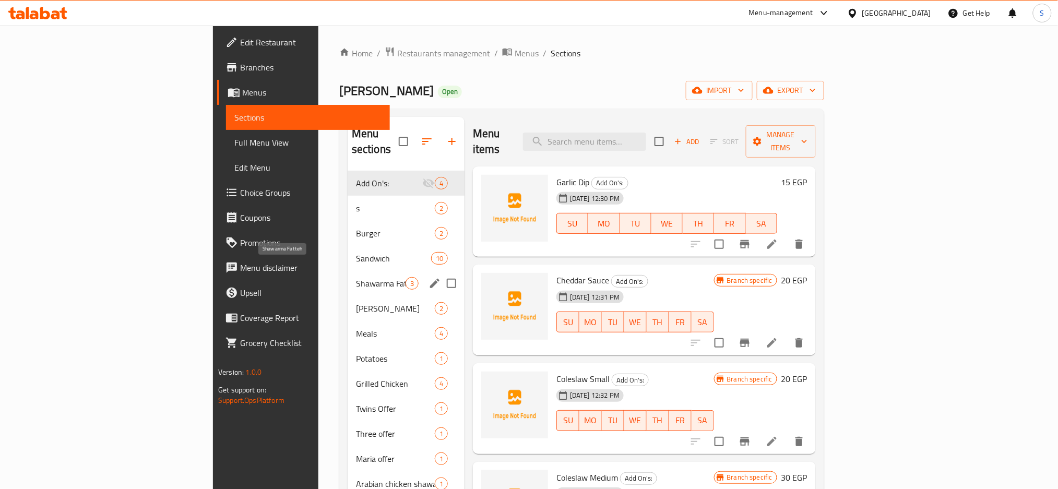
click at [356, 277] on span "Shawarma Fatteh" at bounding box center [381, 283] width 50 height 13
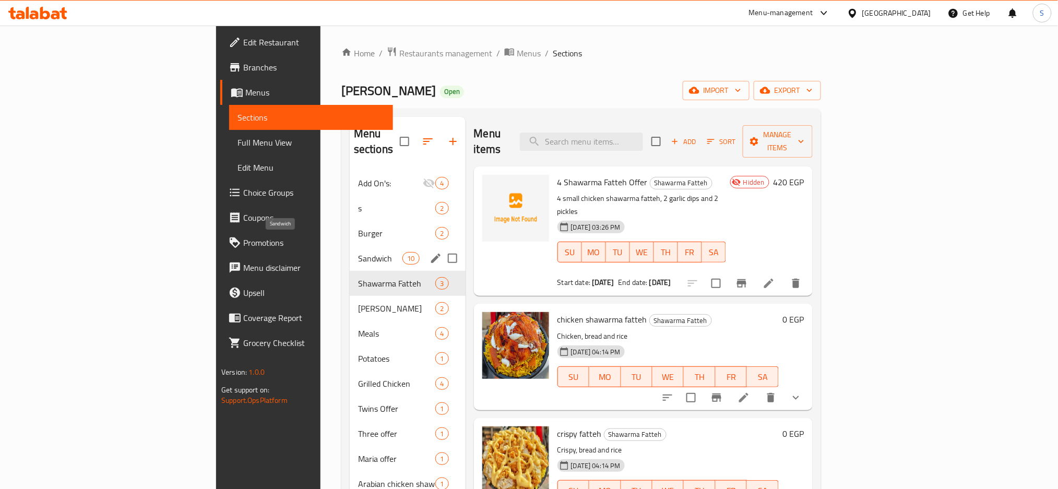
click at [358, 252] on span "Sandwich" at bounding box center [380, 258] width 44 height 13
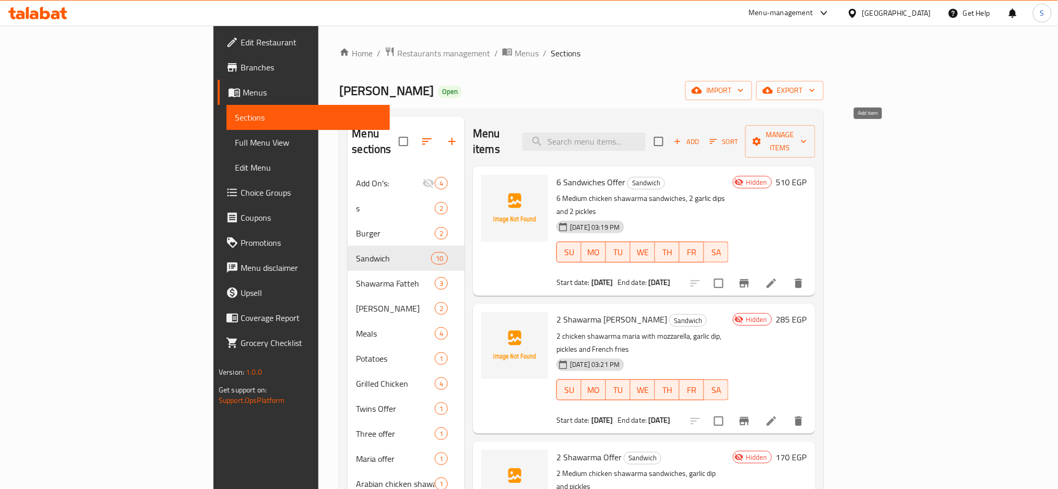
click at [700, 136] on span "Add" at bounding box center [686, 142] width 28 height 12
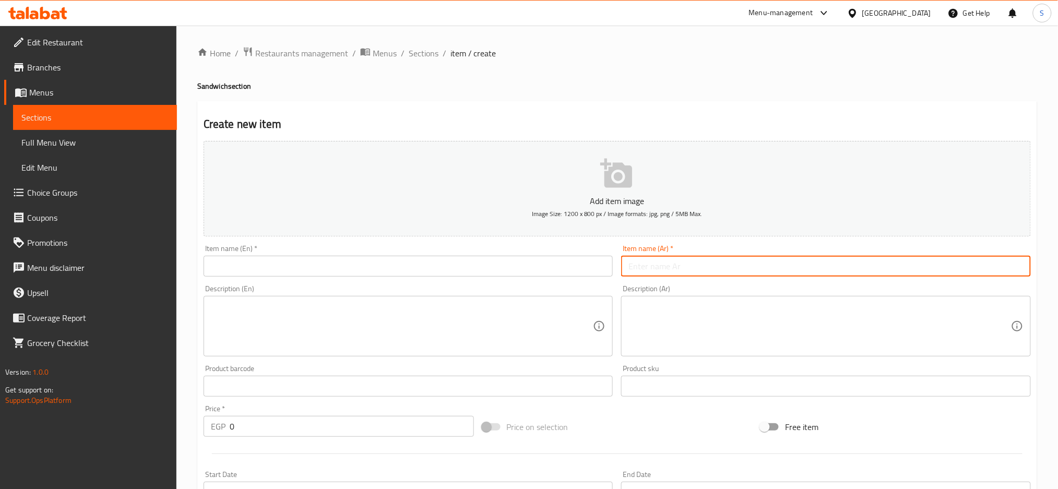
click at [723, 268] on input "text" at bounding box center [826, 266] width 410 height 21
paste input "عرض ٢ كفتة لحمة"
click at [668, 267] on input "عرض ٢ كفتة لحمة" at bounding box center [826, 266] width 410 height 21
click at [993, 267] on input "عرض 2 كفتة لحمة" at bounding box center [826, 266] width 410 height 21
click at [997, 265] on input "عرض 2 كفتة لحمة" at bounding box center [826, 266] width 410 height 21
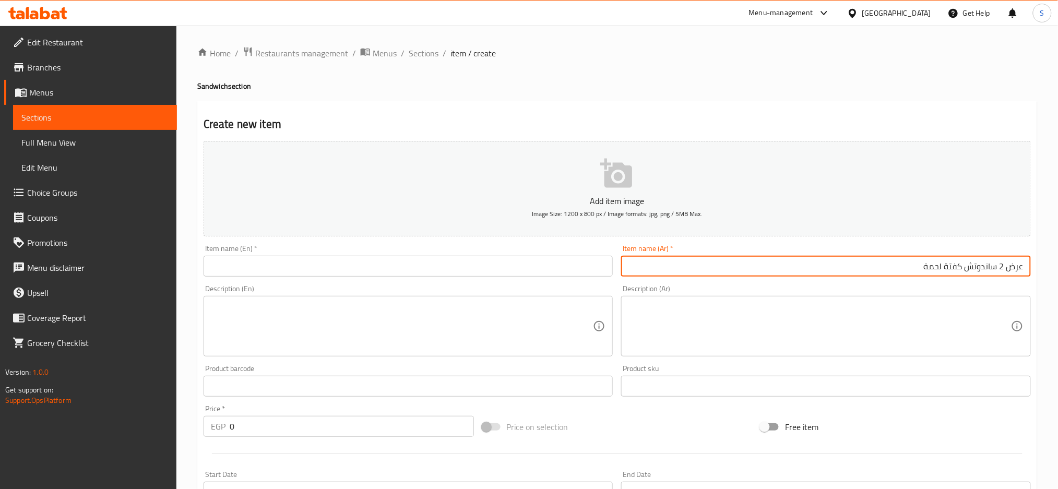
drag, startPoint x: 905, startPoint y: 265, endPoint x: 1067, endPoint y: 270, distance: 162.9
click at [1058, 270] on html "​ Menu-management Egypt Get Help S Edit Restaurant Branches Menus Sections Full…" at bounding box center [529, 244] width 1058 height 489
type input "عرض 2 ساندوتش كفتة لحمة"
click at [238, 260] on input "text" at bounding box center [408, 266] width 410 height 21
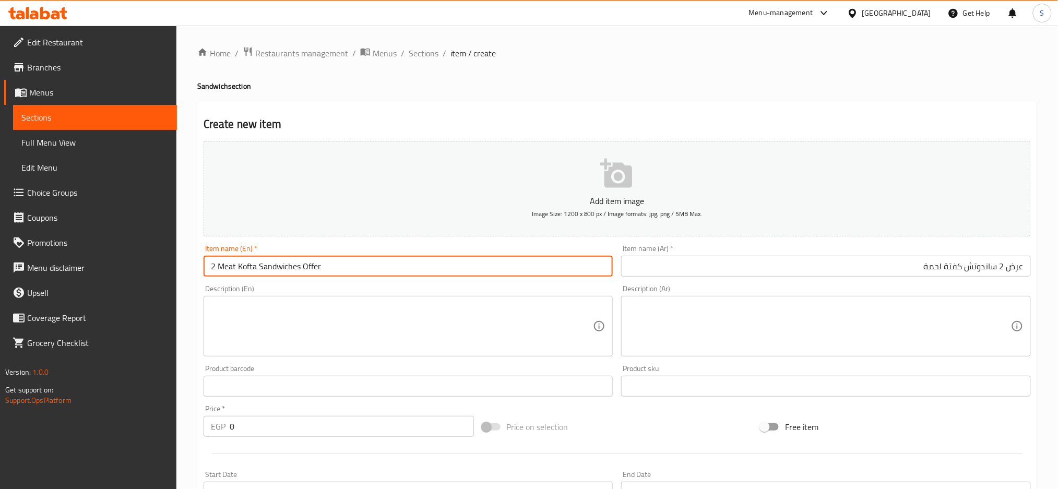
type input "2 Meat Kofta Sandwiches Offer"
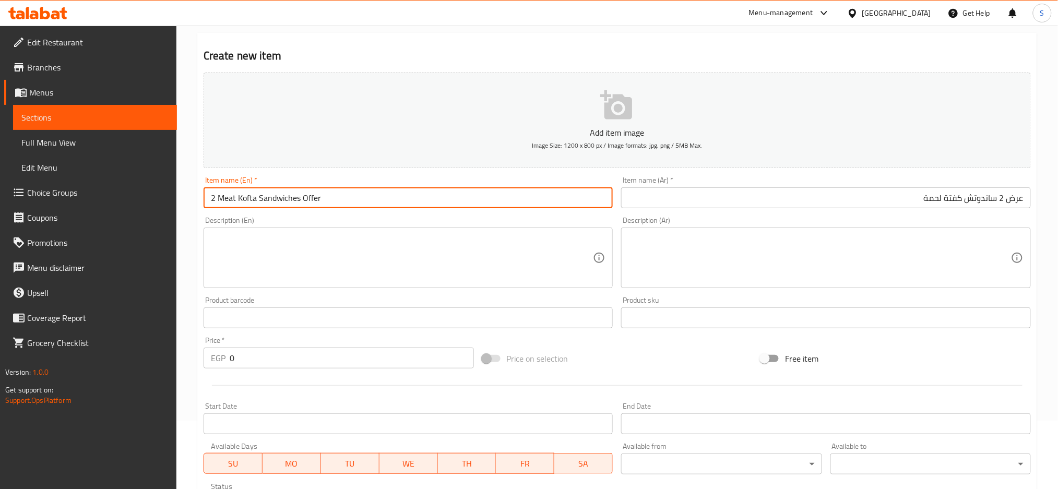
scroll to position [69, 0]
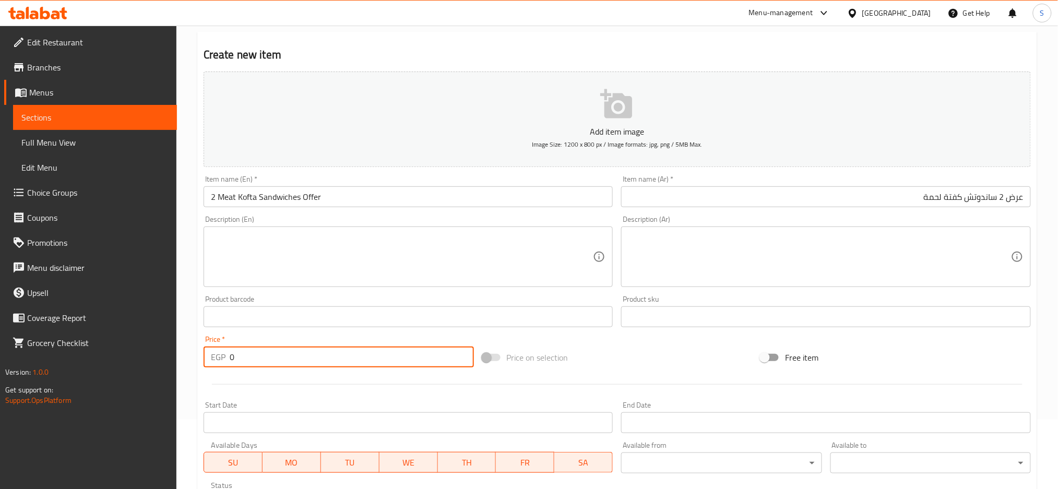
drag, startPoint x: 236, startPoint y: 354, endPoint x: 223, endPoint y: 355, distance: 12.6
click at [226, 355] on div "EGP 0 Price *" at bounding box center [338, 356] width 270 height 21
type input "190"
click at [522, 429] on input "Start Date" at bounding box center [408, 422] width 410 height 21
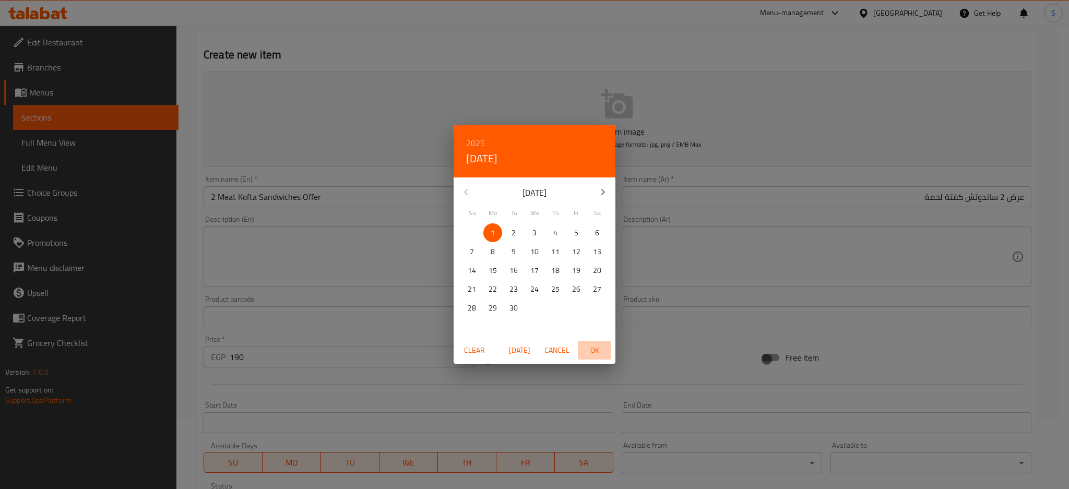
click at [590, 351] on span "OK" at bounding box center [594, 350] width 25 height 13
type input "01-09-2025"
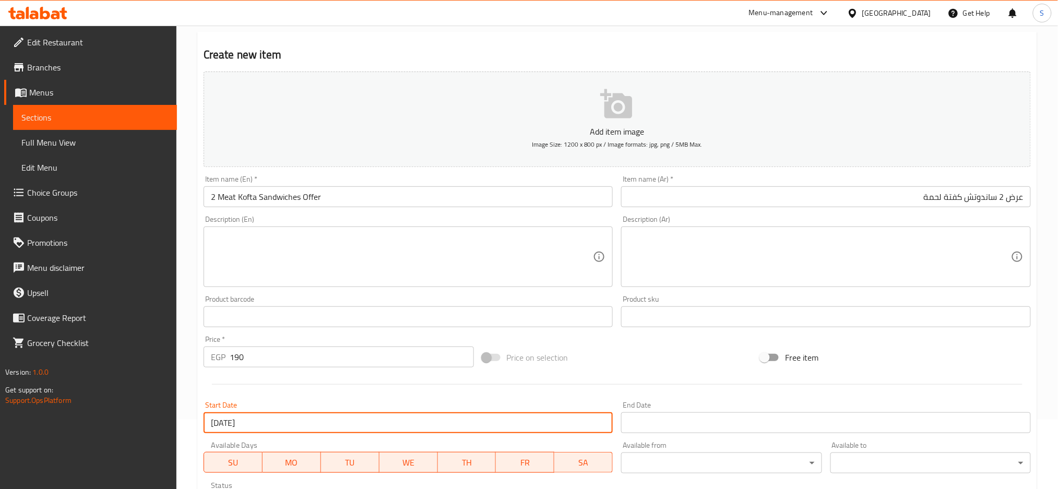
click at [652, 419] on input "Start Date" at bounding box center [826, 422] width 410 height 21
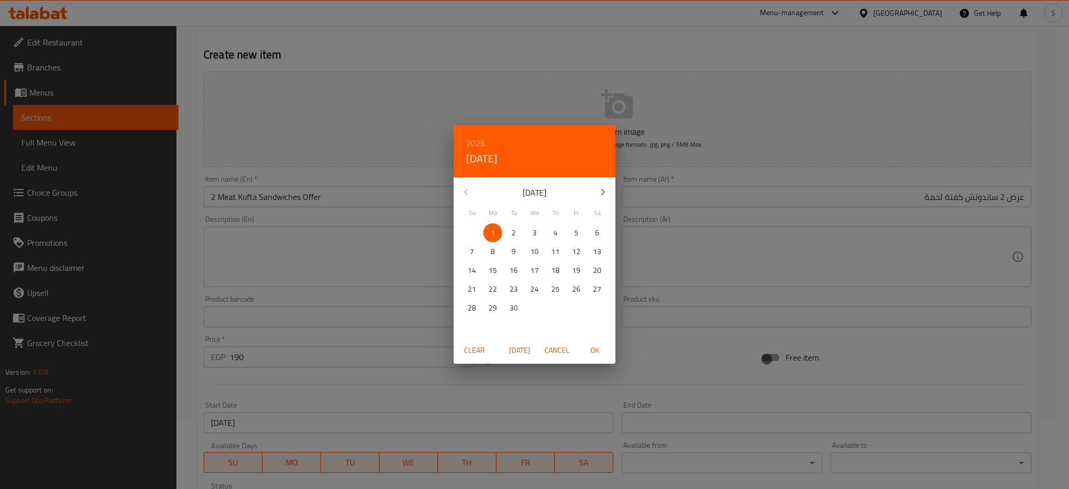
click at [473, 136] on h6 "2025" at bounding box center [475, 143] width 19 height 15
click at [533, 223] on div "2026" at bounding box center [534, 220] width 162 height 21
click at [536, 311] on p "30" at bounding box center [534, 308] width 8 height 13
click at [594, 349] on span "OK" at bounding box center [594, 350] width 25 height 13
type input "30-09-2026"
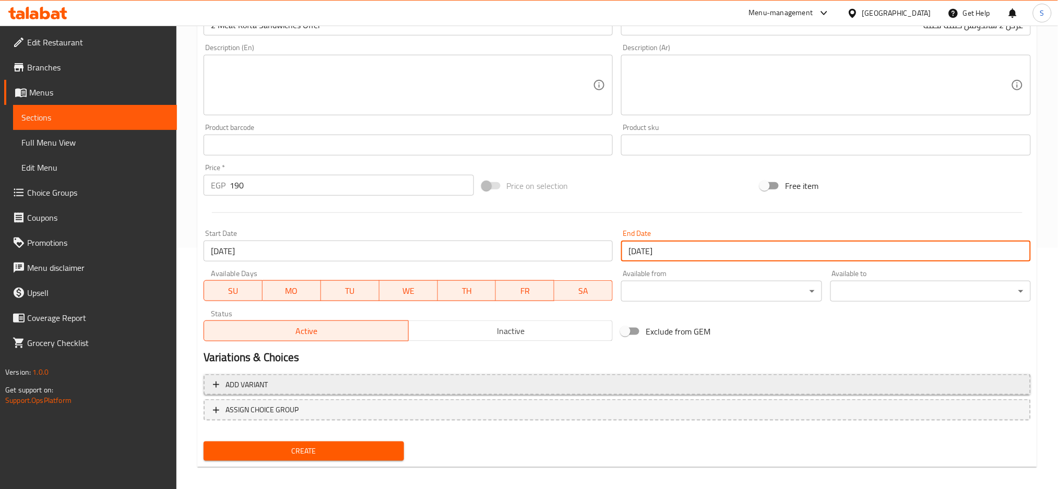
scroll to position [246, 0]
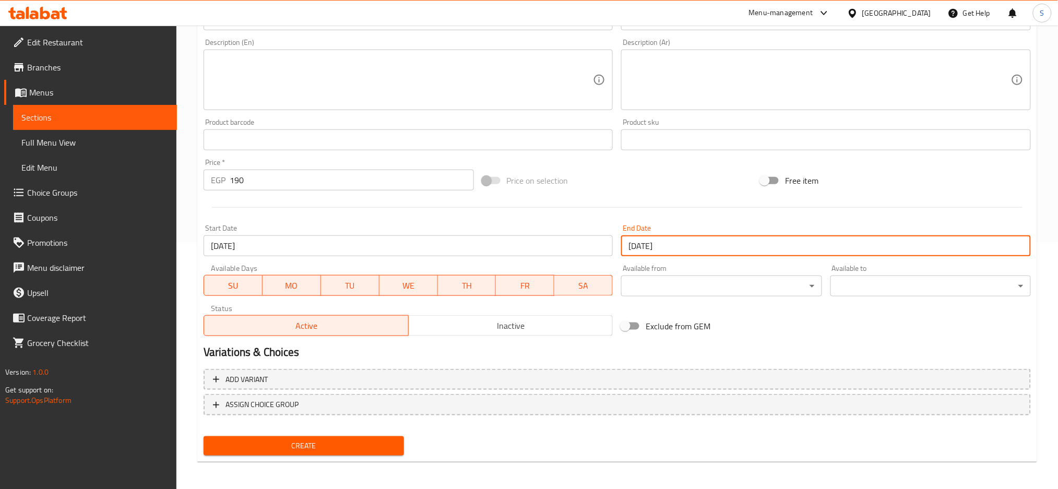
click at [537, 332] on span "Inactive" at bounding box center [511, 325] width 196 height 15
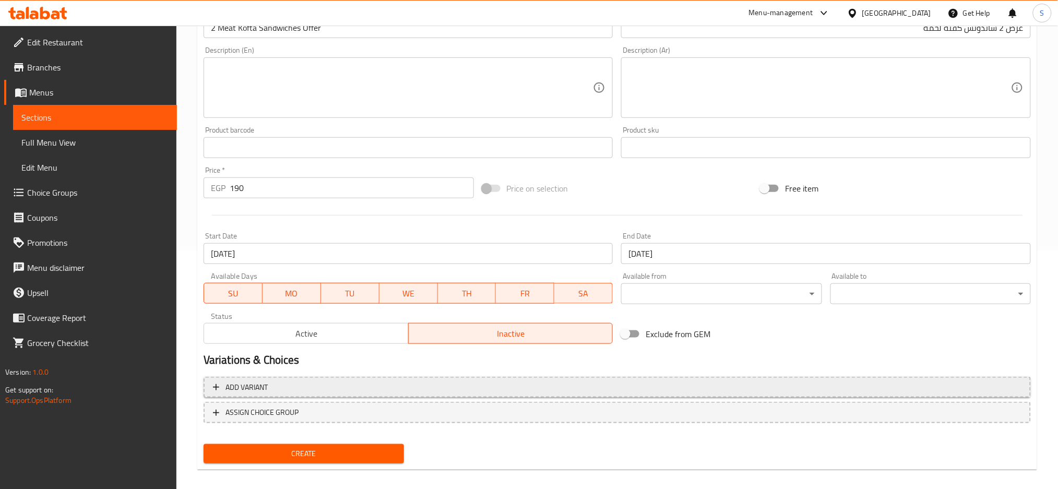
scroll to position [38, 0]
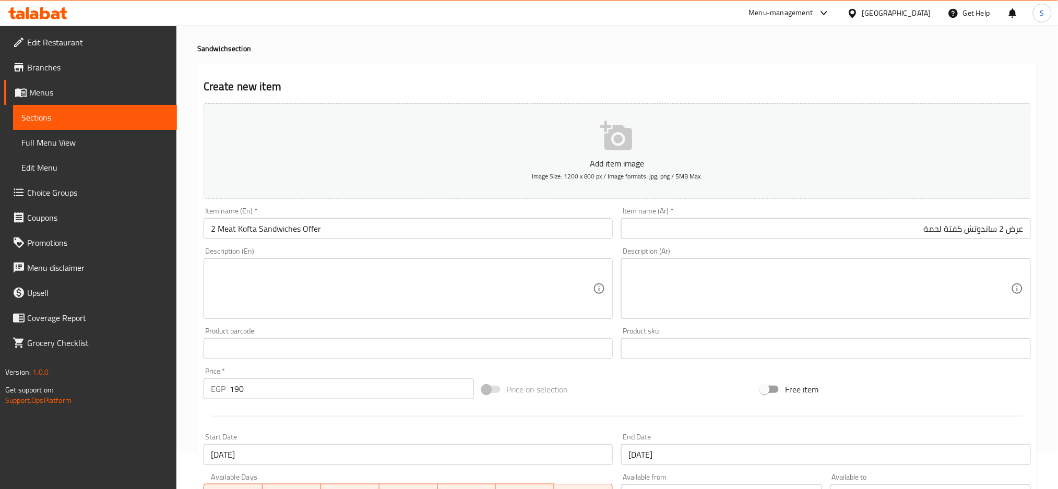
click at [847, 267] on textarea at bounding box center [819, 289] width 382 height 50
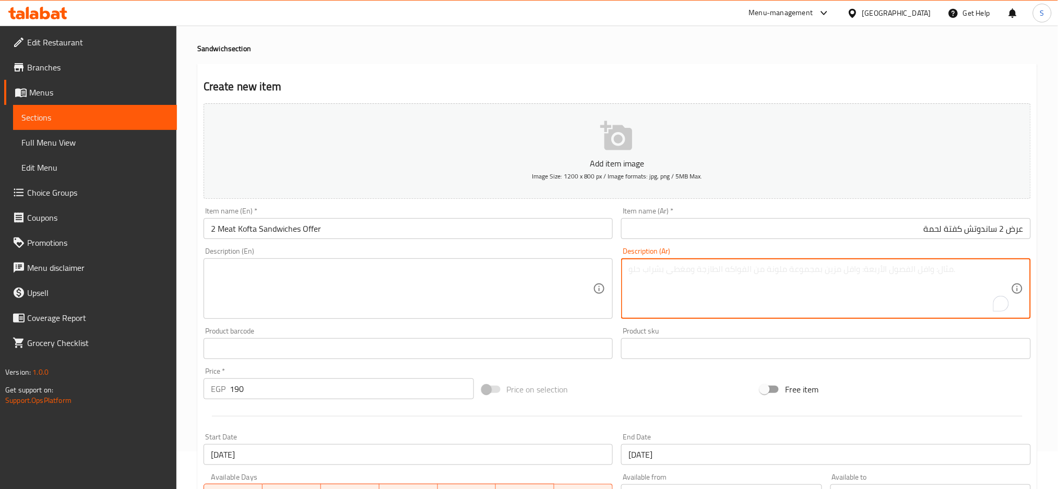
paste textarea "كفتة لحمة سوري +طحينة +مخلل"
type textarea "كفتة لحمة سوري +طحينة +مخلل"
drag, startPoint x: 1011, startPoint y: 267, endPoint x: 1019, endPoint y: 282, distance: 17.1
click at [1011, 267] on div "كفتة لحمة سوري +طحينة +مخلل Description (Ar)" at bounding box center [826, 288] width 410 height 61
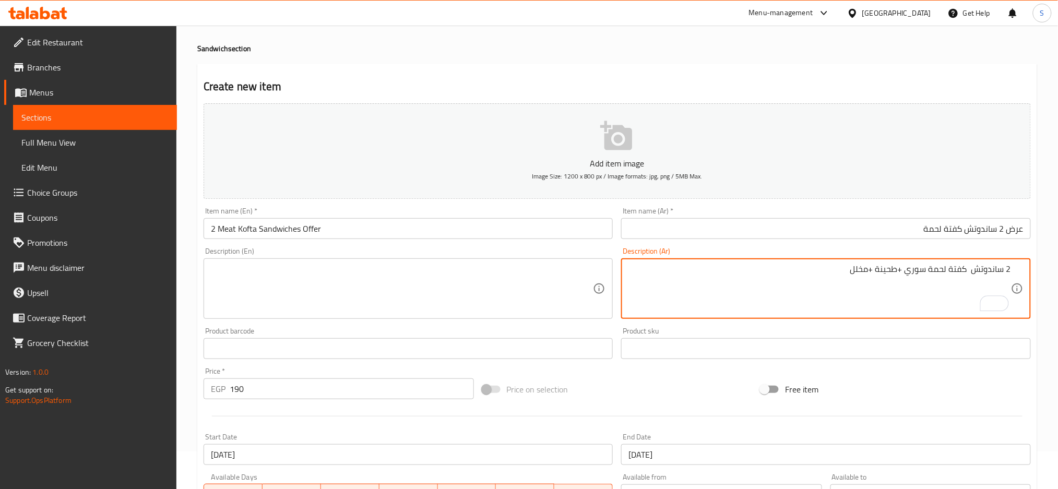
click at [906, 272] on textarea "2 ساندوتش كفتة لحمة سوري +طحينة +مخلل" at bounding box center [819, 289] width 382 height 50
drag, startPoint x: 877, startPoint y: 272, endPoint x: 871, endPoint y: 271, distance: 6.3
click at [871, 271] on textarea "2 ساندوتش كفتة لحمة سوري، طحينة +مخلل" at bounding box center [819, 289] width 382 height 50
drag, startPoint x: 847, startPoint y: 272, endPoint x: 1061, endPoint y: 285, distance: 213.8
click at [1057, 285] on html "​ Menu-management Egypt Get Help S Edit Restaurant Branches Menus Sections Full…" at bounding box center [529, 206] width 1058 height 489
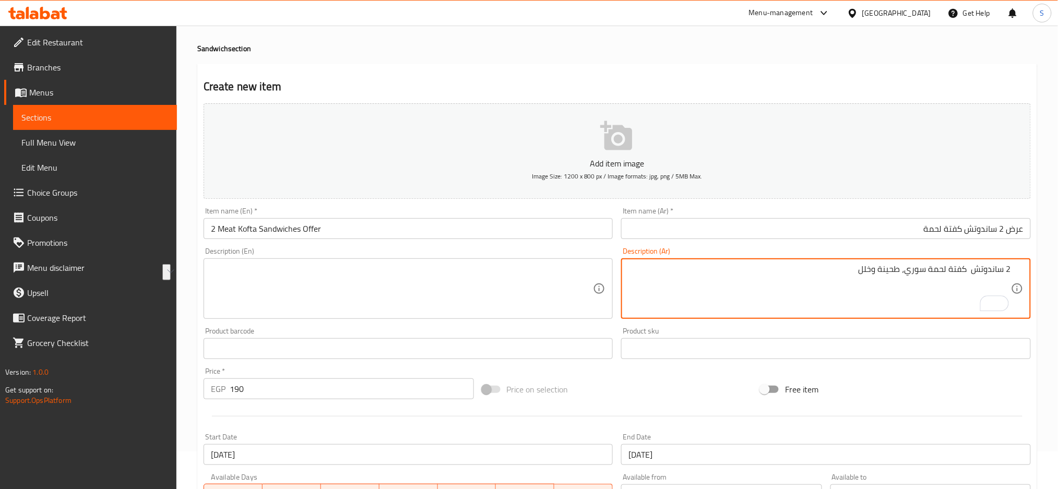
type textarea "2 ساندوتش كفتة لحمة سوري، طحينة وخلل"
click at [306, 271] on textarea at bounding box center [402, 289] width 382 height 50
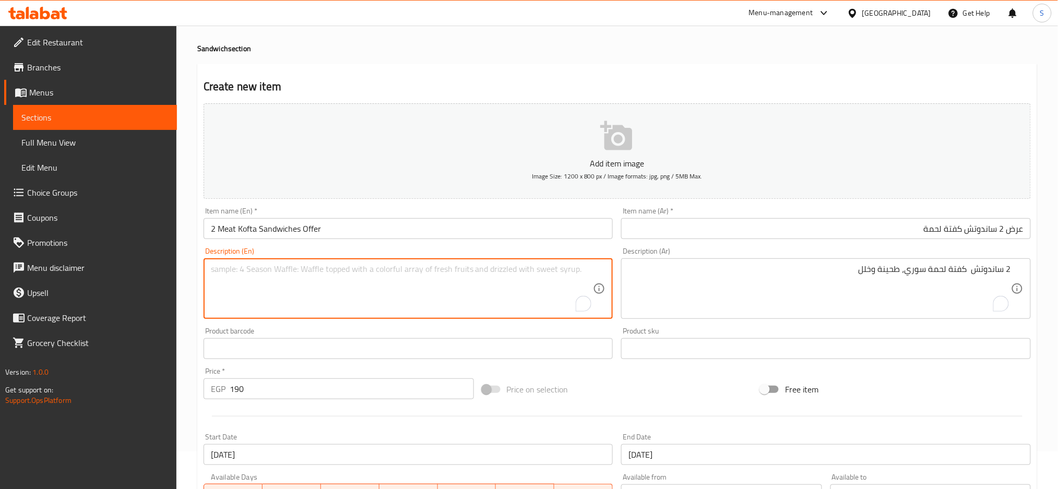
paste textarea "2 Syrian meat kofta sandwiches, tahini and pickles"
drag, startPoint x: 219, startPoint y: 268, endPoint x: 238, endPoint y: 267, distance: 19.9
click at [238, 267] on textarea "2 Syrian meat kofta sandwiches, tahini and pickles" at bounding box center [402, 289] width 382 height 50
click at [261, 269] on textarea "2 meat kofta sandwiches, tahini and pickles" at bounding box center [402, 289] width 382 height 50
paste textarea "Syrian"
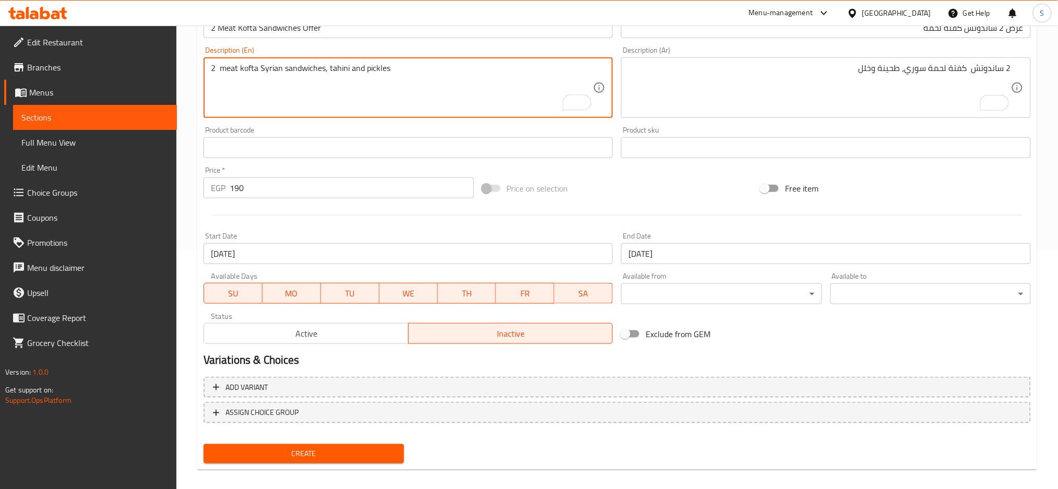
scroll to position [246, 0]
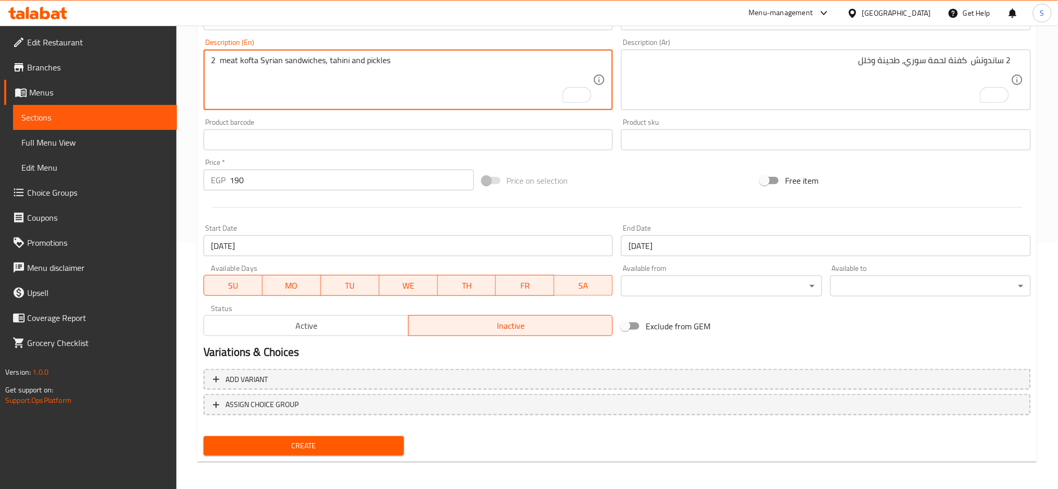
type textarea "2 meat kofta Syrian sandwiches, tahini and pickles"
click at [346, 445] on span "Create" at bounding box center [304, 445] width 184 height 13
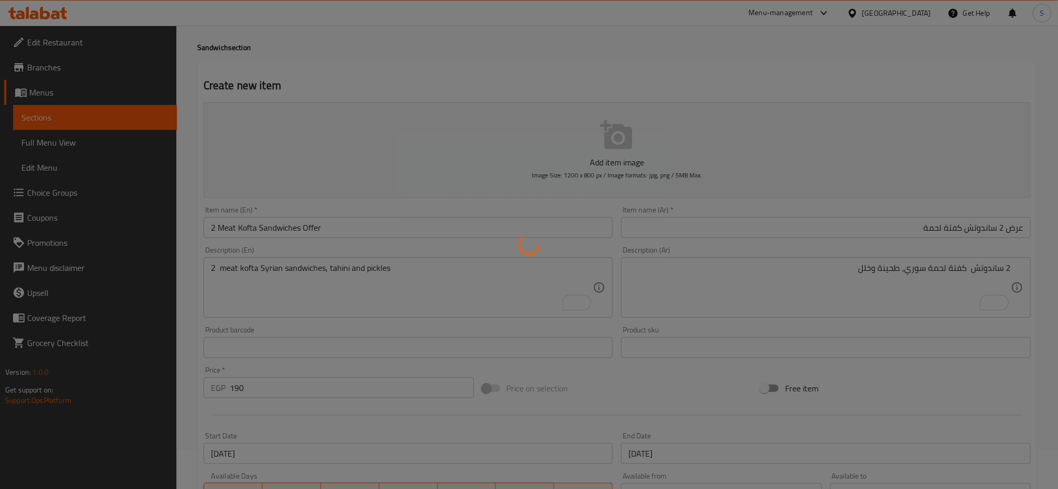
type input "0"
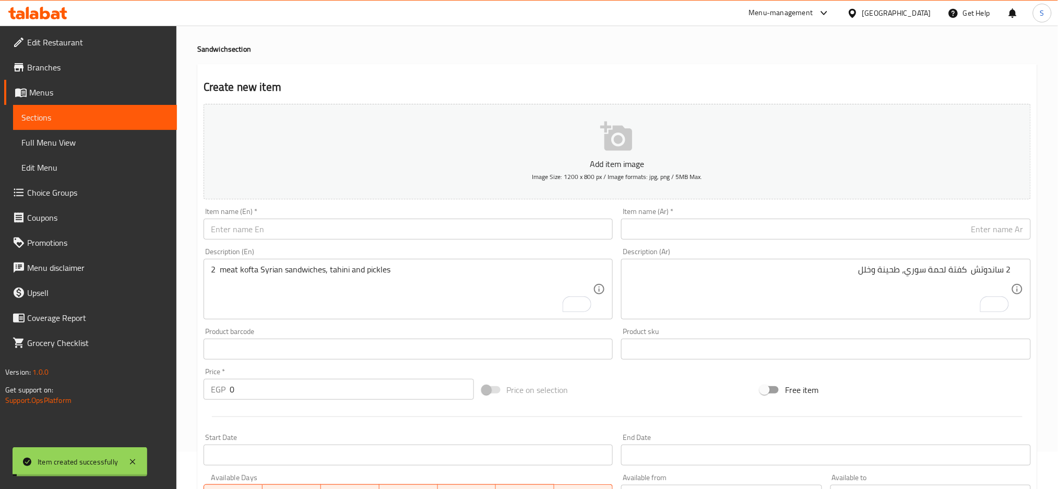
scroll to position [0, 0]
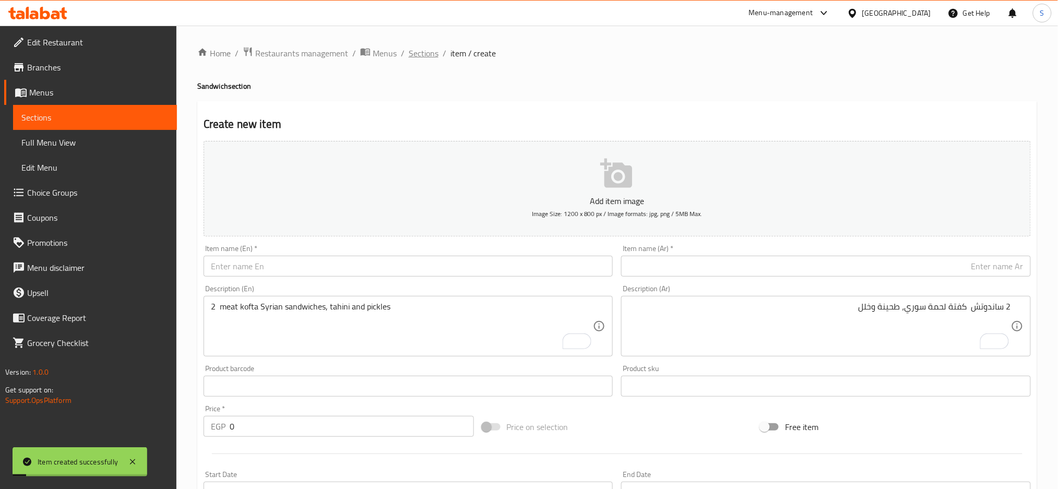
click at [422, 52] on span "Sections" at bounding box center [424, 53] width 30 height 13
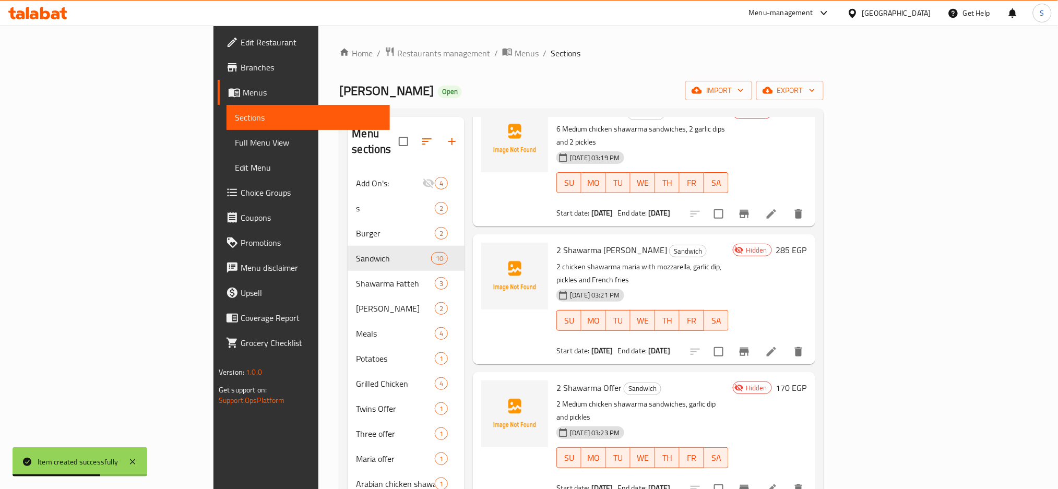
scroll to position [139, 0]
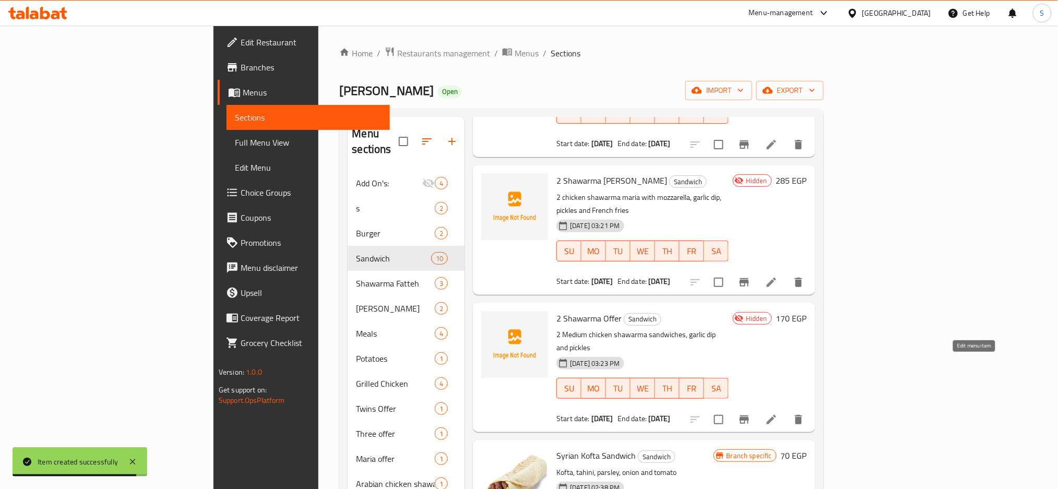
click at [777, 413] on icon at bounding box center [771, 419] width 13 height 13
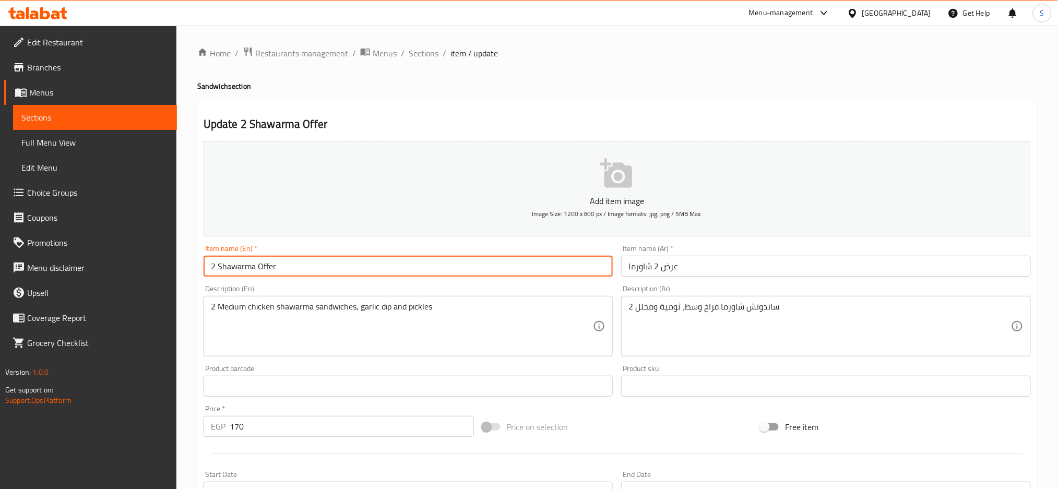
click at [256, 267] on input "2 Shawarma Offer" at bounding box center [408, 266] width 410 height 21
type input "2 Shawarma Sandwiches Offer"
click at [751, 272] on input "عرض 2 شاورما" at bounding box center [826, 266] width 410 height 21
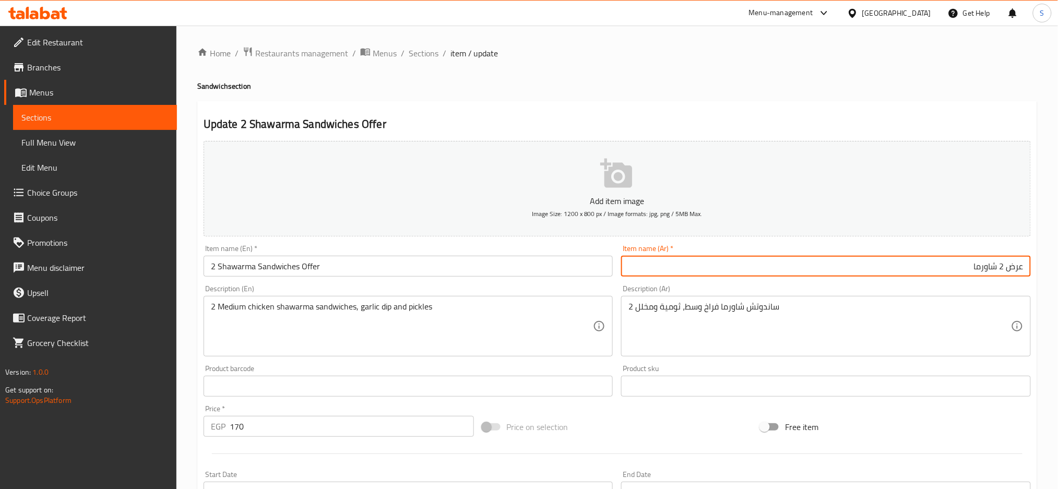
click at [998, 266] on input "عرض 2 شاورما" at bounding box center [826, 266] width 410 height 21
type input "عرض 2 [PERSON_NAME]"
drag, startPoint x: 429, startPoint y: 56, endPoint x: 430, endPoint y: 66, distance: 10.0
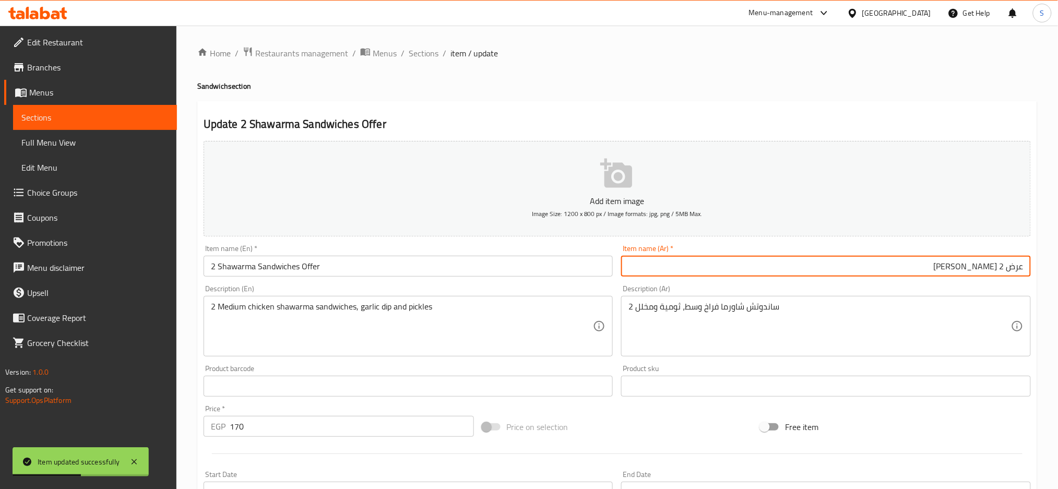
click at [429, 55] on span "Sections" at bounding box center [424, 53] width 30 height 13
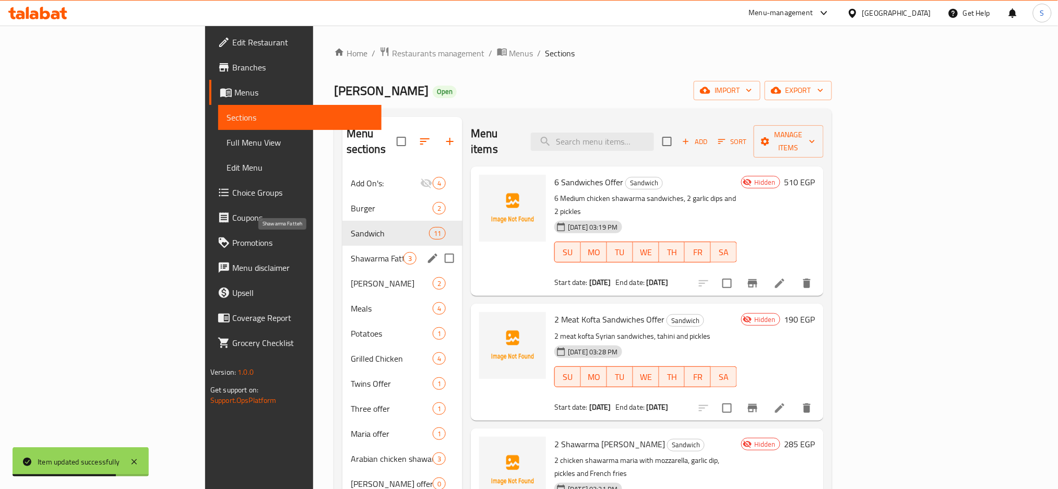
click at [351, 252] on span "Shawarma Fatteh" at bounding box center [377, 258] width 53 height 13
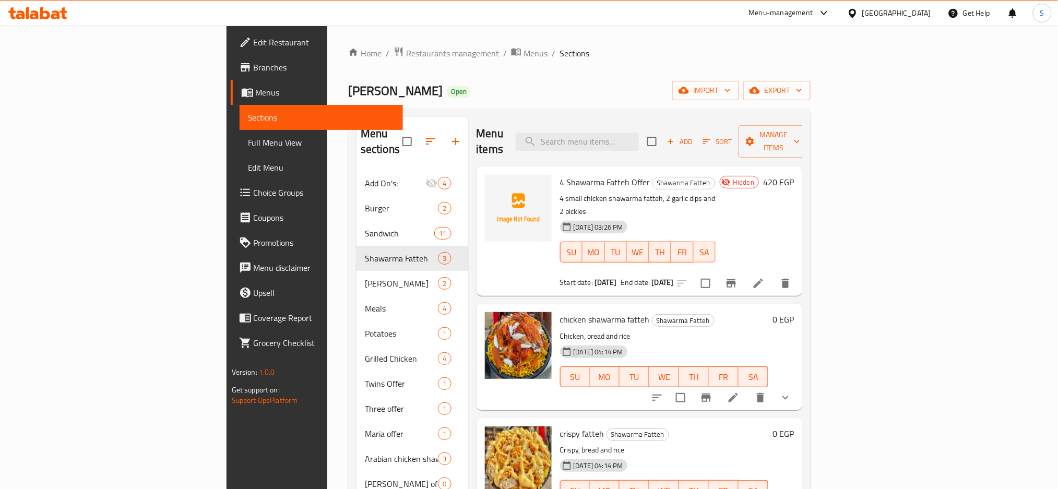
click at [791, 391] on icon "show more" at bounding box center [785, 397] width 13 height 13
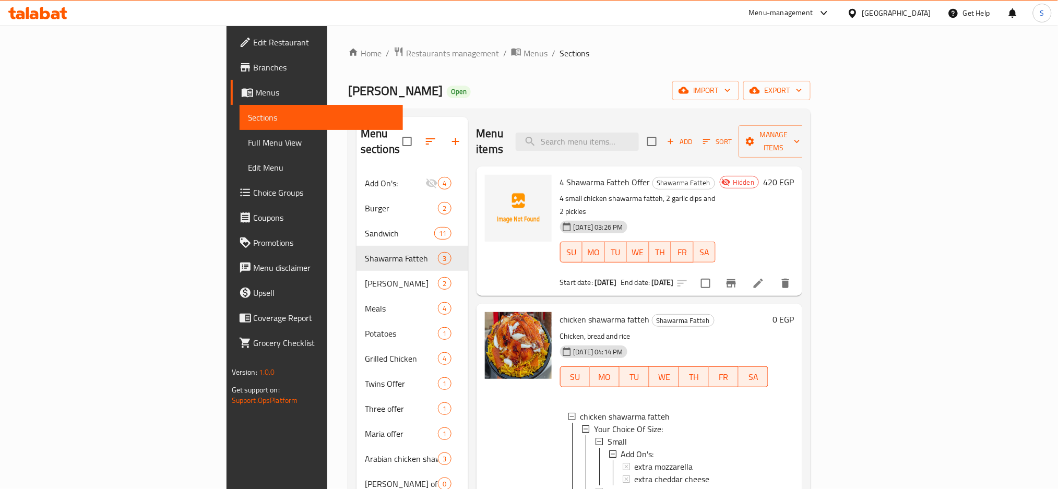
scroll to position [29, 0]
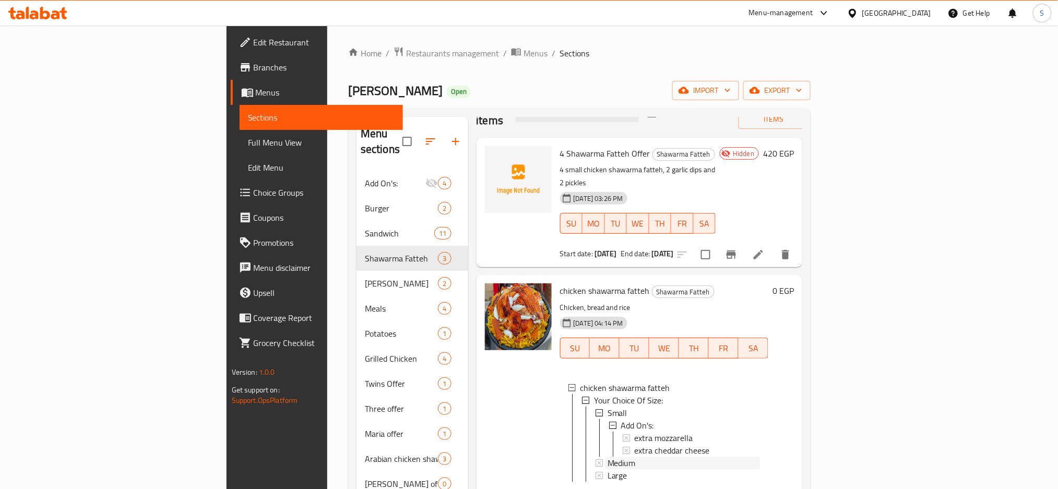
click at [607, 457] on span "Medium" at bounding box center [621, 463] width 28 height 13
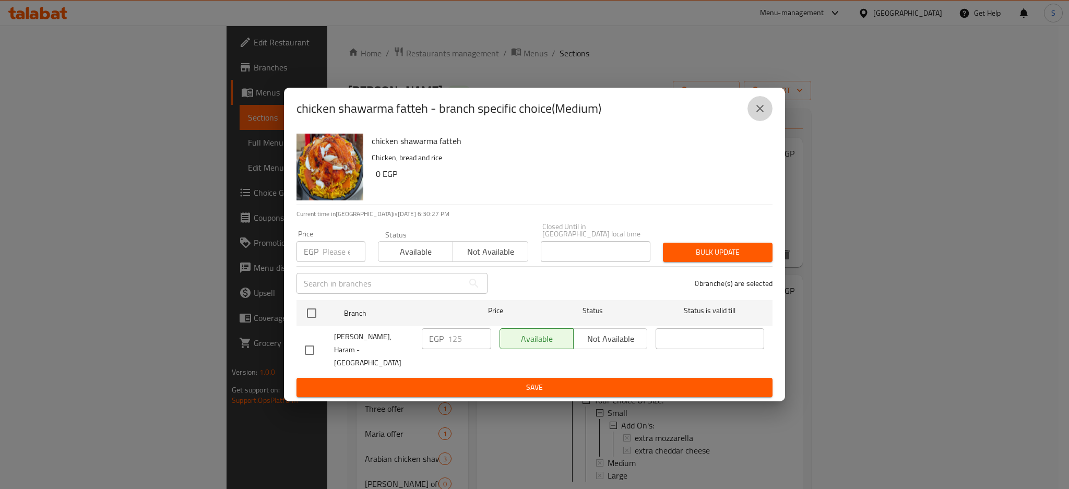
click at [755, 115] on icon "close" at bounding box center [759, 108] width 13 height 13
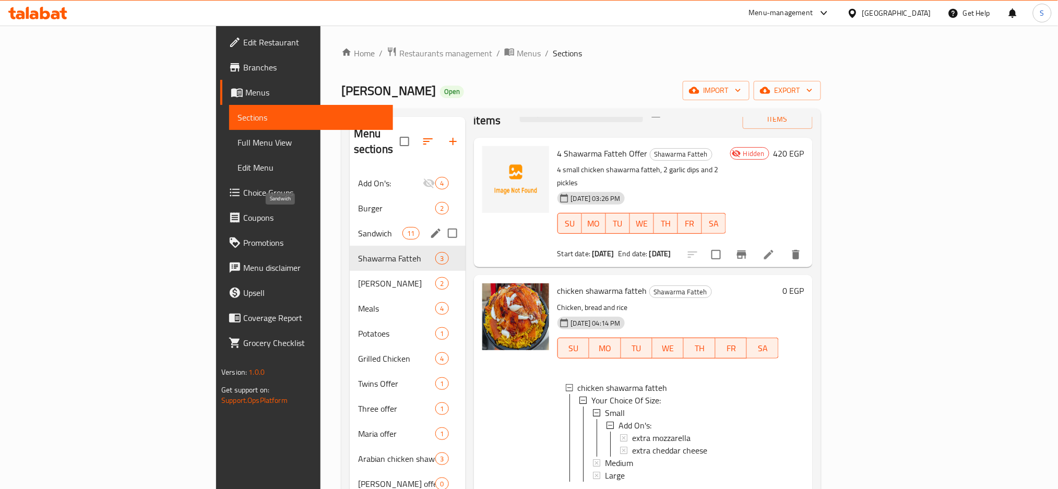
click at [358, 227] on span "Sandwich" at bounding box center [380, 233] width 44 height 13
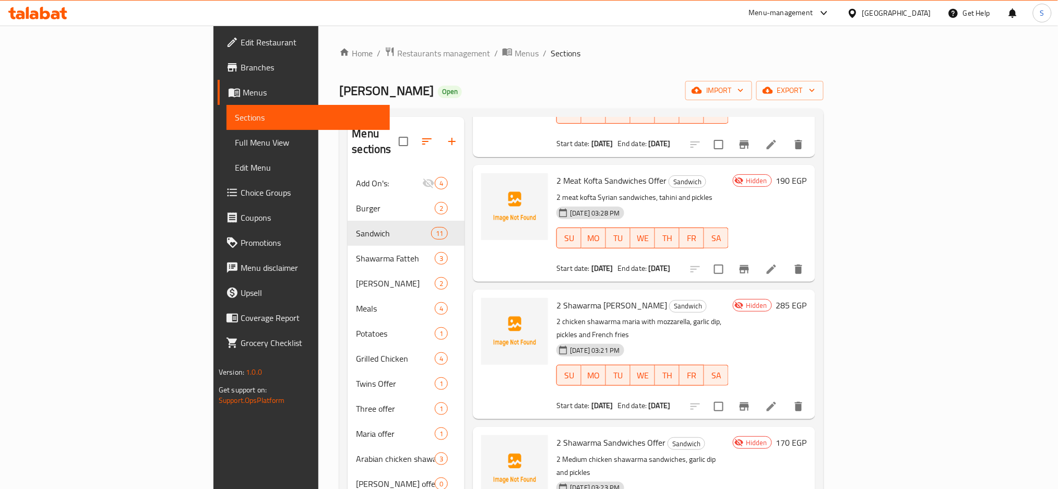
scroll to position [209, 0]
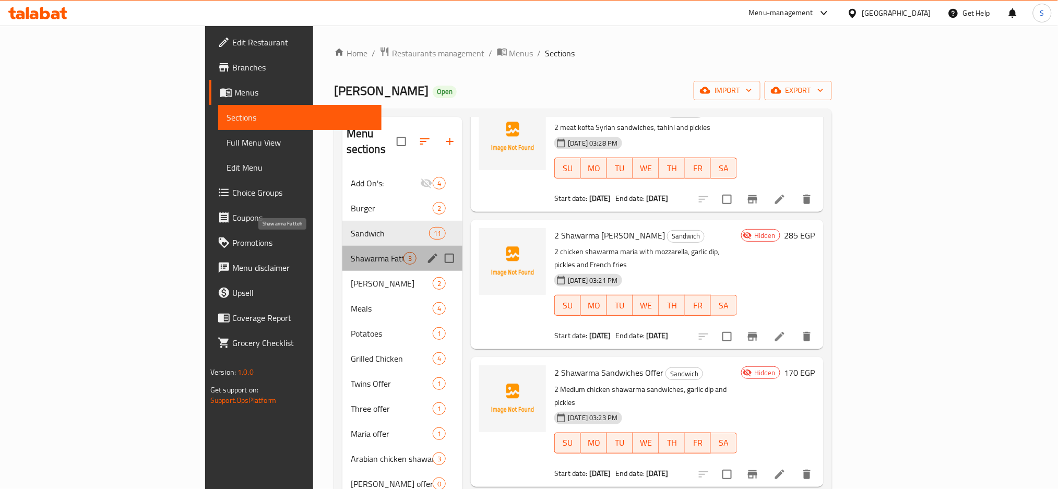
click at [351, 252] on span "Shawarma Fatteh" at bounding box center [377, 258] width 53 height 13
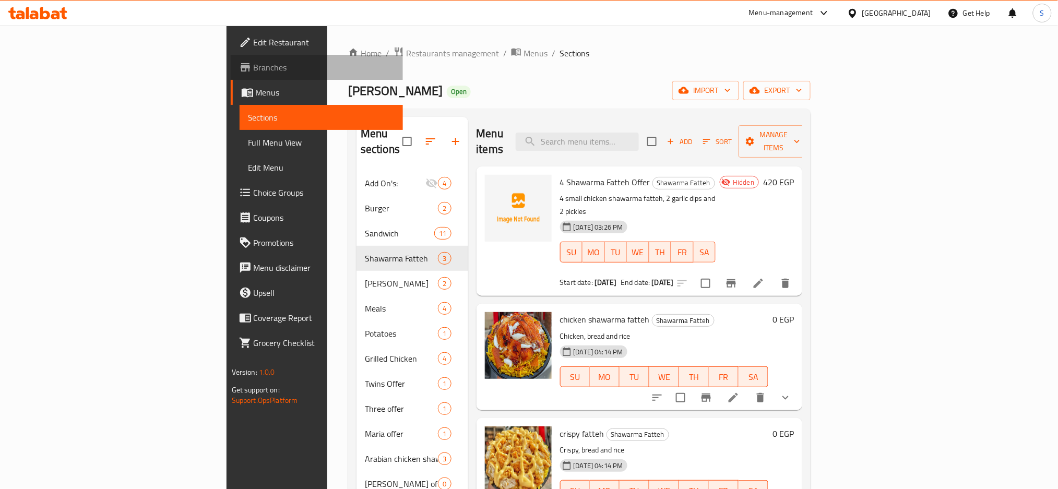
click at [254, 61] on span "Branches" at bounding box center [324, 67] width 141 height 13
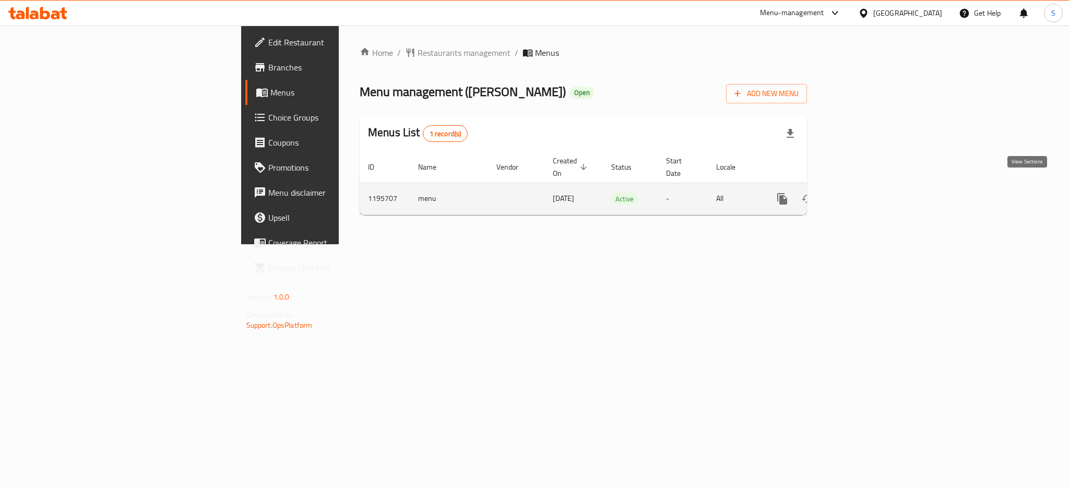
click at [870, 194] on link "enhanced table" at bounding box center [857, 198] width 25 height 25
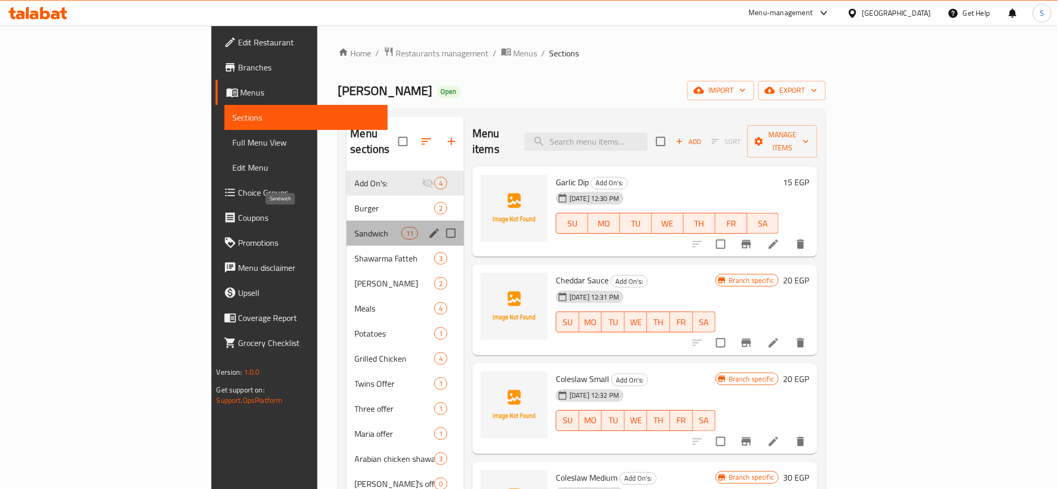
click at [355, 227] on span "Sandwich" at bounding box center [378, 233] width 46 height 13
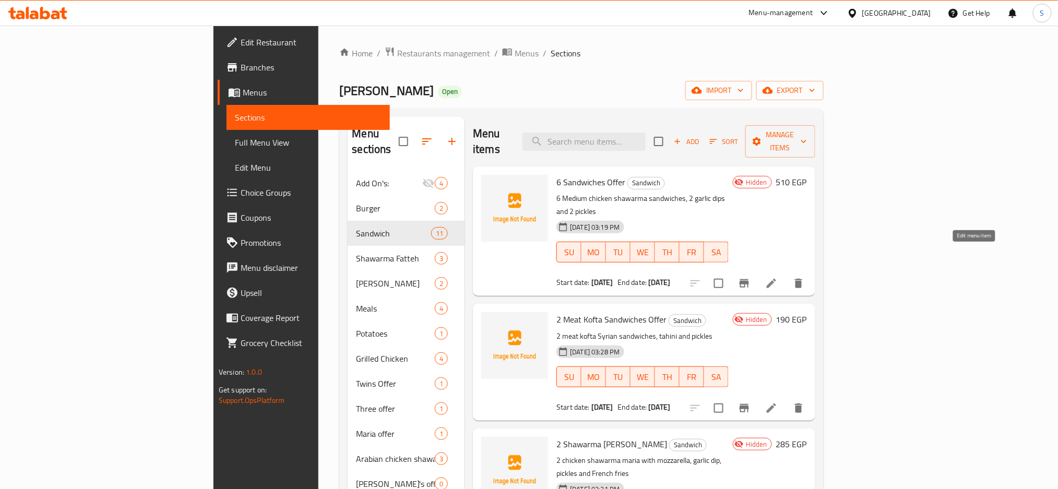
click at [776, 279] on icon at bounding box center [770, 283] width 9 height 9
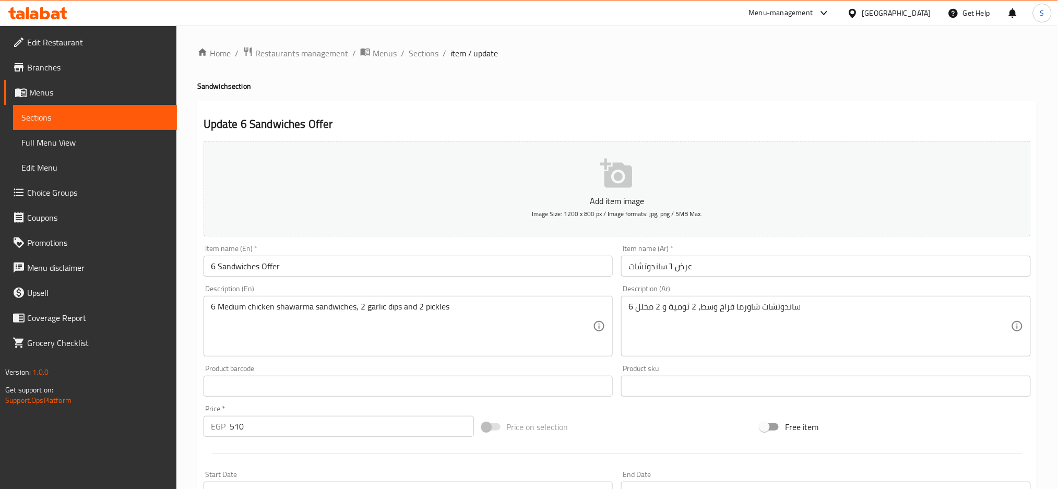
click at [624, 51] on ol "Home / Restaurants management / Menus / Sections / item / update" at bounding box center [616, 53] width 839 height 14
click at [422, 50] on span "Sections" at bounding box center [424, 53] width 30 height 13
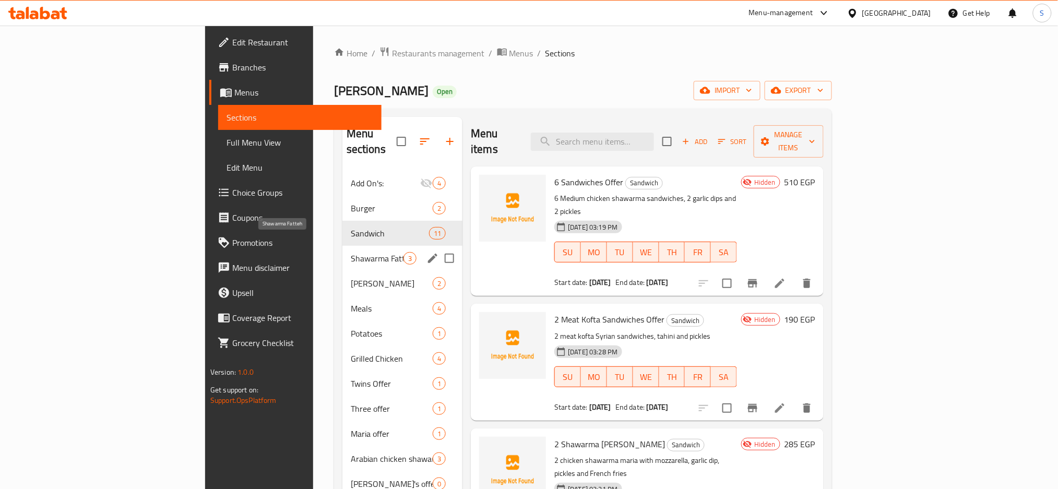
click at [351, 252] on span "Shawarma Fatteh" at bounding box center [377, 258] width 53 height 13
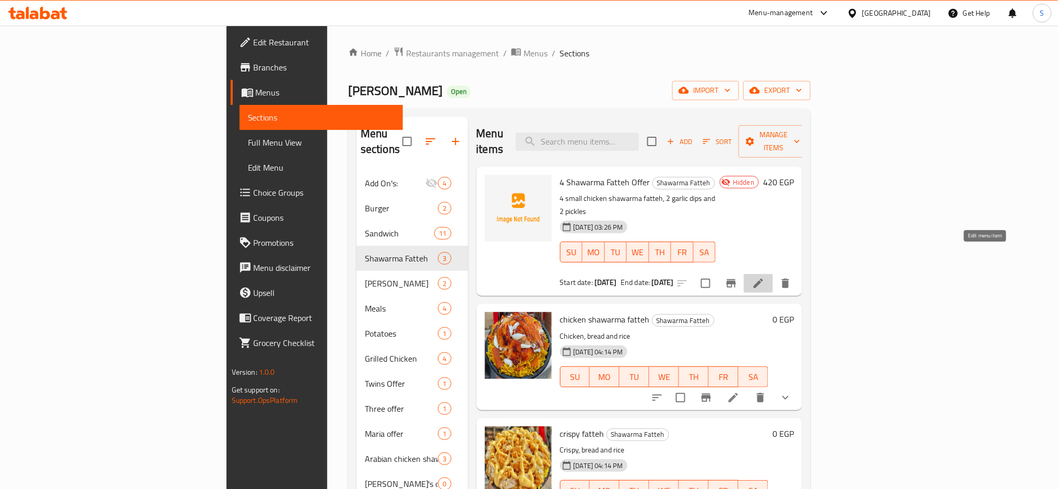
click at [763, 279] on icon at bounding box center [757, 283] width 9 height 9
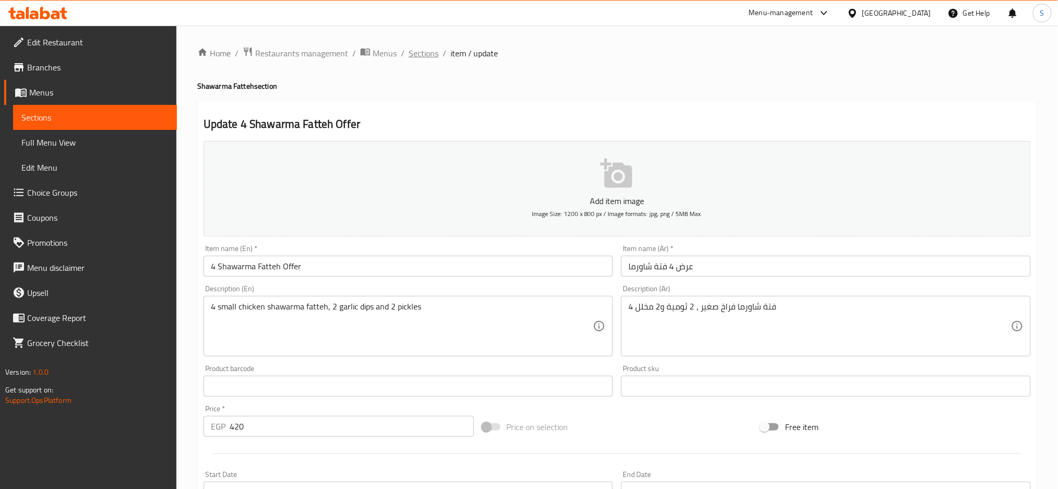
click at [431, 51] on span "Sections" at bounding box center [424, 53] width 30 height 13
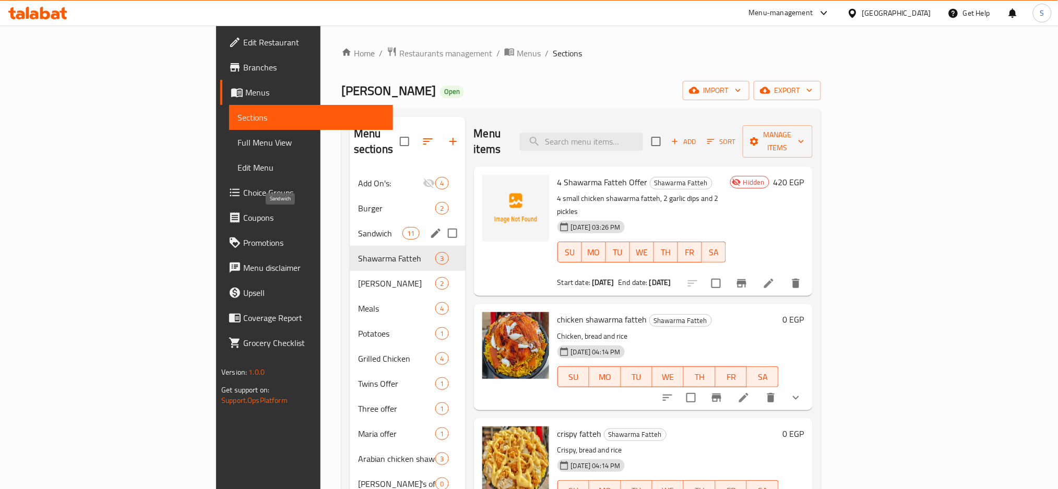
click at [358, 227] on span "Sandwich" at bounding box center [380, 233] width 44 height 13
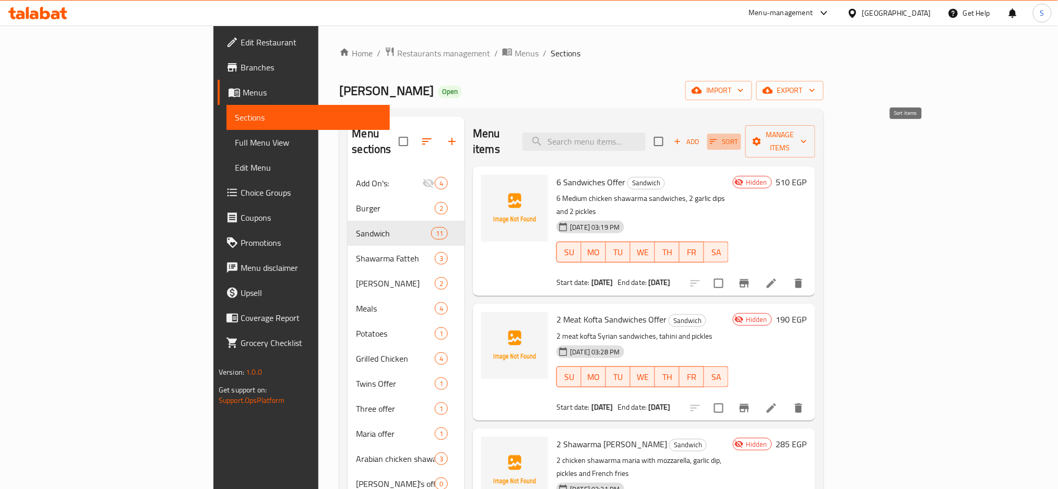
click at [718, 137] on icon "button" at bounding box center [713, 141] width 9 height 9
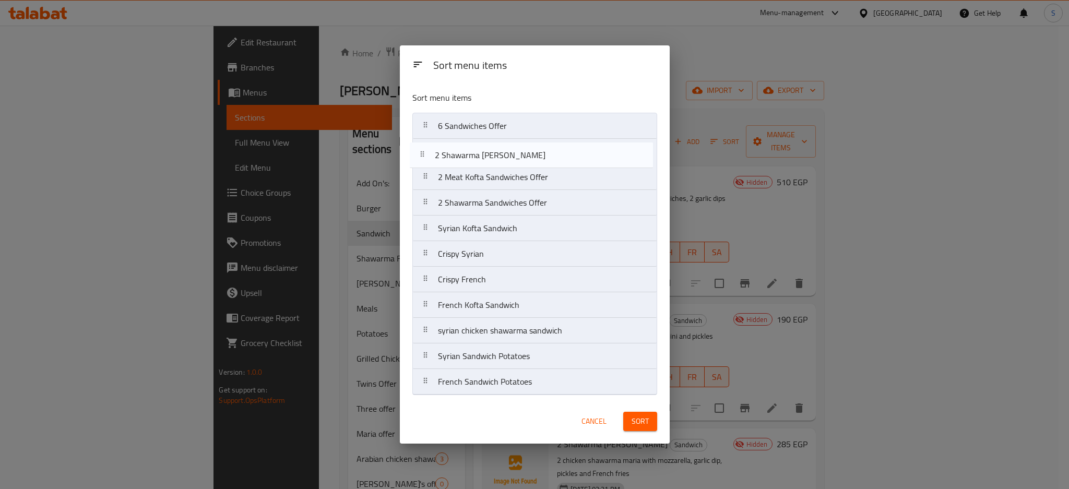
drag, startPoint x: 491, startPoint y: 179, endPoint x: 487, endPoint y: 161, distance: 18.7
click at [487, 155] on nav "6 Sandwiches Offer 2 Meat Kofta Sandwiches Offer 2 Shawarma [PERSON_NAME] Offer…" at bounding box center [534, 254] width 245 height 282
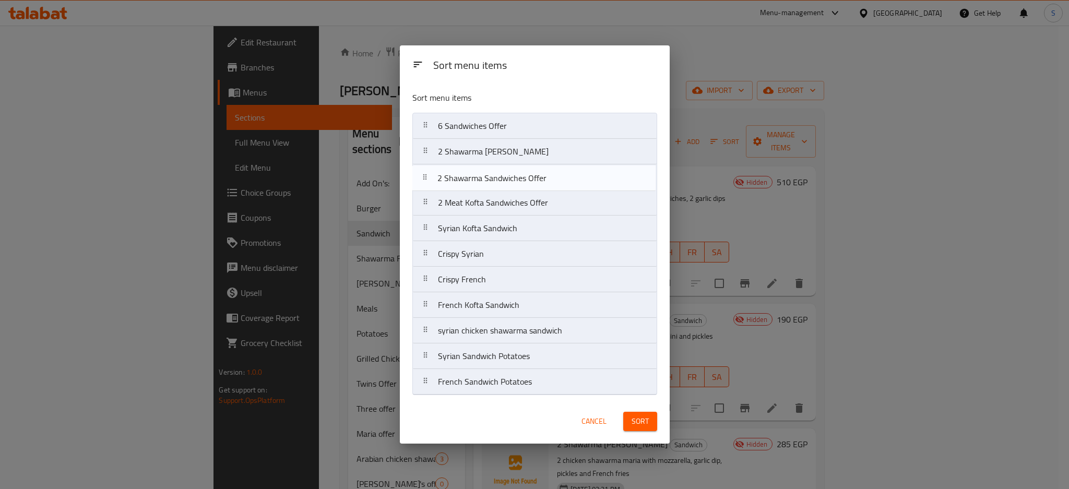
drag, startPoint x: 493, startPoint y: 199, endPoint x: 493, endPoint y: 181, distance: 18.3
click at [493, 181] on nav "6 Sandwiches Offer 2 Shawarma [PERSON_NAME] Offer 2 Meat Kofta Sandwiches Offer…" at bounding box center [534, 254] width 245 height 282
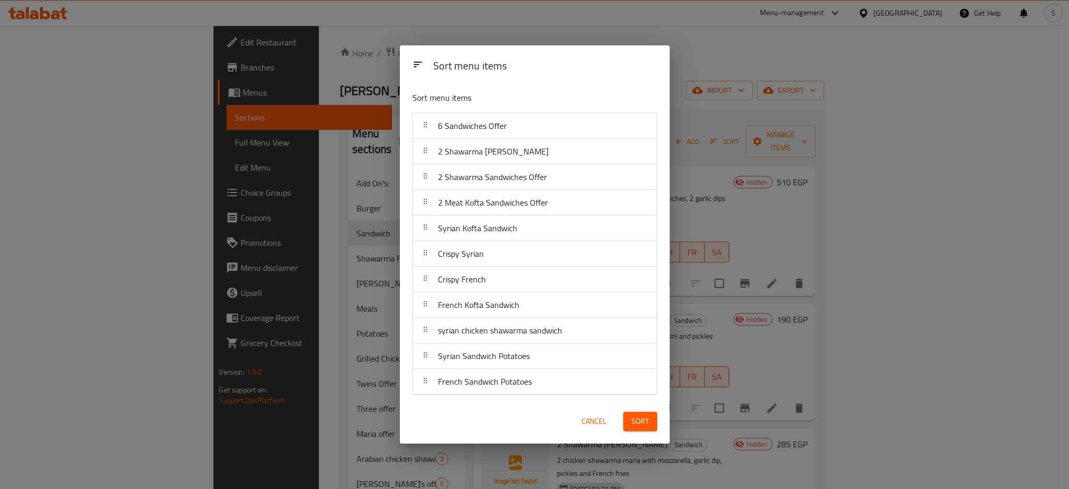
click at [638, 418] on span "Sort" at bounding box center [639, 421] width 17 height 13
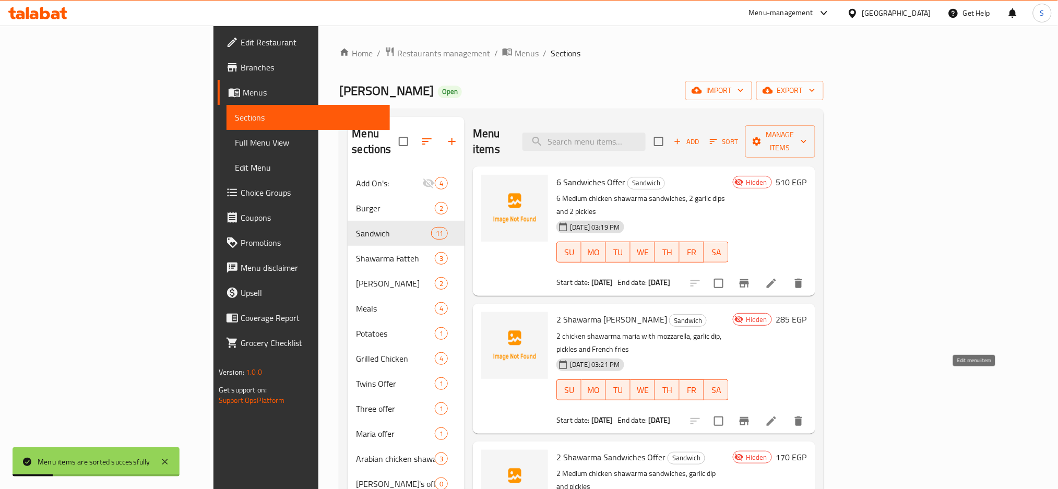
click at [777, 415] on icon at bounding box center [771, 421] width 13 height 13
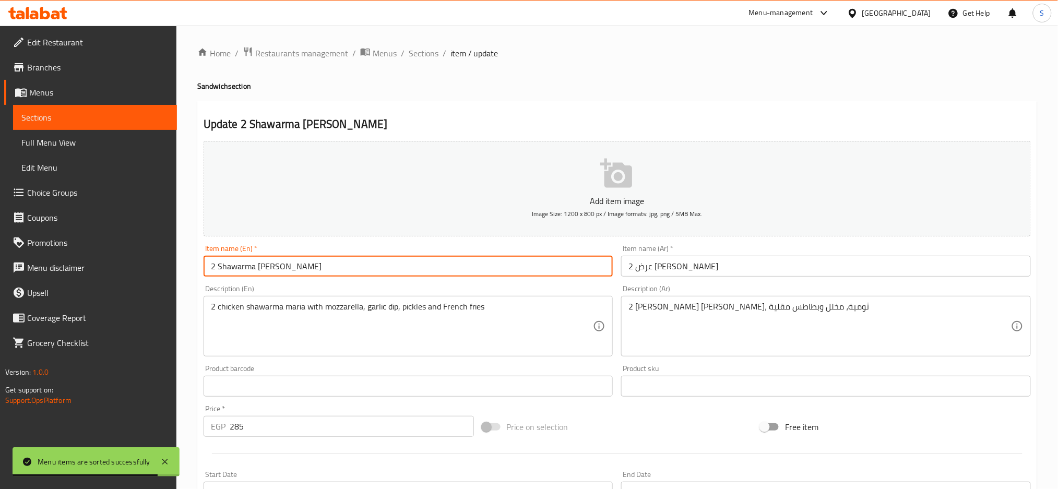
drag, startPoint x: 302, startPoint y: 271, endPoint x: 270, endPoint y: 267, distance: 32.1
click at [270, 267] on input "2 Shawarma Maria Offer" at bounding box center [408, 266] width 410 height 21
click at [277, 272] on input "2 Shawarma Maria Offer" at bounding box center [408, 266] width 410 height 21
click at [278, 266] on input "2 Shawarma Maria Offer" at bounding box center [408, 266] width 410 height 21
drag, startPoint x: 303, startPoint y: 270, endPoint x: 211, endPoint y: 261, distance: 92.3
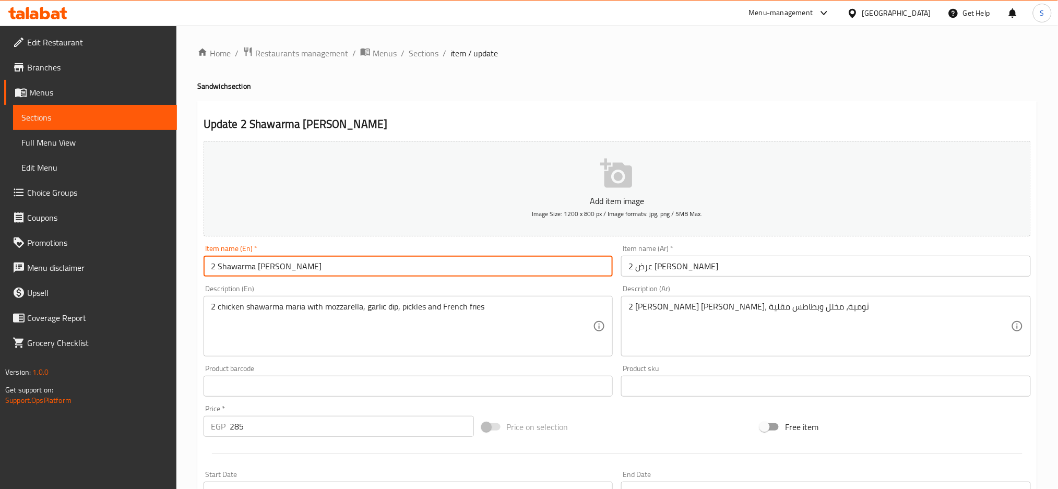
click at [211, 261] on input "2 Shawarma Maria Offer" at bounding box center [408, 266] width 410 height 21
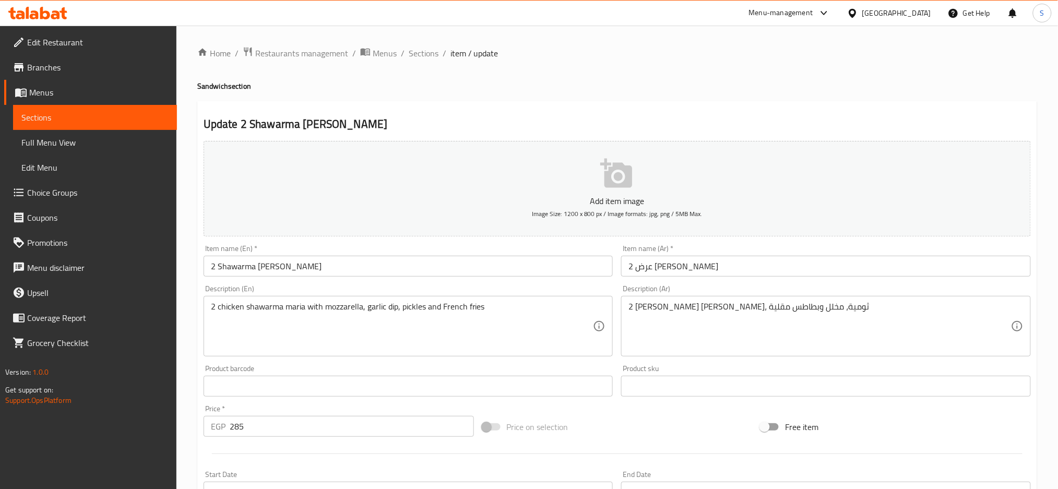
click at [708, 81] on h4 "Sandwich section" at bounding box center [616, 86] width 839 height 10
click at [423, 48] on span "Sections" at bounding box center [424, 53] width 30 height 13
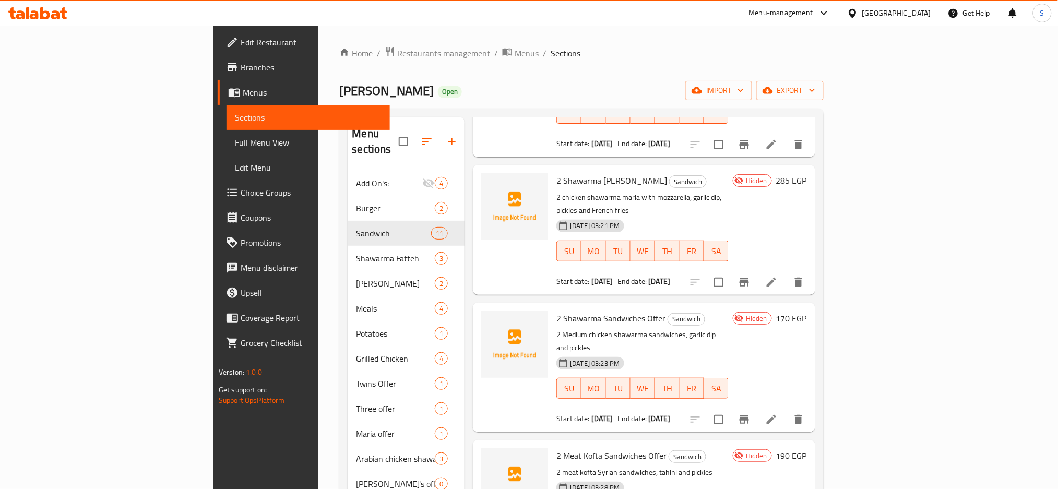
scroll to position [209, 0]
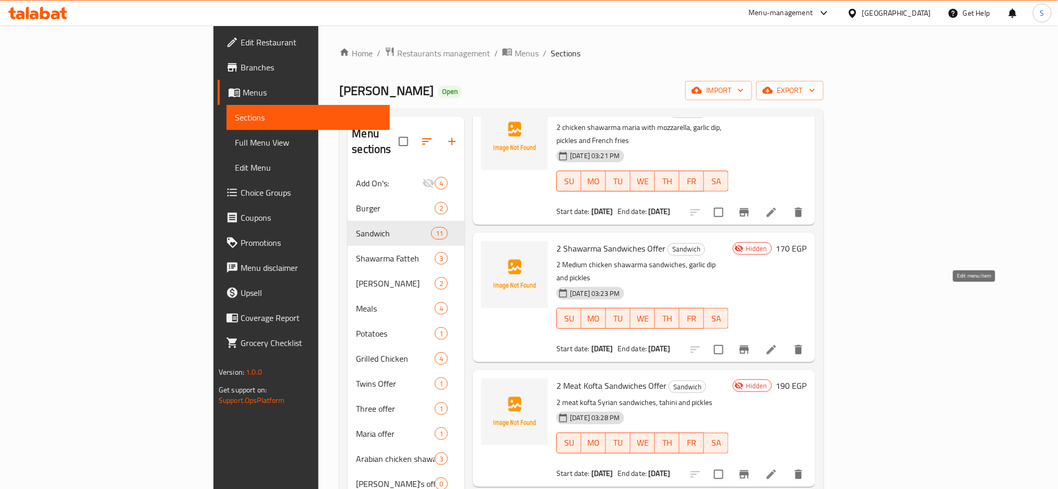
click at [777, 343] on icon at bounding box center [771, 349] width 13 height 13
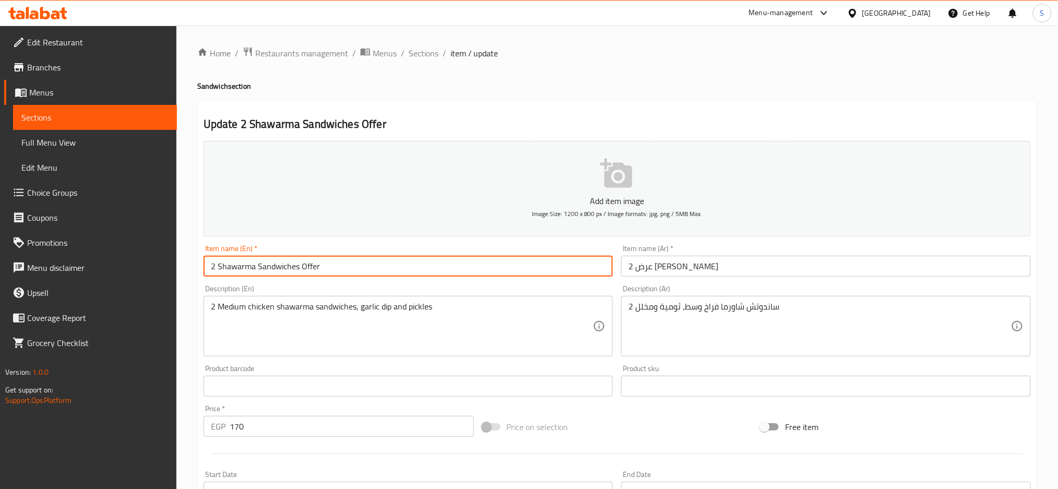
drag, startPoint x: 328, startPoint y: 264, endPoint x: 203, endPoint y: 261, distance: 124.2
click at [203, 261] on input "2 Shawarma Sandwiches Offer" at bounding box center [408, 266] width 410 height 21
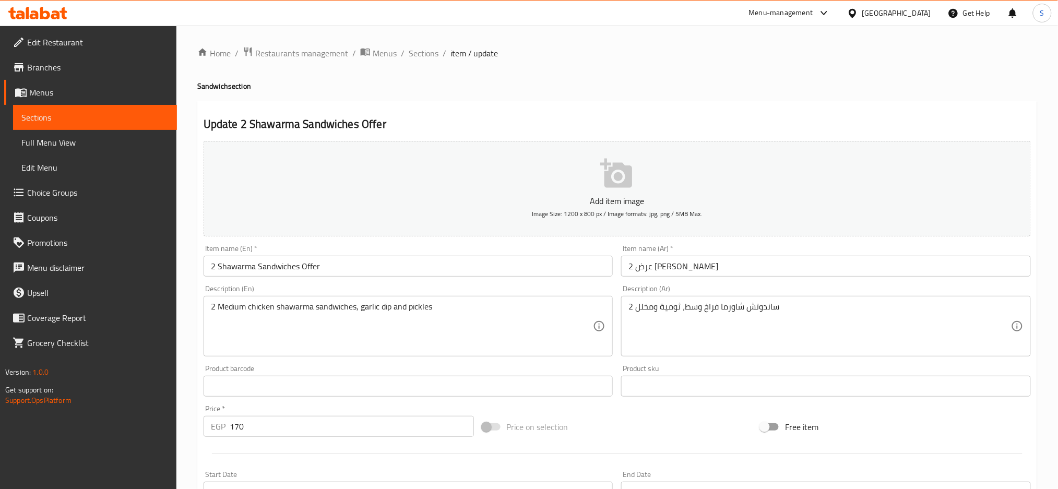
click at [430, 48] on span "Sections" at bounding box center [424, 53] width 30 height 13
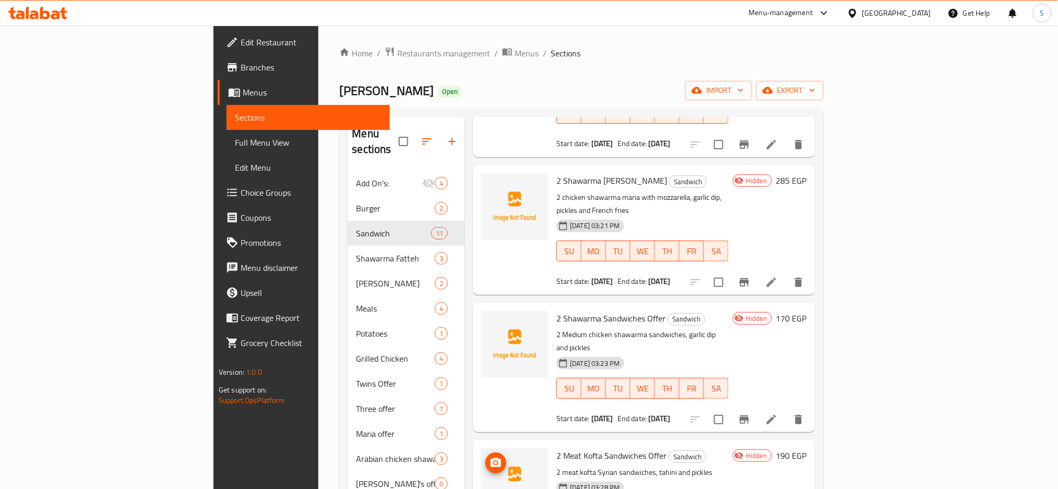
scroll to position [209, 0]
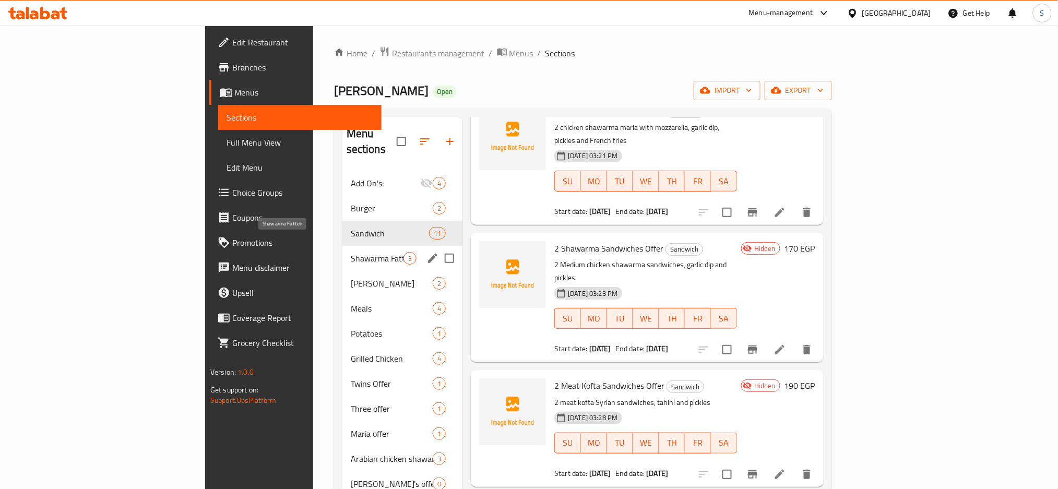
click at [351, 252] on span "Shawarma Fatteh" at bounding box center [377, 258] width 53 height 13
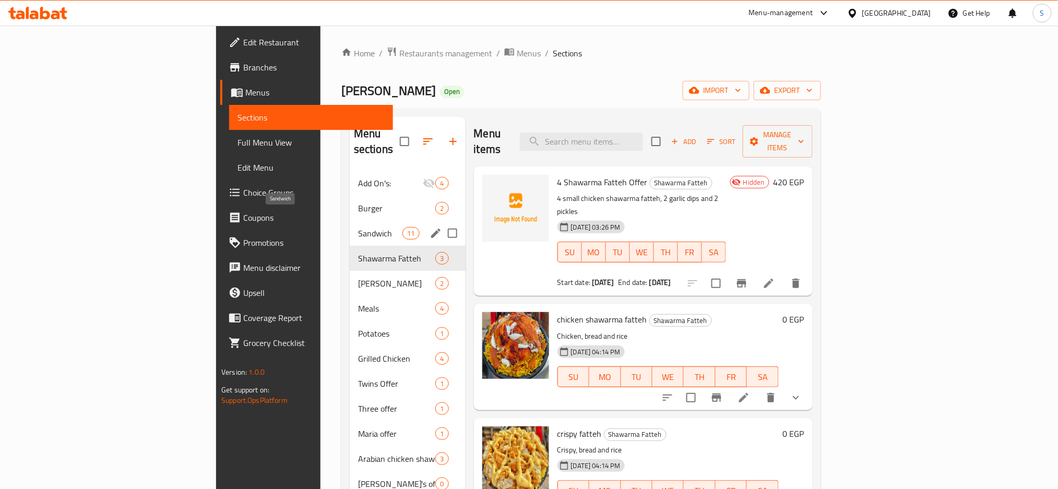
drag, startPoint x: 234, startPoint y: 223, endPoint x: 515, endPoint y: 272, distance: 285.4
click at [358, 227] on span "Sandwich" at bounding box center [380, 233] width 44 height 13
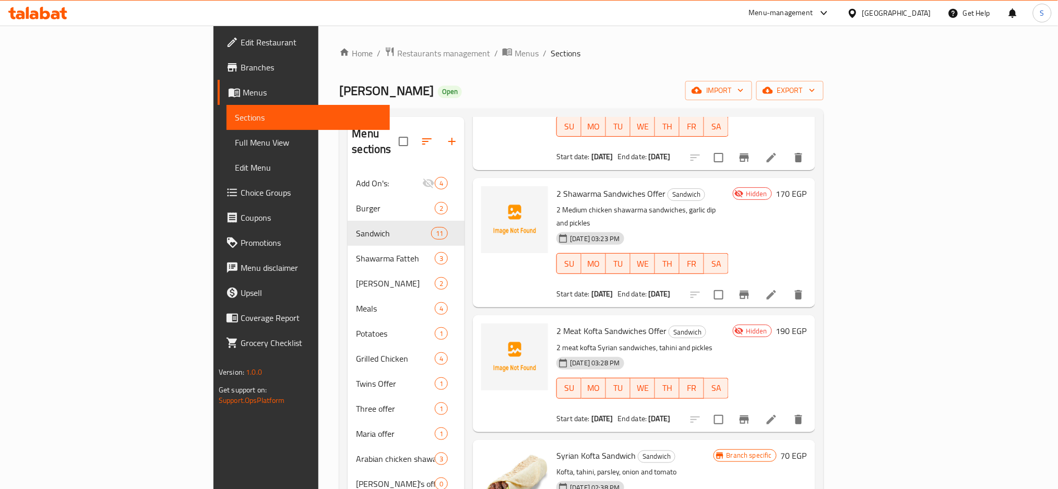
scroll to position [278, 0]
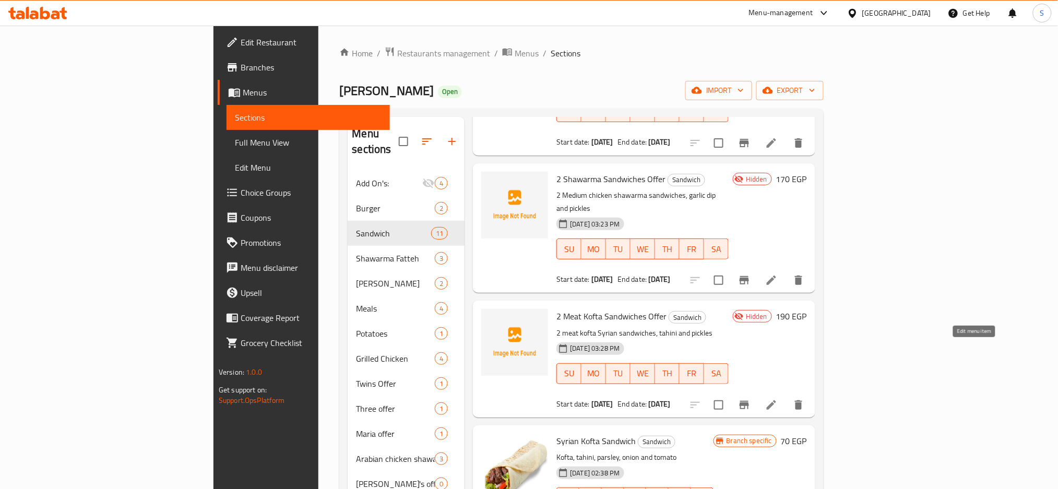
click at [777, 399] on icon at bounding box center [771, 405] width 13 height 13
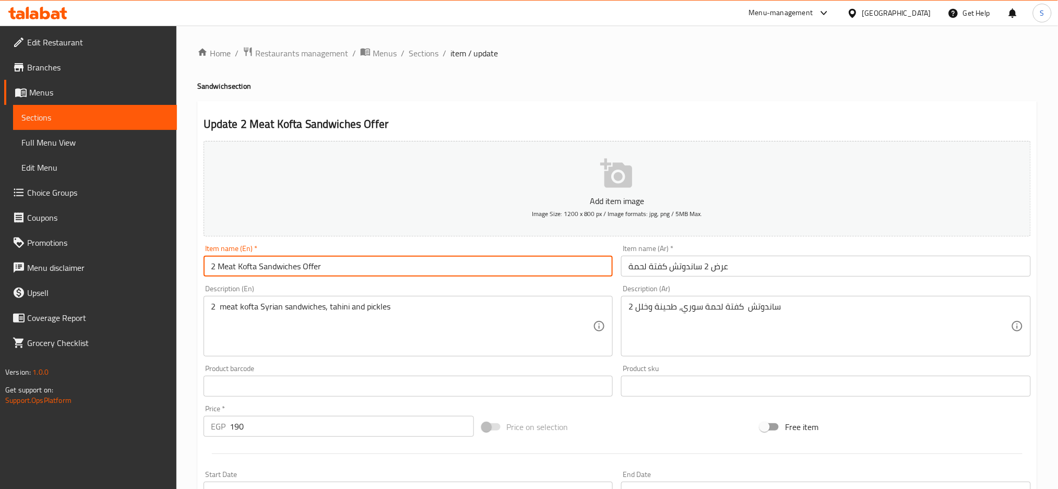
drag, startPoint x: 226, startPoint y: 259, endPoint x: 194, endPoint y: 256, distance: 33.1
click at [190, 255] on div "Home / Restaurants management / Menus / Sections / item / update Sandwich secti…" at bounding box center [616, 382] width 881 height 712
click at [422, 55] on span "Sections" at bounding box center [424, 53] width 30 height 13
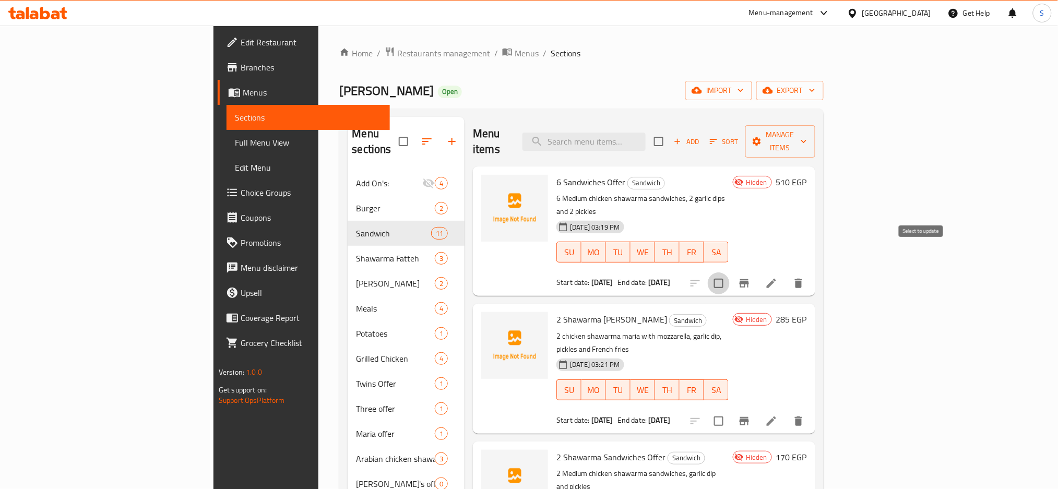
click at [729, 272] on input "checkbox" at bounding box center [718, 283] width 22 height 22
checkbox input "true"
click at [729, 410] on input "checkbox" at bounding box center [718, 421] width 22 height 22
checkbox input "true"
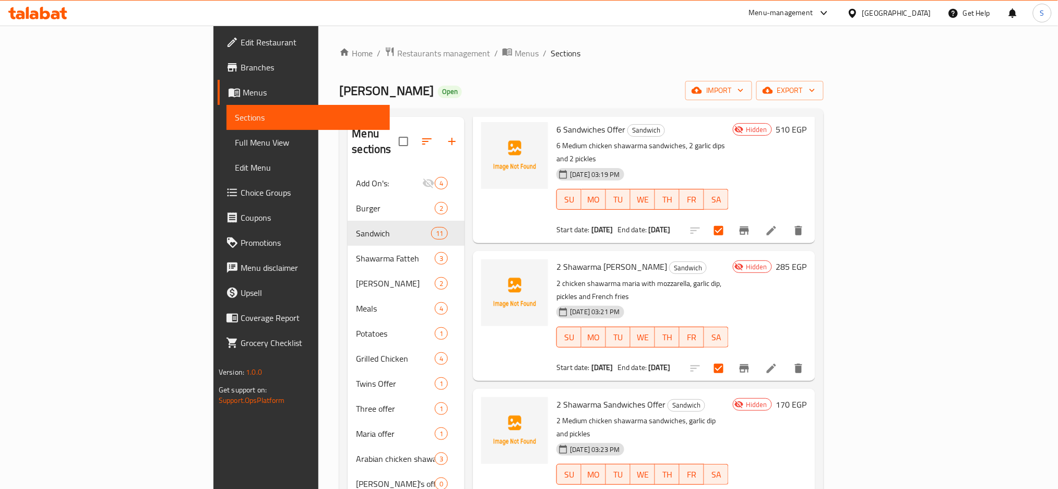
scroll to position [69, 0]
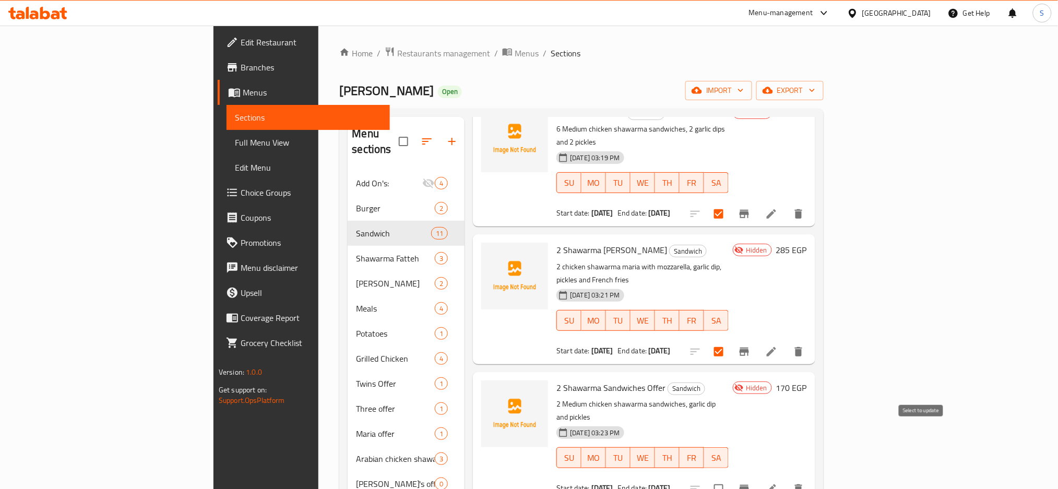
click at [729, 478] on input "checkbox" at bounding box center [718, 489] width 22 height 22
checkbox input "true"
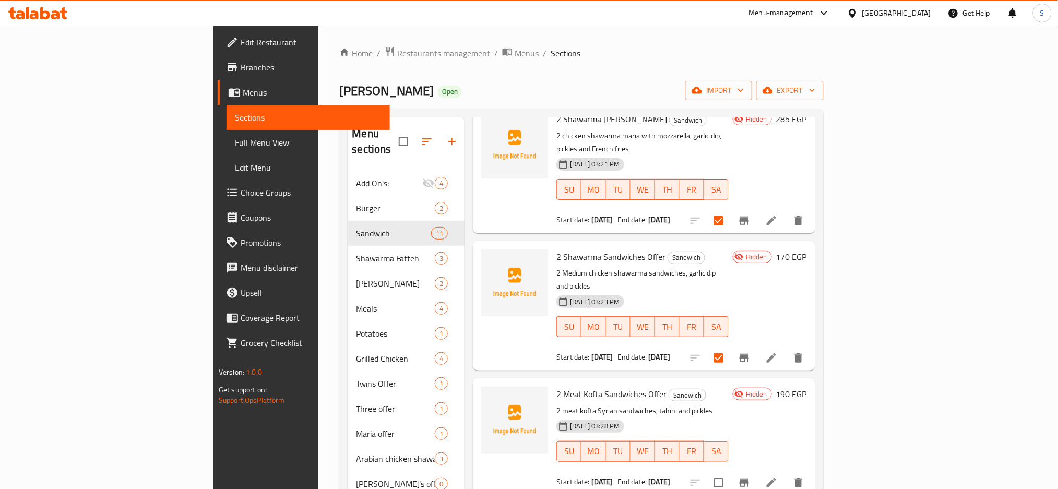
scroll to position [209, 0]
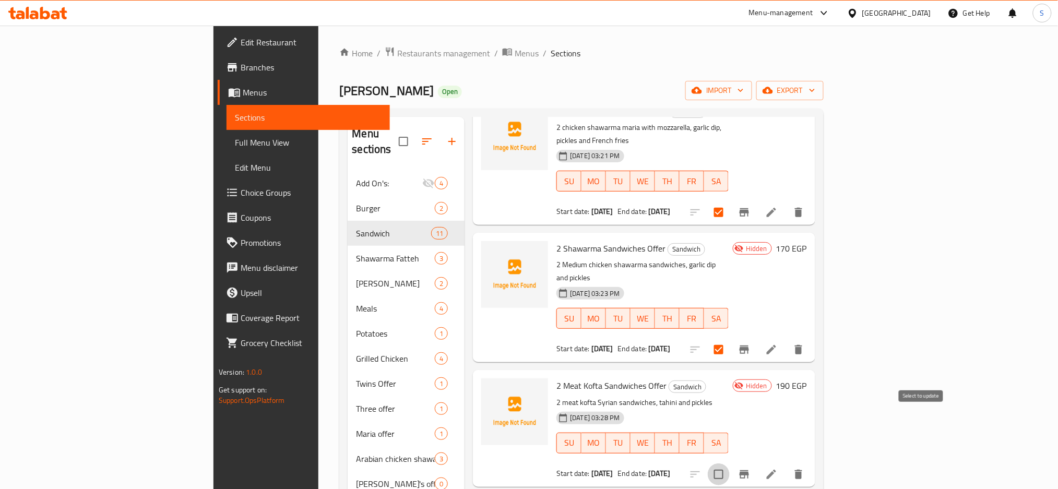
click at [729, 463] on input "checkbox" at bounding box center [718, 474] width 22 height 22
checkbox input "true"
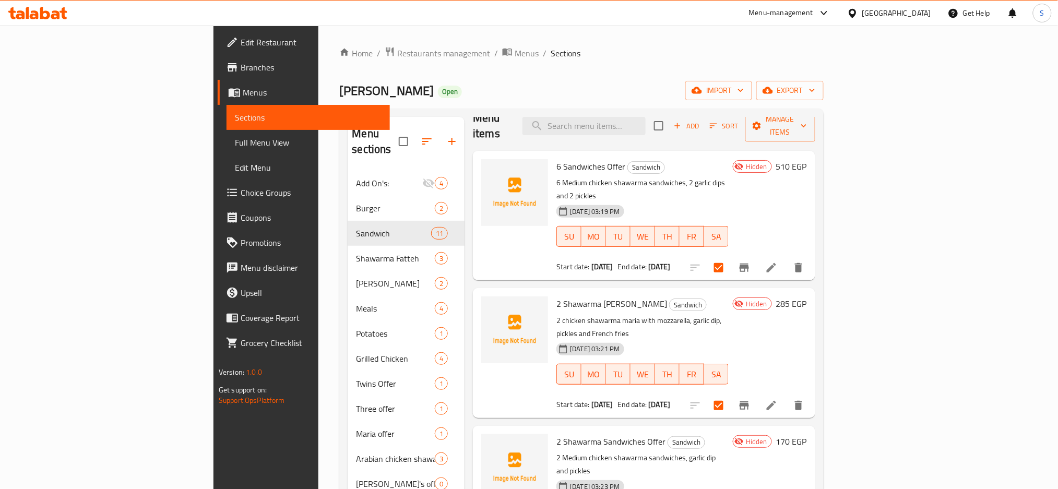
scroll to position [0, 0]
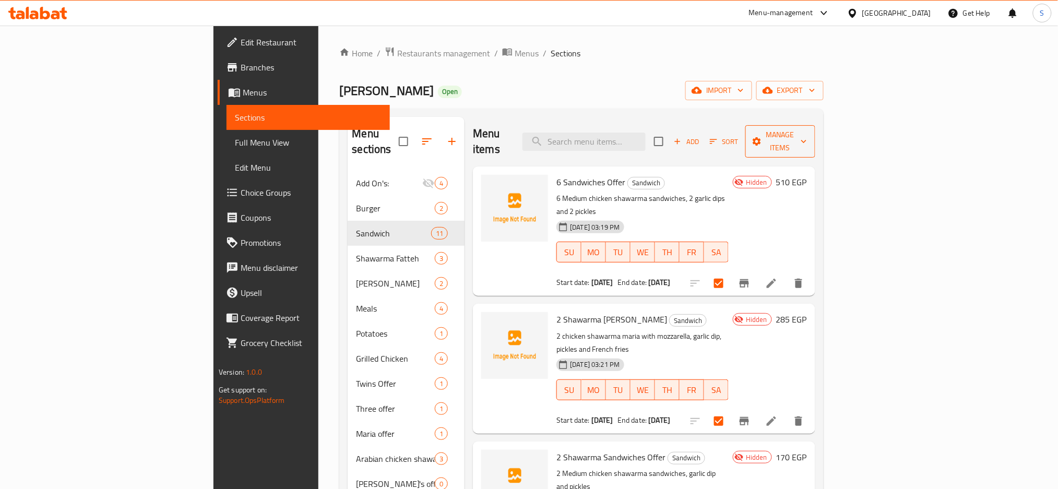
click at [807, 130] on span "Manage items" at bounding box center [779, 141] width 53 height 26
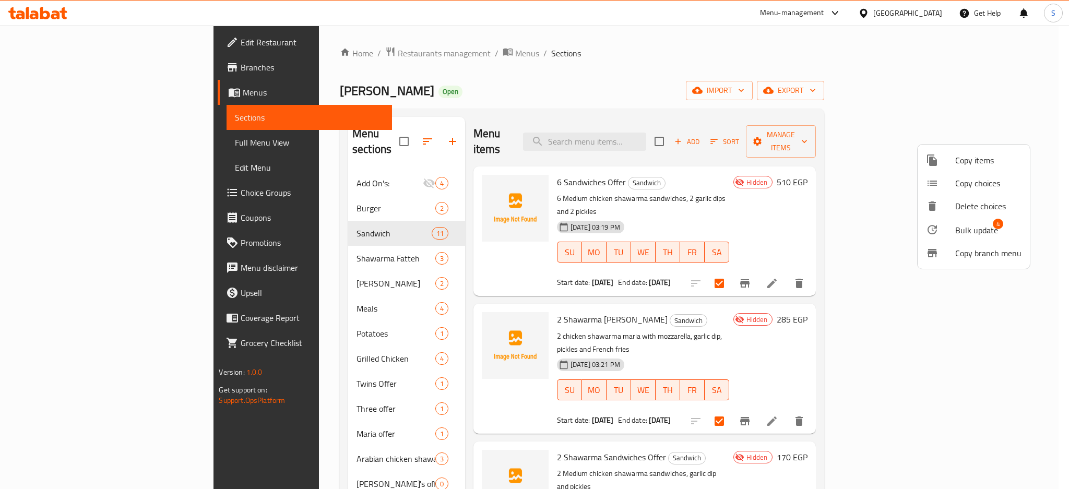
click at [966, 232] on span "Bulk update" at bounding box center [976, 230] width 43 height 13
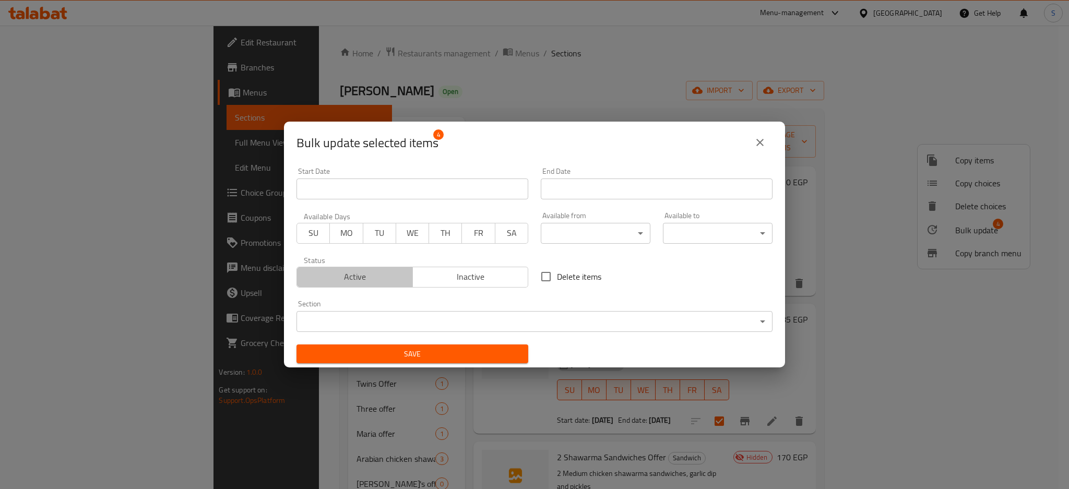
click at [368, 275] on span "Active" at bounding box center [354, 276] width 107 height 15
click at [443, 356] on span "Save" at bounding box center [412, 353] width 215 height 13
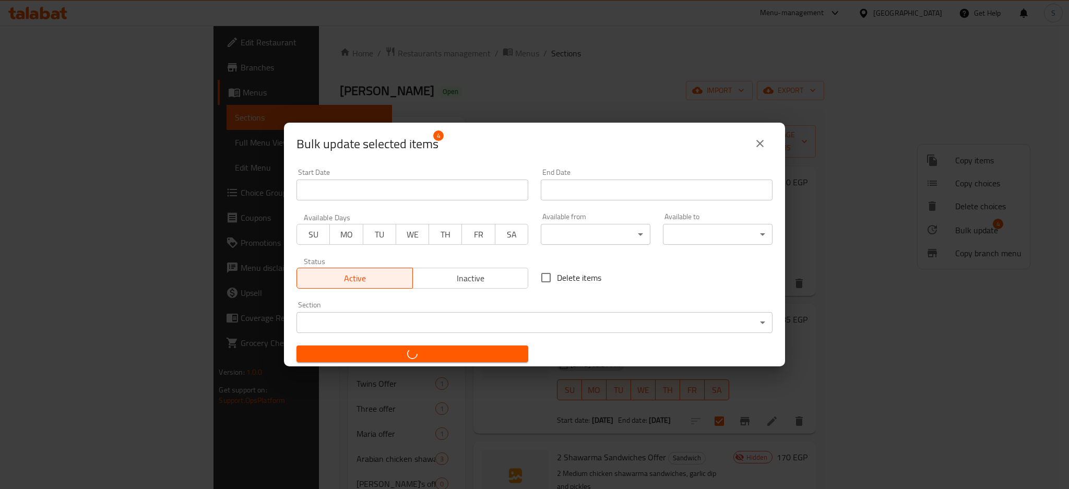
checkbox input "false"
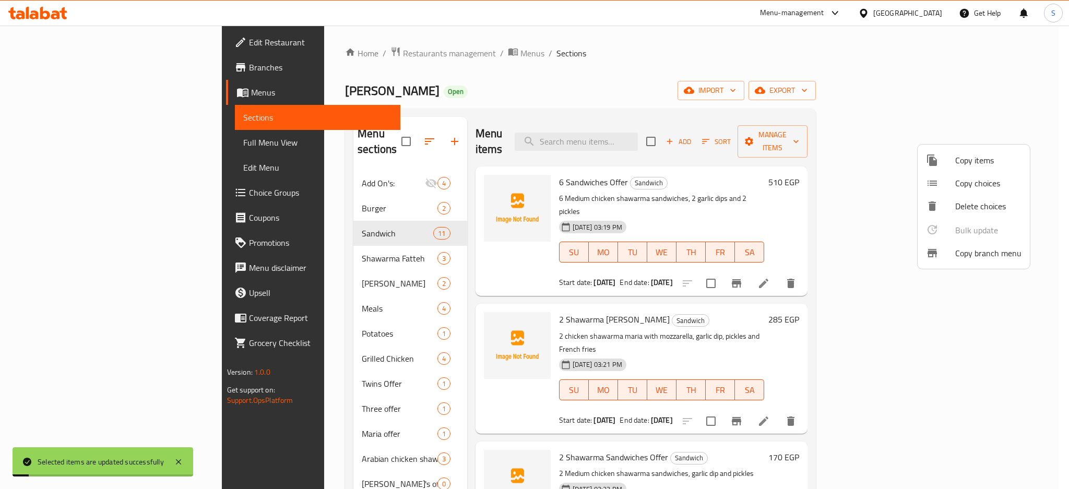
click at [584, 71] on div at bounding box center [534, 244] width 1069 height 489
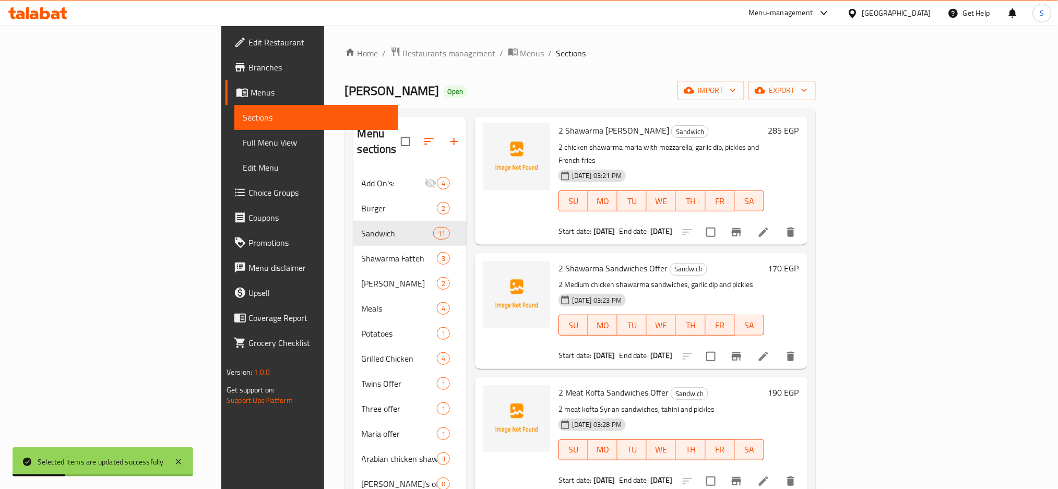
scroll to position [209, 0]
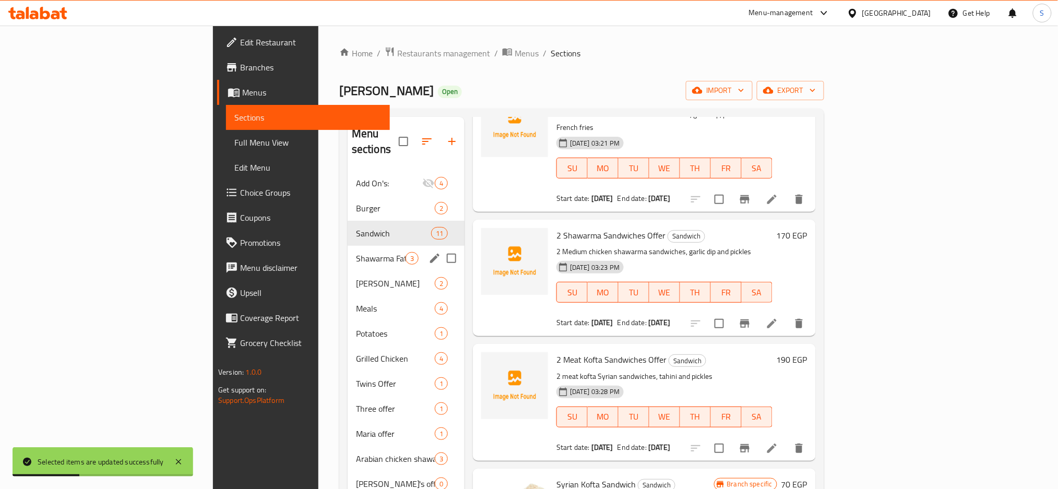
click at [356, 252] on span "Shawarma Fatteh" at bounding box center [381, 258] width 50 height 13
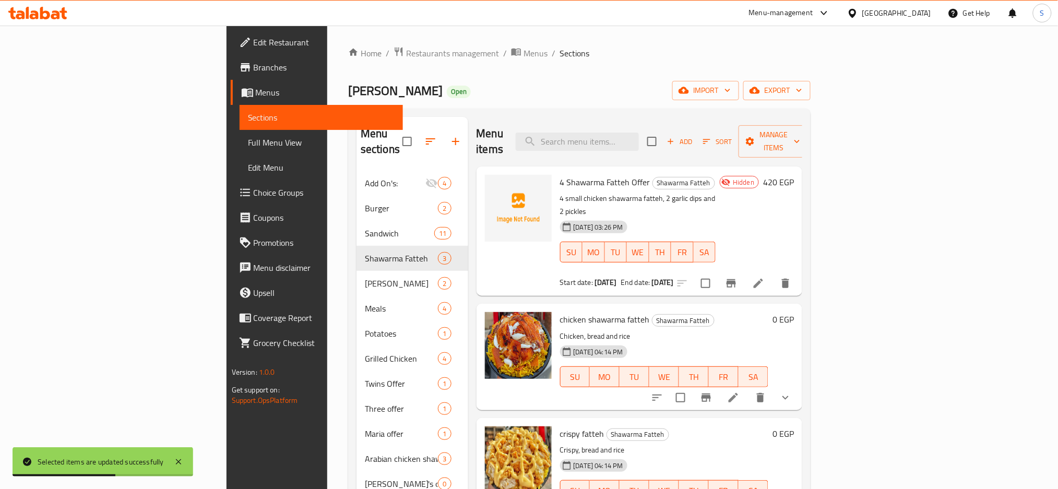
click at [764, 277] on icon at bounding box center [758, 283] width 13 height 13
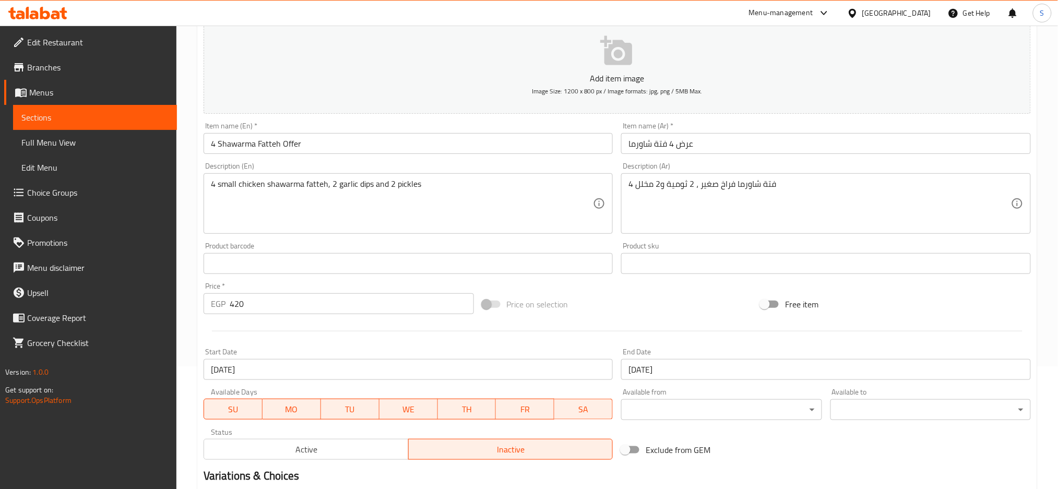
scroll to position [246, 0]
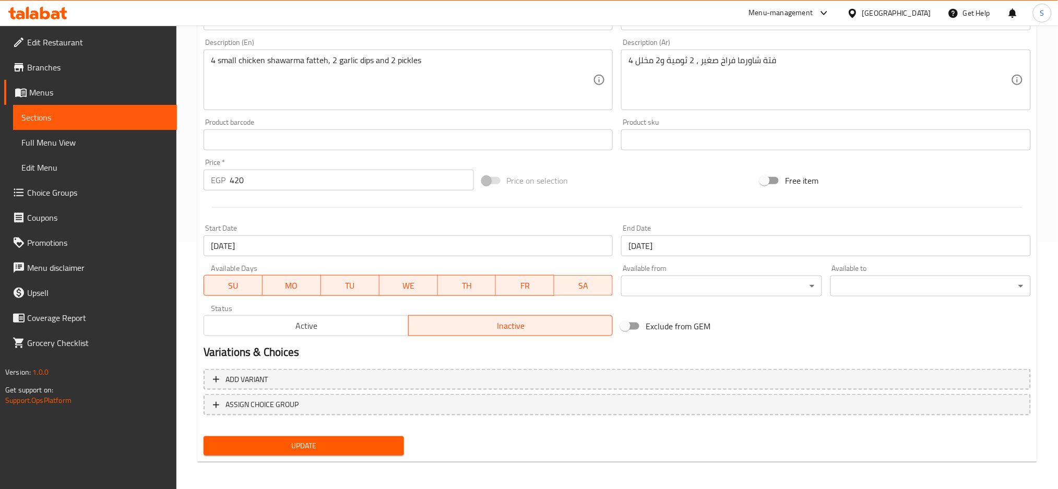
click at [365, 325] on span "Active" at bounding box center [306, 325] width 196 height 15
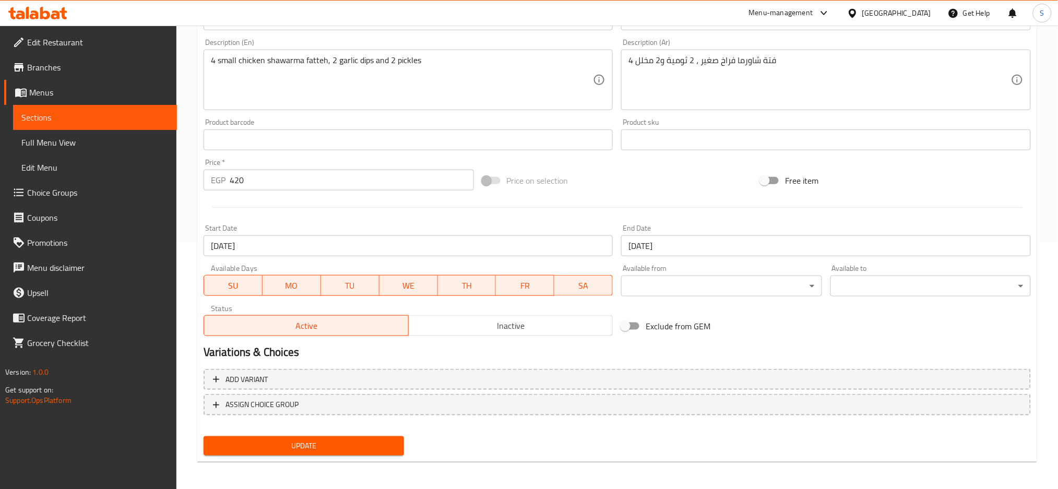
click at [355, 448] on span "Update" at bounding box center [304, 445] width 184 height 13
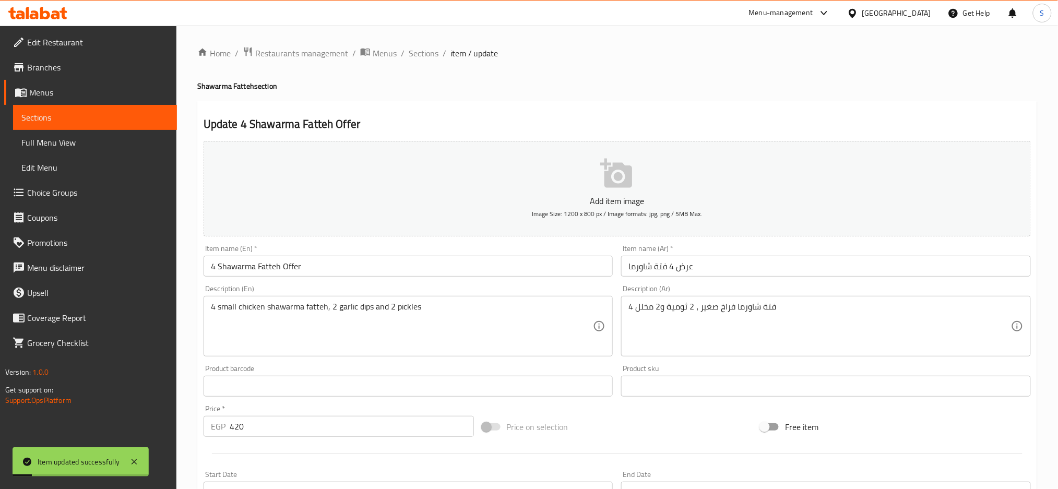
click at [69, 40] on span "Edit Restaurant" at bounding box center [97, 42] width 141 height 13
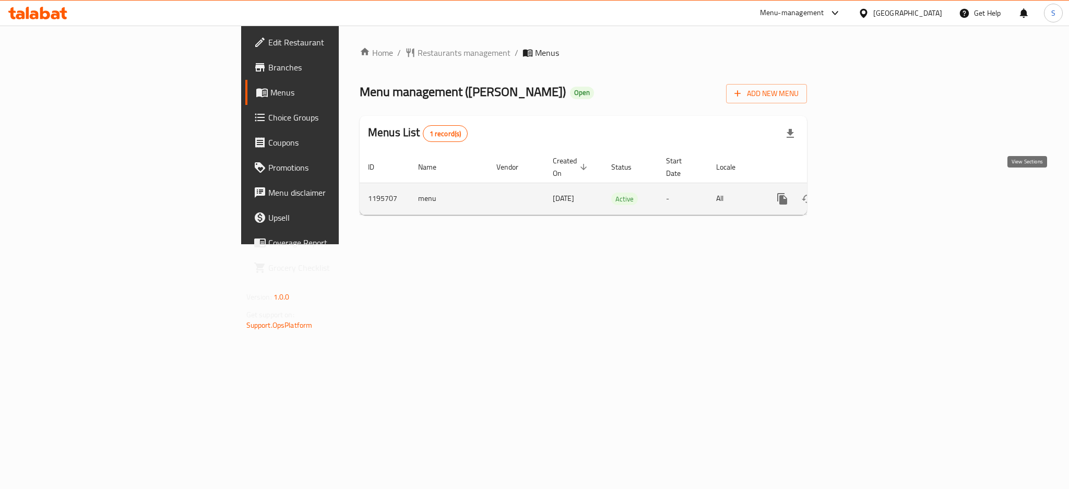
click at [863, 193] on icon "enhanced table" at bounding box center [857, 199] width 13 height 13
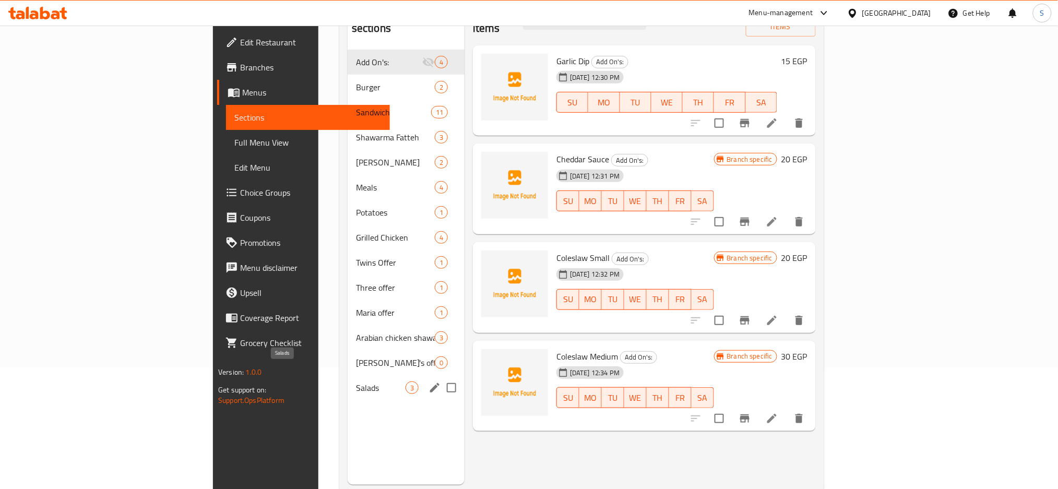
scroll to position [146, 0]
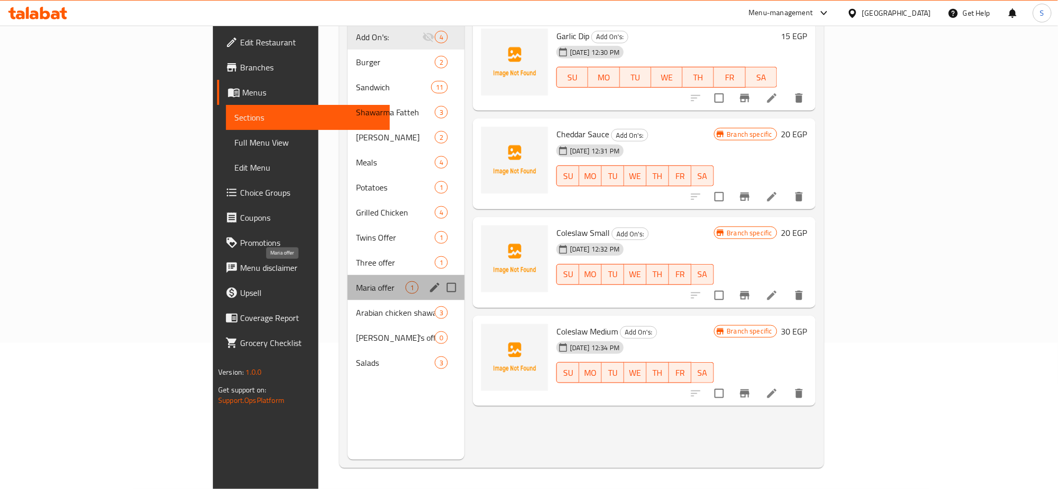
click at [356, 281] on span "Maria offer" at bounding box center [381, 287] width 50 height 13
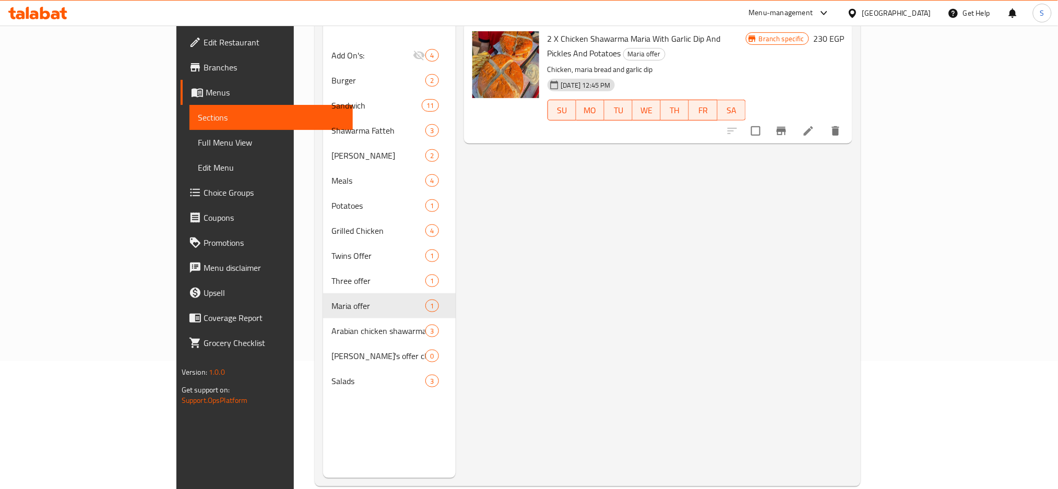
scroll to position [139, 0]
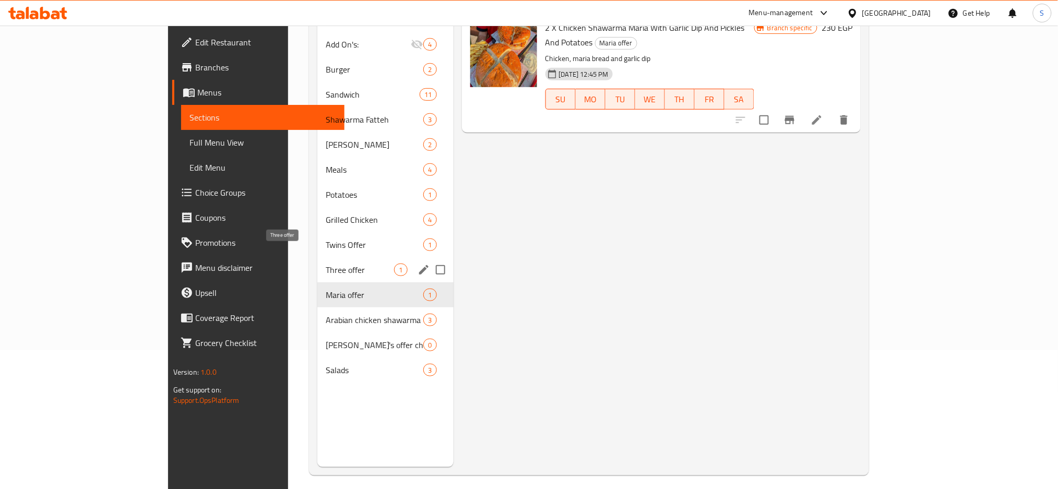
click at [326, 263] on span "Three offer" at bounding box center [360, 269] width 68 height 13
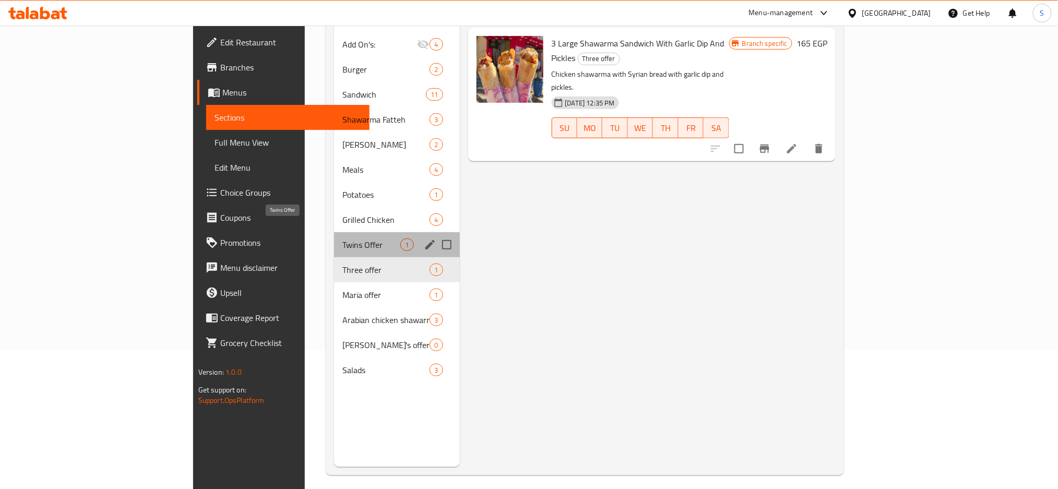
click at [342, 238] on span "Twins Offer" at bounding box center [371, 244] width 58 height 13
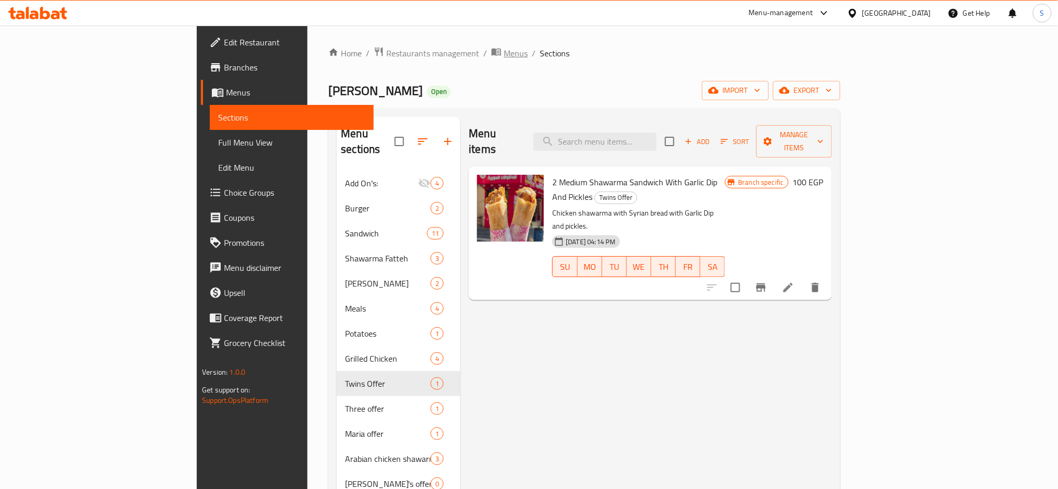
click at [503, 50] on span "Menus" at bounding box center [515, 53] width 24 height 13
